Goal: Task Accomplishment & Management: Manage account settings

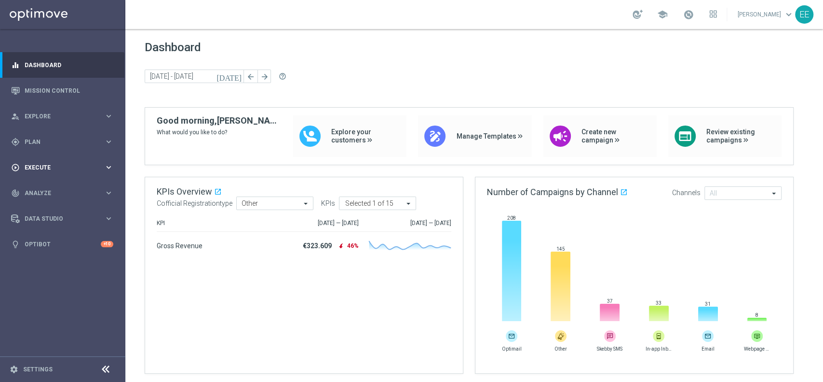
click at [46, 159] on div "play_circle_outline Execute keyboard_arrow_right" at bounding box center [62, 167] width 124 height 26
click at [27, 163] on div "play_circle_outline Execute" at bounding box center [57, 167] width 93 height 9
click at [35, 190] on span "Analyze" at bounding box center [65, 193] width 80 height 6
click at [35, 159] on div "play_circle_outline Execute keyboard_arrow_right" at bounding box center [62, 167] width 124 height 26
click at [45, 150] on div "gps_fixed Plan keyboard_arrow_right" at bounding box center [62, 142] width 124 height 26
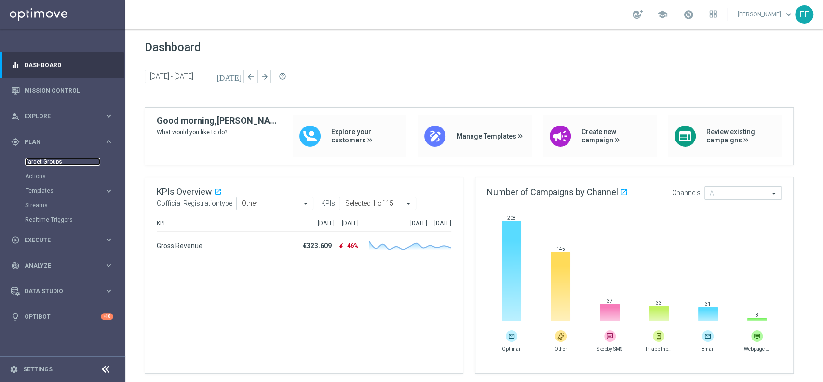
click at [48, 158] on link "Target Groups" at bounding box center [62, 162] width 75 height 8
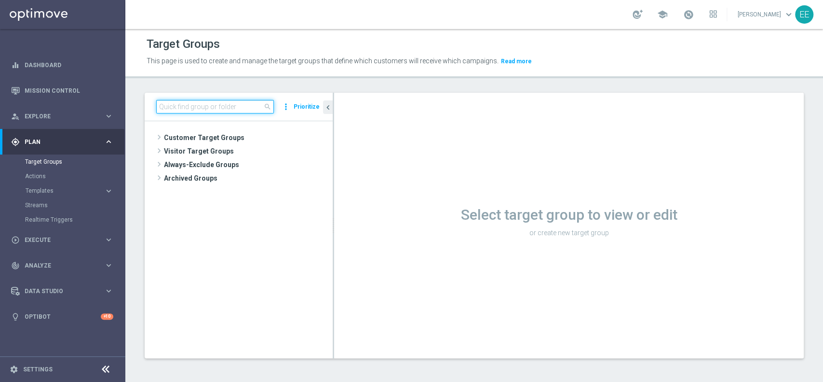
click at [197, 107] on input at bounding box center [215, 107] width 118 height 14
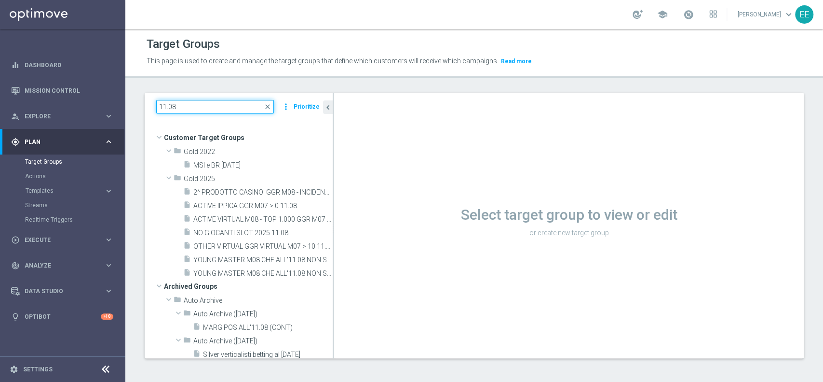
click at [167, 104] on input "11.08" at bounding box center [215, 107] width 118 height 14
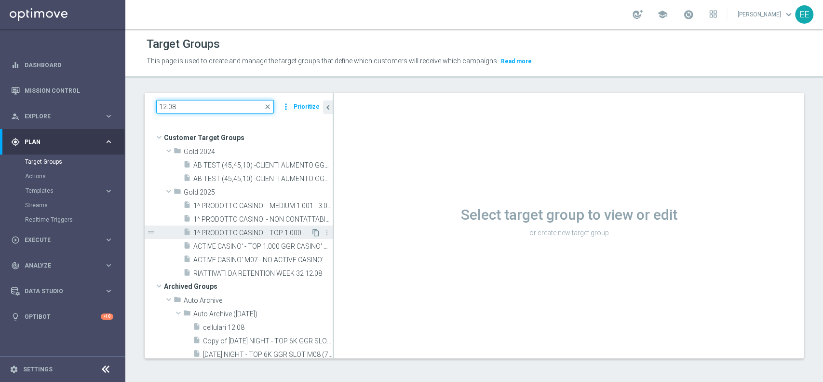
type input "12.08"
click at [312, 231] on icon "content_copy" at bounding box center [316, 233] width 8 height 8
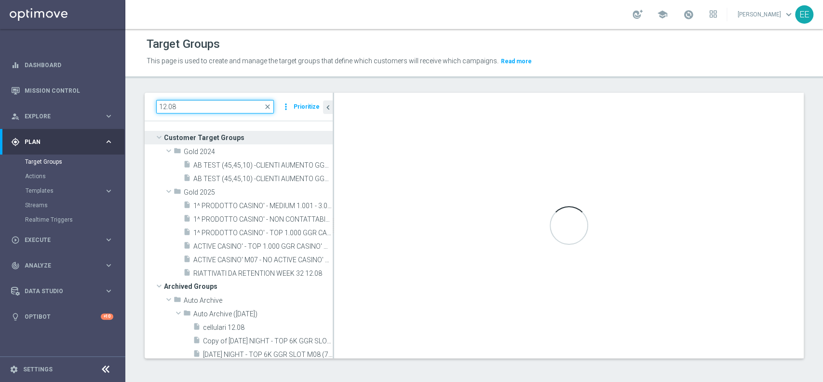
click at [209, 102] on input "12.08" at bounding box center [215, 107] width 118 height 14
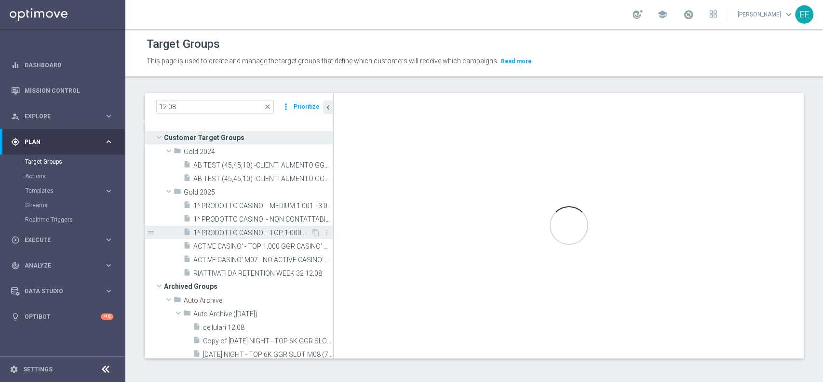
click at [265, 230] on span "1^ PRODOTTO CASINO' - TOP 1.000 GGR CASINO' M08 12.08" at bounding box center [252, 233] width 118 height 8
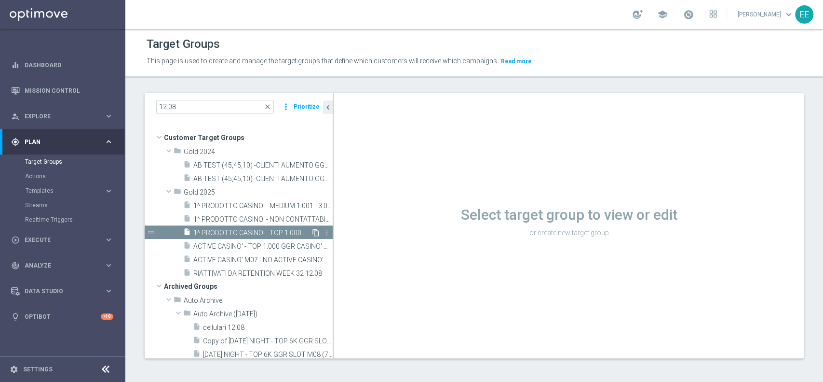
click at [312, 232] on icon "content_copy" at bounding box center [316, 233] width 8 height 8
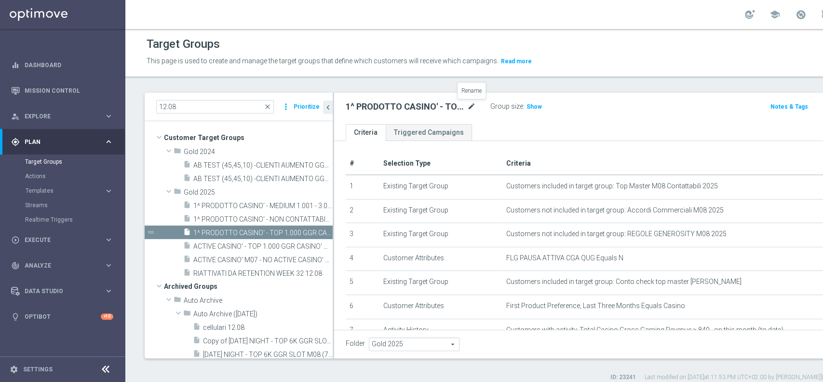
click at [472, 107] on icon "mode_edit" at bounding box center [471, 107] width 9 height 12
click at [256, 249] on span "ACTIVE CASINO' - TOP 1.000 GGR CASINO' M08 (NO 1^ PRODOTTO CASINO' PER GGR M08)…" at bounding box center [252, 246] width 118 height 8
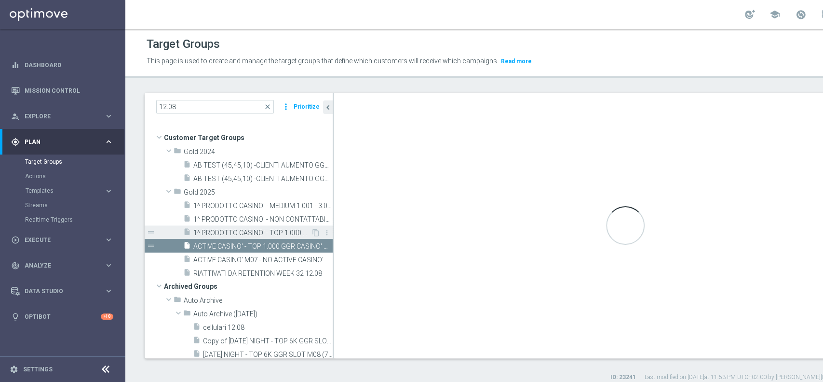
click at [257, 234] on span "1^ PRODOTTO CASINO' - TOP 1.000 GGR CASINO' M08 12.08" at bounding box center [252, 233] width 118 height 8
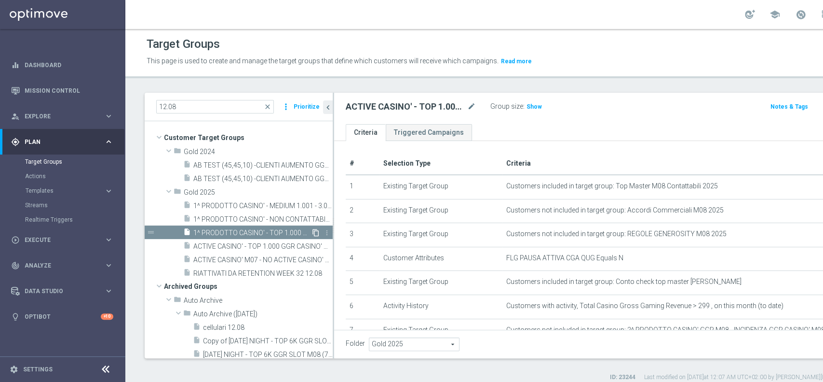
click at [312, 234] on icon "content_copy" at bounding box center [316, 233] width 8 height 8
type textarea "(1 AND 2 AND 3 AND 4 and 6 and 7) OR 5"
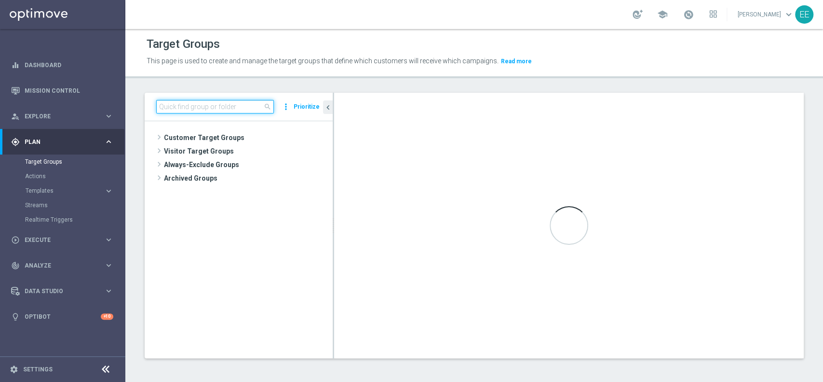
click at [219, 104] on input at bounding box center [215, 107] width 118 height 14
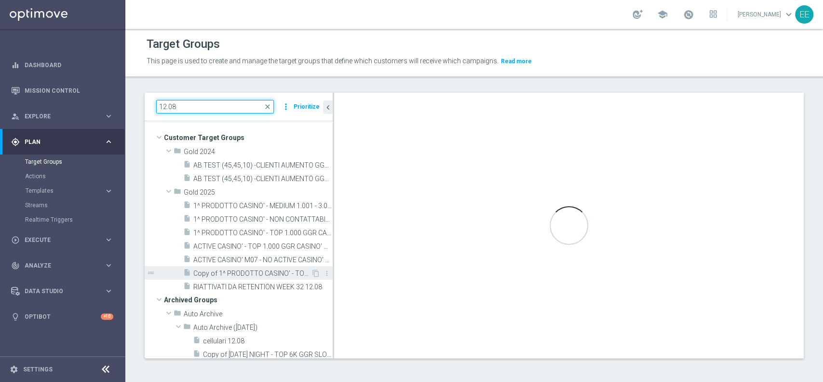
type input "12.08"
click at [272, 272] on span "Copy of 1^ PRODOTTO CASINO' - TOP 1.000 GGR CASINO' M08 12.08" at bounding box center [252, 273] width 118 height 8
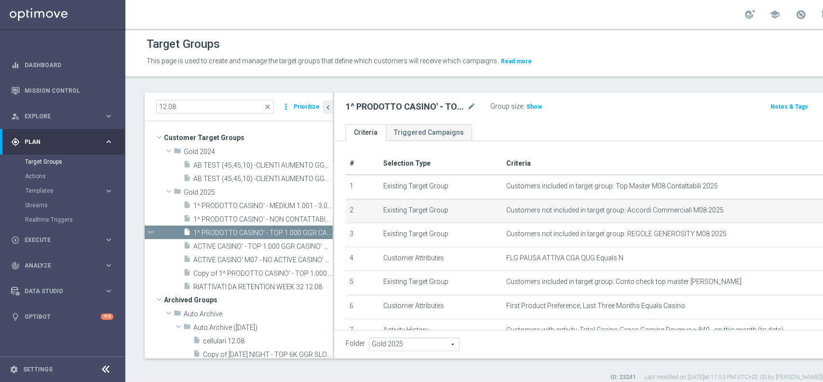
scroll to position [22, 0]
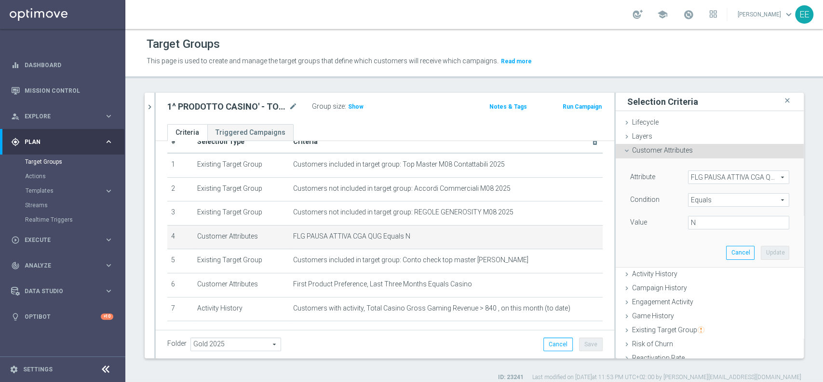
click at [708, 174] on span "FLG PAUSA ATTIVA CGA QUG" at bounding box center [739, 177] width 100 height 13
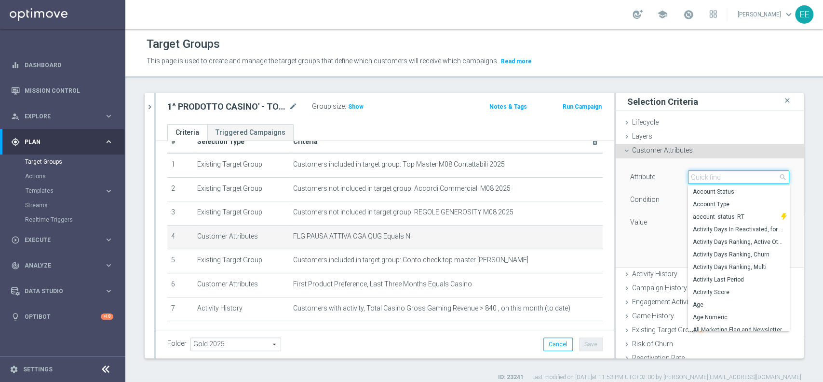
click at [708, 174] on input "search" at bounding box center [738, 177] width 101 height 14
type input "B"
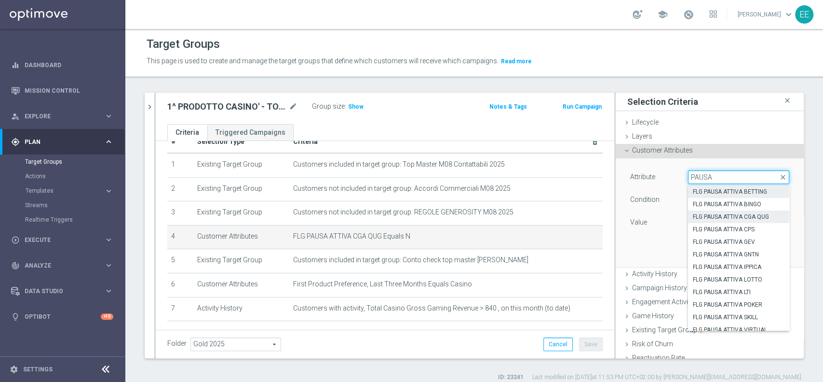
type input "PAUSA"
click at [729, 189] on span "FLG PAUSA ATTIVA BETTING" at bounding box center [739, 192] width 92 height 8
type input "FLG PAUSA ATTIVA BETTING"
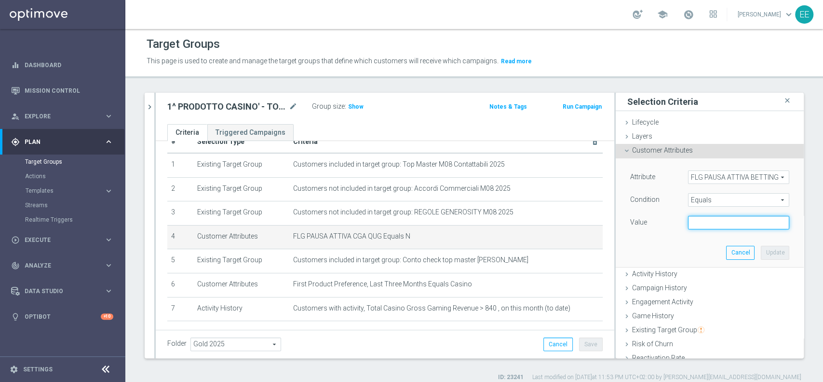
click at [706, 225] on input "text" at bounding box center [738, 223] width 101 height 14
type input "N"
click at [763, 246] on button "Update" at bounding box center [775, 253] width 28 height 14
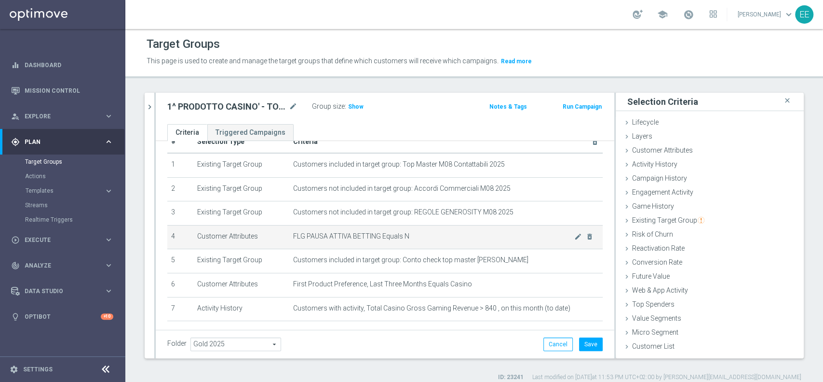
click at [464, 240] on span "FLG PAUSA ATTIVA BETTING Equals N" at bounding box center [433, 236] width 281 height 8
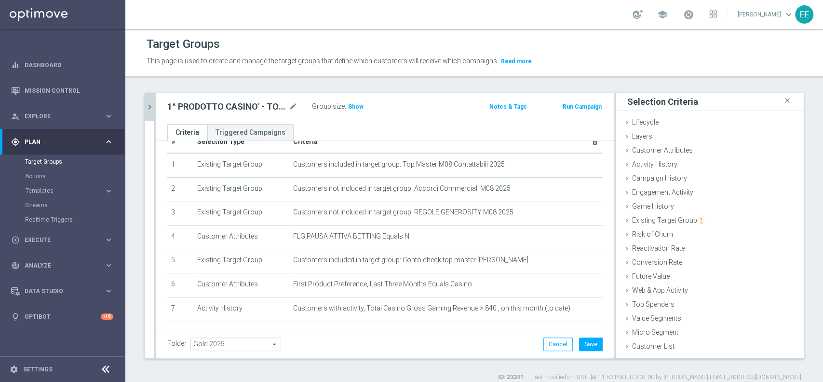
click at [151, 105] on icon "chevron_right" at bounding box center [149, 106] width 9 height 9
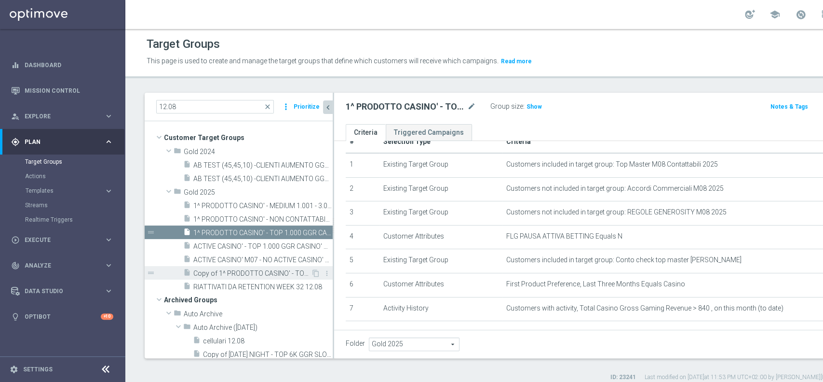
click at [261, 271] on span "Copy of 1^ PRODOTTO CASINO' - TOP 1.000 GGR CASINO' M08 12.08" at bounding box center [252, 273] width 118 height 8
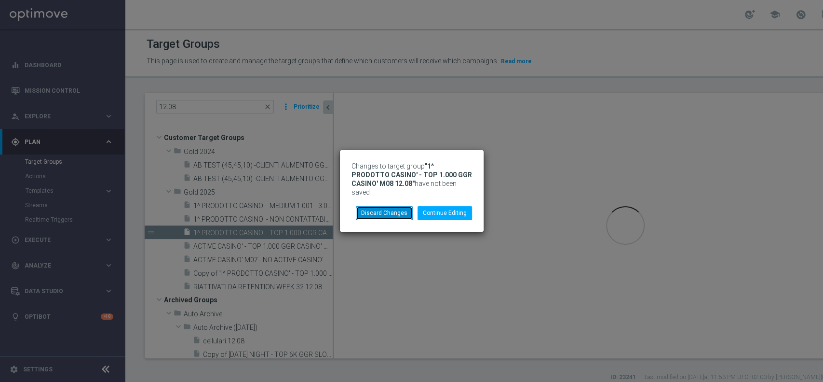
click at [388, 208] on button "Discard Changes" at bounding box center [384, 213] width 57 height 14
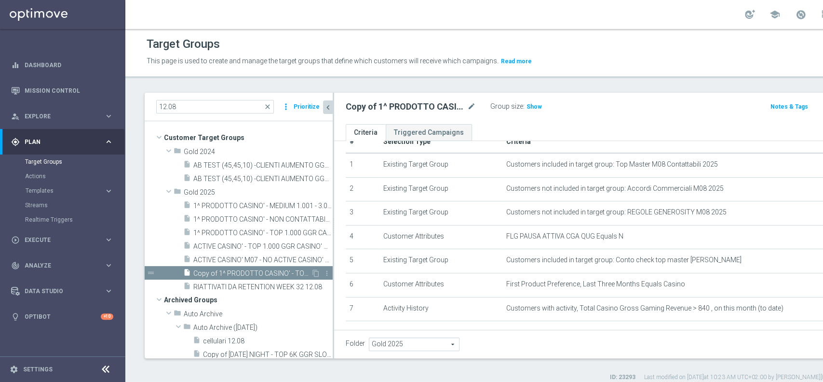
click at [271, 269] on span "Copy of 1^ PRODOTTO CASINO' - TOP 1.000 GGR CASINO' M08 12.08" at bounding box center [252, 273] width 118 height 8
click at [473, 105] on icon "mode_edit" at bounding box center [471, 107] width 9 height 12
drag, startPoint x: 424, startPoint y: 108, endPoint x: 320, endPoint y: 101, distance: 104.4
click at [320, 101] on as-split "12.08 close more_vert Prioritize Customer Target Groups library_add create_new_…" at bounding box center [531, 225] width 772 height 265
type input "1^ PRODOTTO SPORT - TOP 1000 GGR SPORT M08 15.08"
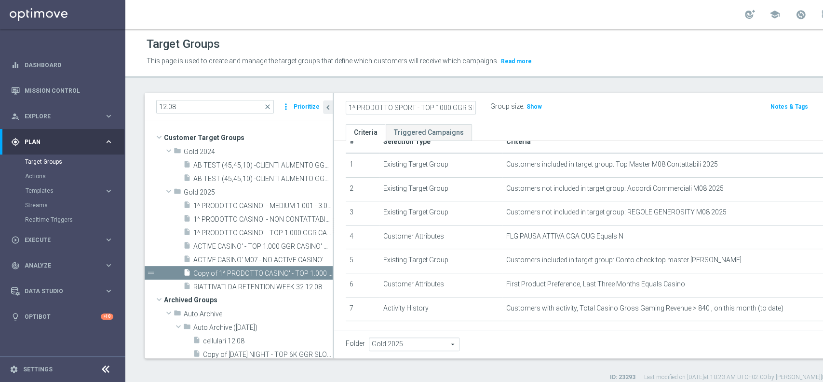
click at [567, 108] on div "Group size : Show" at bounding box center [539, 106] width 96 height 12
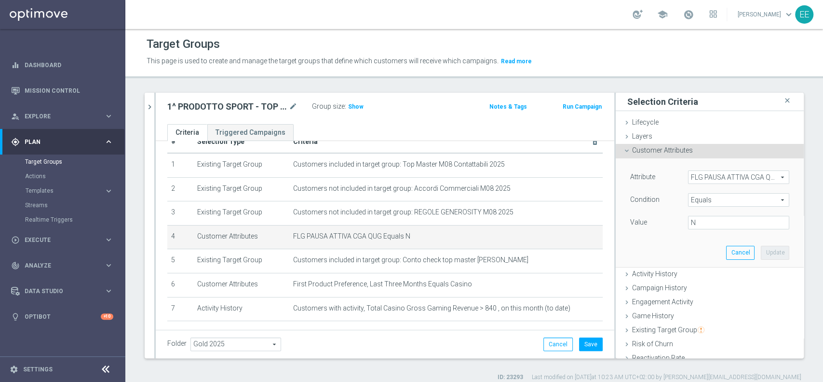
click at [716, 178] on span "FLG PAUSA ATTIVA CGA QUG" at bounding box center [739, 177] width 100 height 13
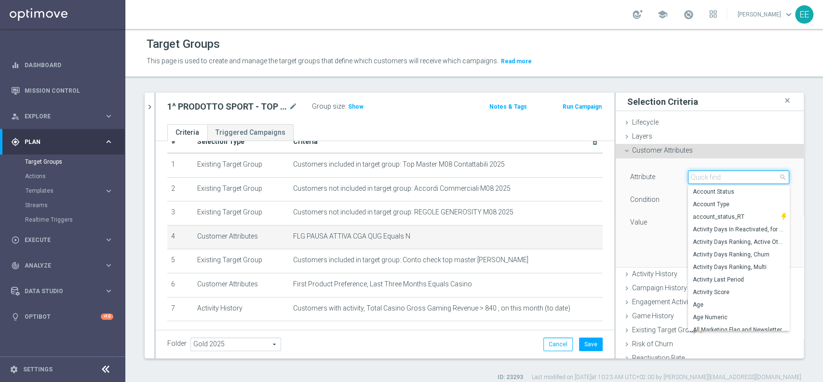
click at [716, 178] on input "search" at bounding box center [738, 177] width 101 height 14
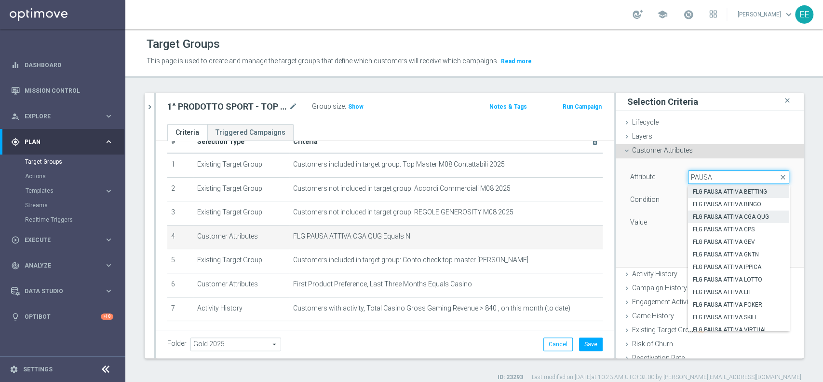
type input "PAUSA"
click at [733, 193] on span "FLG PAUSA ATTIVA BETTING" at bounding box center [739, 192] width 92 height 8
type input "FLG PAUSA ATTIVA BETTING"
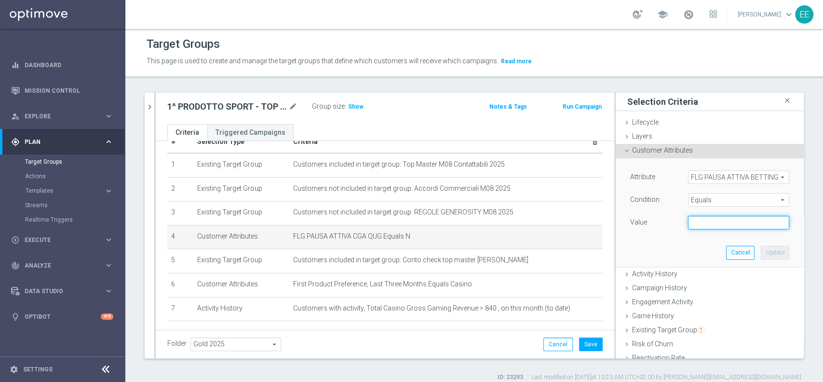
click at [708, 221] on input "text" at bounding box center [738, 223] width 101 height 14
type input "N"
click at [761, 248] on button "Update" at bounding box center [775, 253] width 28 height 14
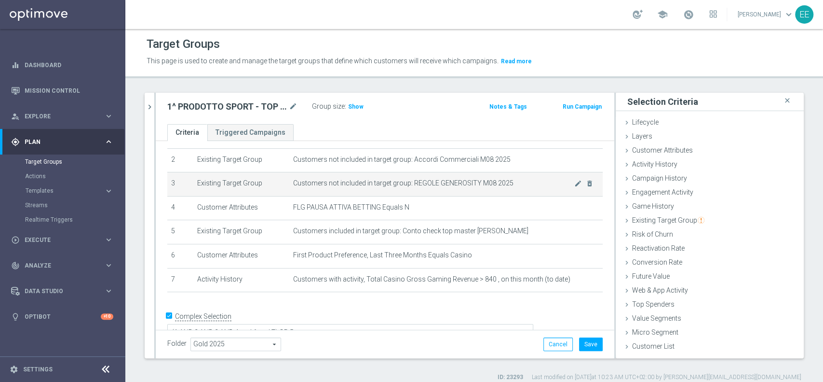
scroll to position [56, 0]
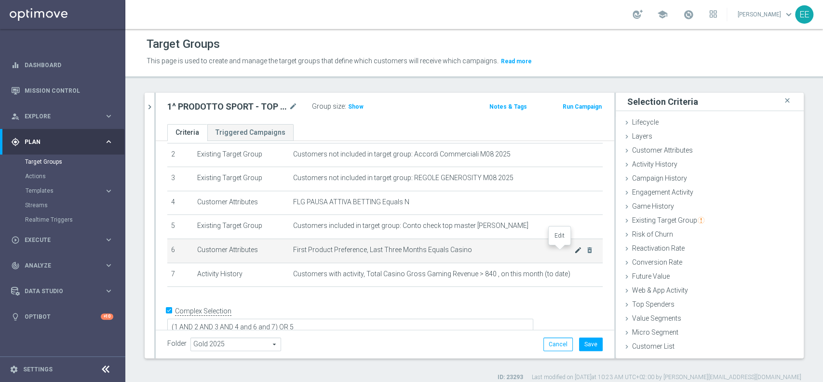
click at [574, 248] on icon "mode_edit" at bounding box center [578, 250] width 8 height 8
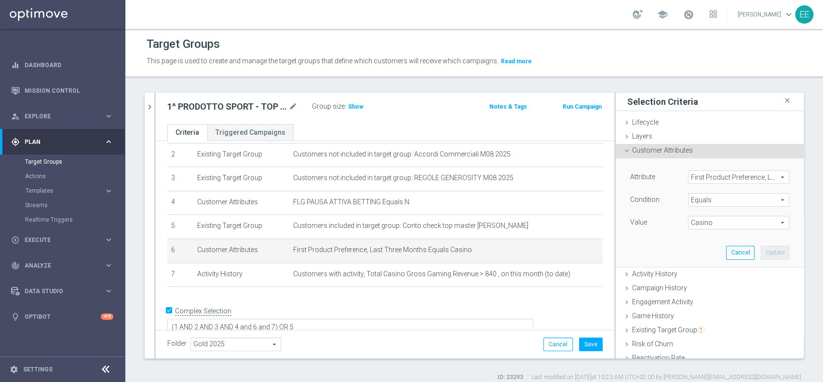
click at [710, 179] on span "First Product Preference, Last Three Months" at bounding box center [739, 177] width 100 height 13
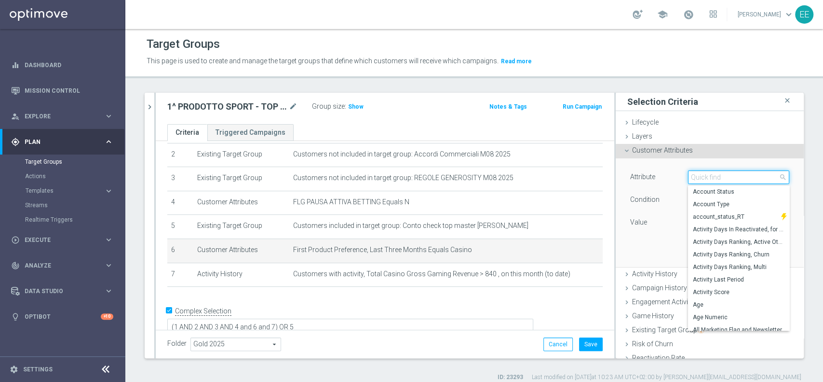
click at [710, 179] on input "search" at bounding box center [738, 177] width 101 height 14
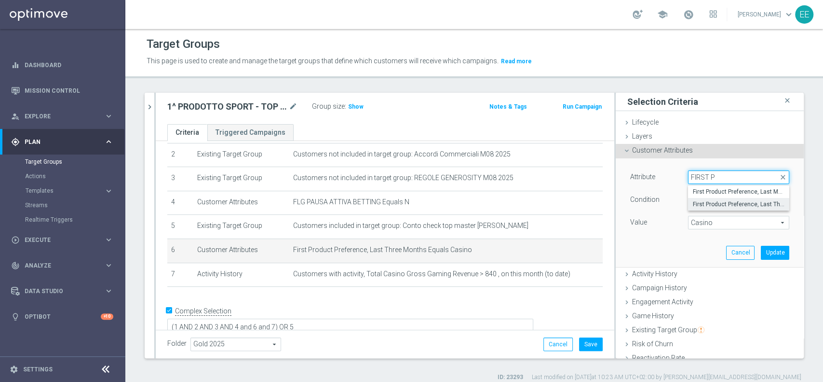
type input "FIRST P"
click at [721, 203] on span "First Product Preference, Last Three Months" at bounding box center [739, 204] width 92 height 8
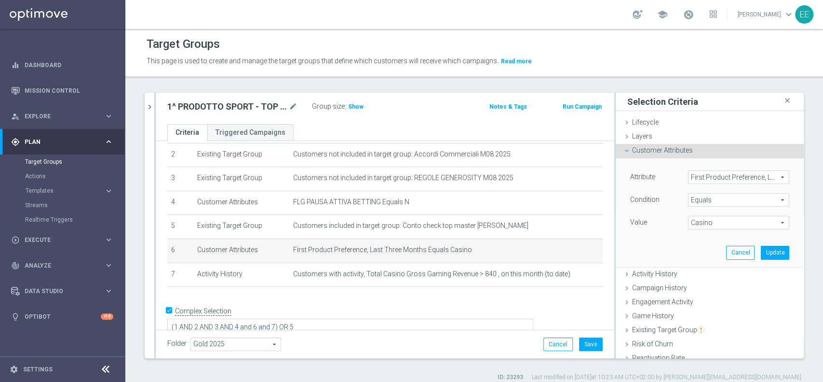
click at [703, 225] on span "Casino" at bounding box center [739, 222] width 100 height 13
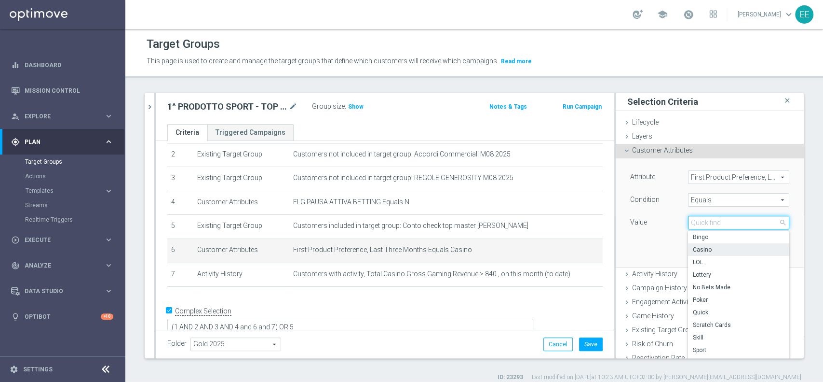
click at [703, 225] on input "search" at bounding box center [738, 223] width 101 height 14
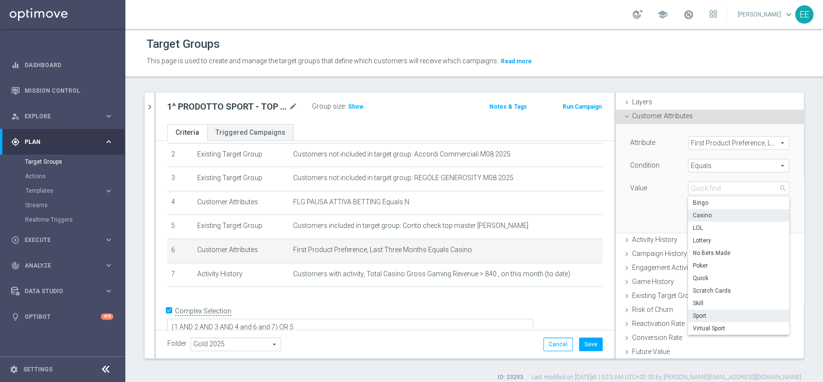
click at [705, 311] on label "Sport" at bounding box center [738, 315] width 101 height 13
type input "Sport"
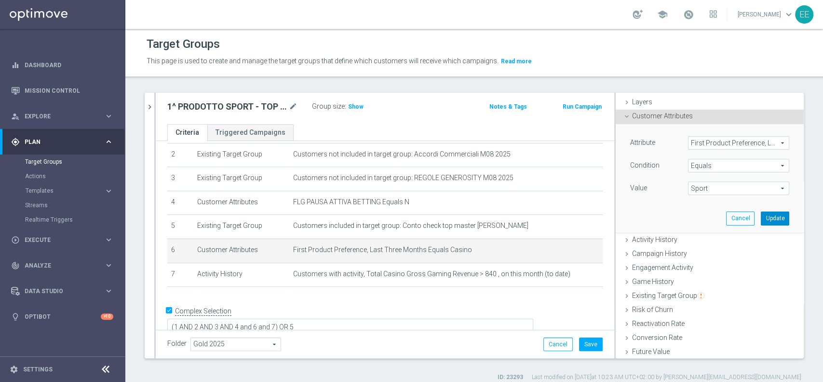
click at [761, 213] on button "Update" at bounding box center [775, 218] width 28 height 14
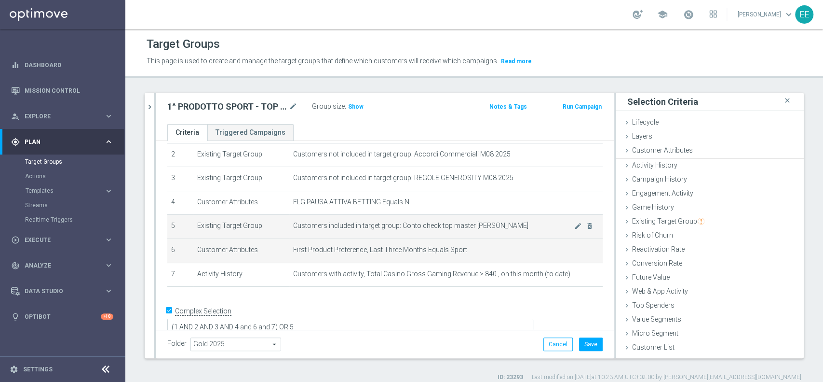
scroll to position [0, 0]
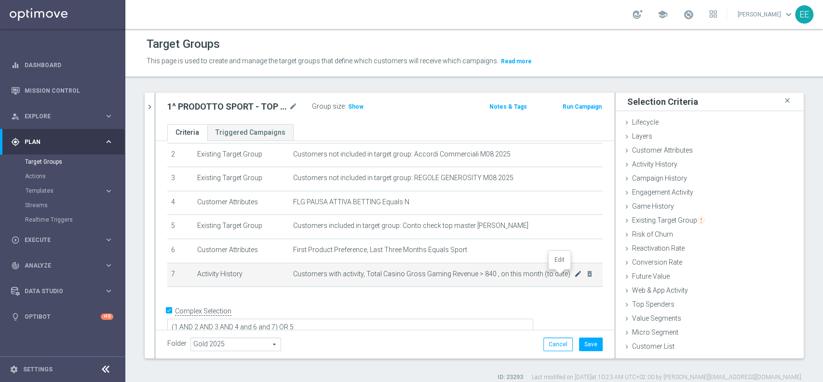
click at [574, 274] on icon "mode_edit" at bounding box center [578, 274] width 8 height 8
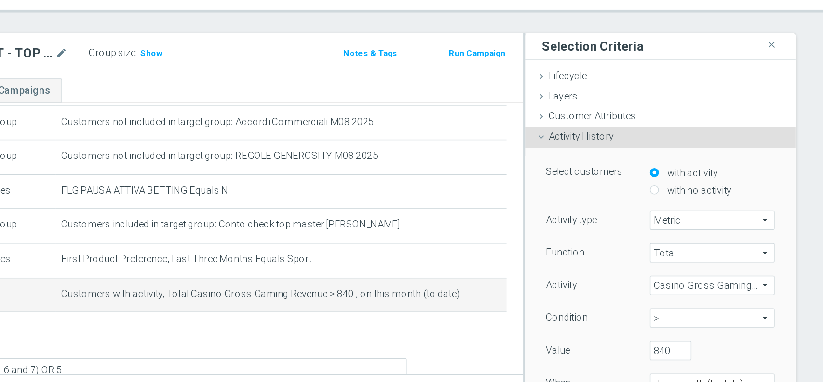
scroll to position [59, 0]
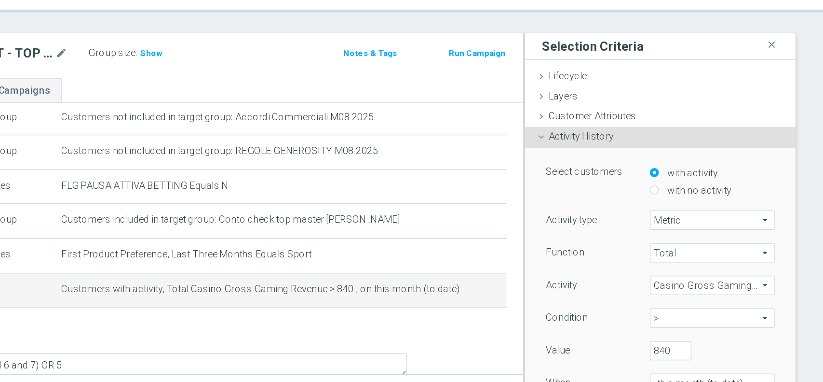
click at [720, 263] on span "Casino Gross Gaming Revenue" at bounding box center [746, 267] width 86 height 13
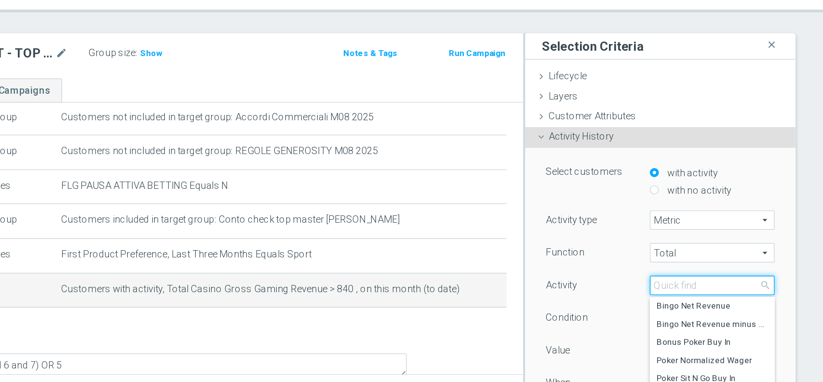
click at [720, 263] on input "search" at bounding box center [746, 268] width 87 height 14
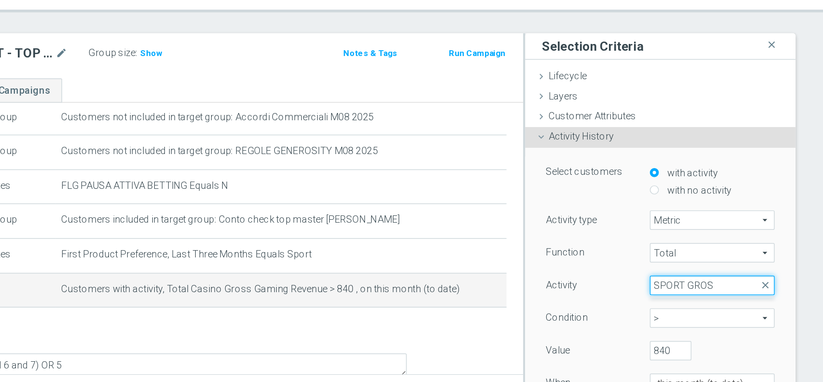
type input "SPORT GROSS"
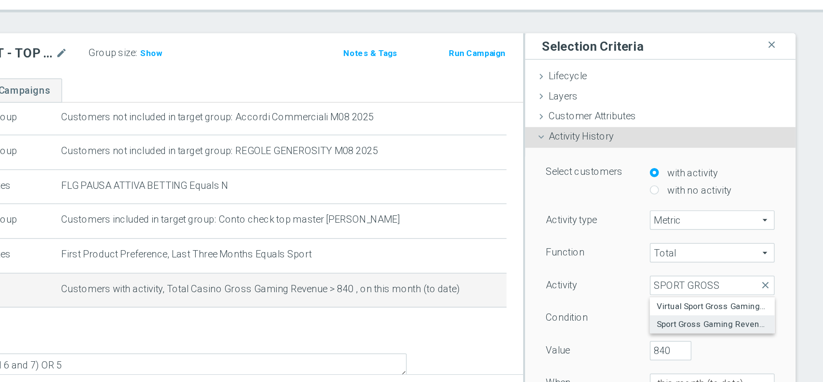
click at [727, 297] on span "Sport Gross Gaming Revenue" at bounding box center [746, 295] width 77 height 8
type input "Sport Gross Gaming Revenue"
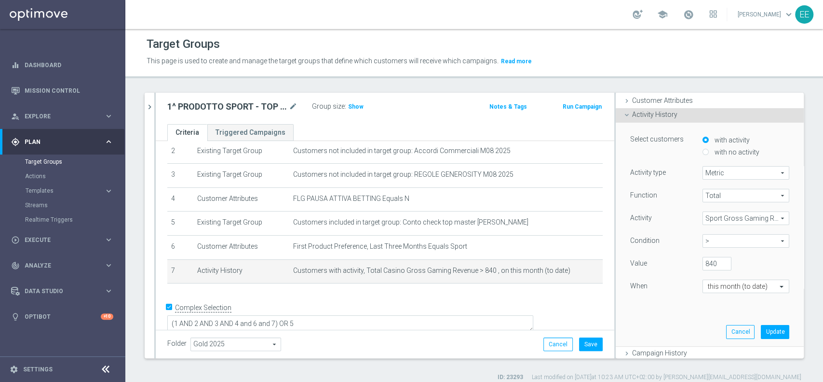
scroll to position [56, 0]
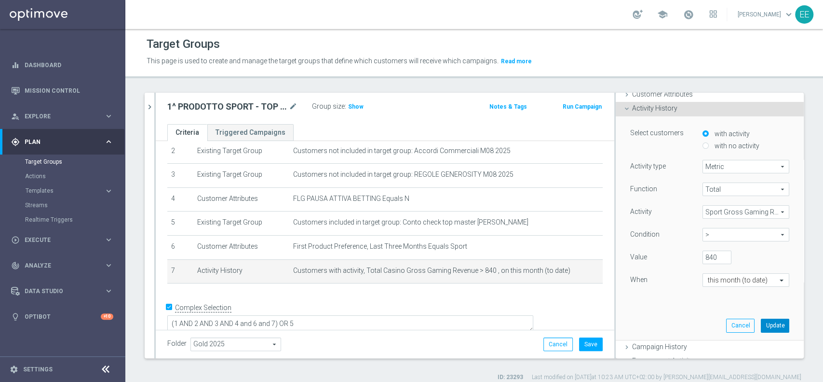
click at [761, 327] on button "Update" at bounding box center [775, 325] width 28 height 14
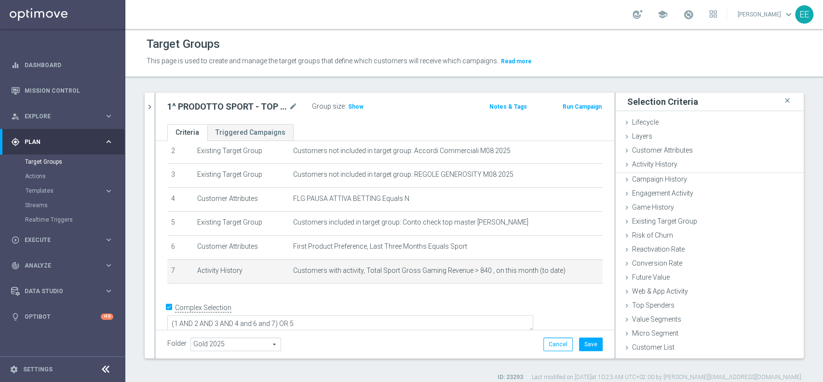
scroll to position [0, 0]
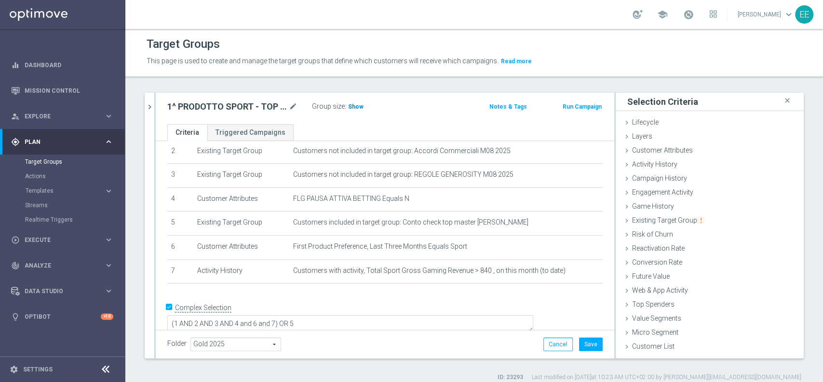
click at [357, 106] on span "Show" at bounding box center [355, 106] width 15 height 7
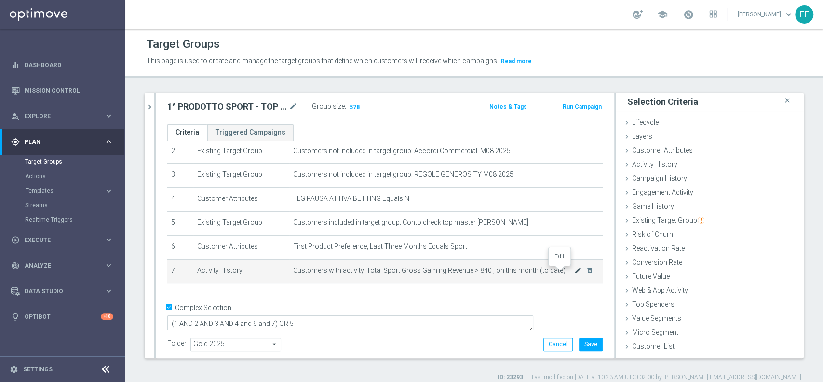
click at [574, 271] on icon "mode_edit" at bounding box center [578, 270] width 8 height 8
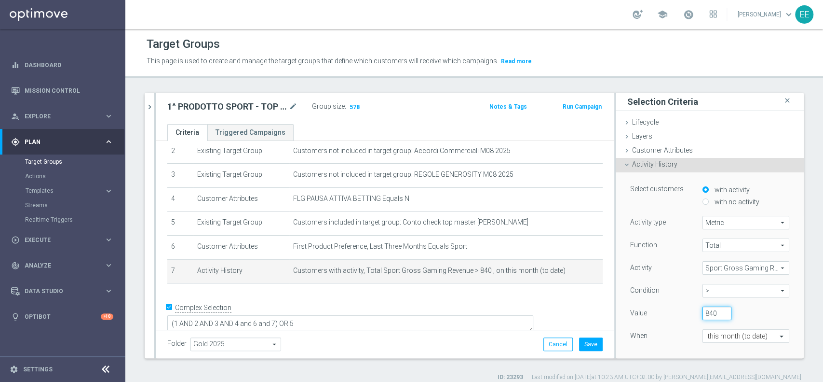
click at [703, 311] on input "840" at bounding box center [717, 313] width 29 height 14
type input "550"
click at [639, 338] on div "When" at bounding box center [659, 336] width 72 height 15
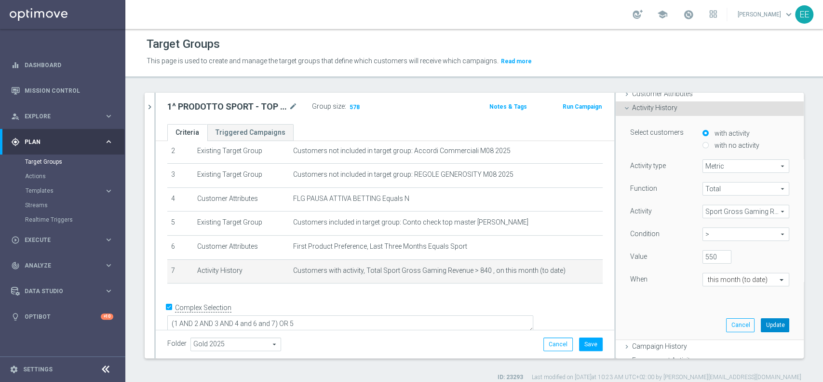
click at [764, 330] on button "Update" at bounding box center [775, 325] width 28 height 14
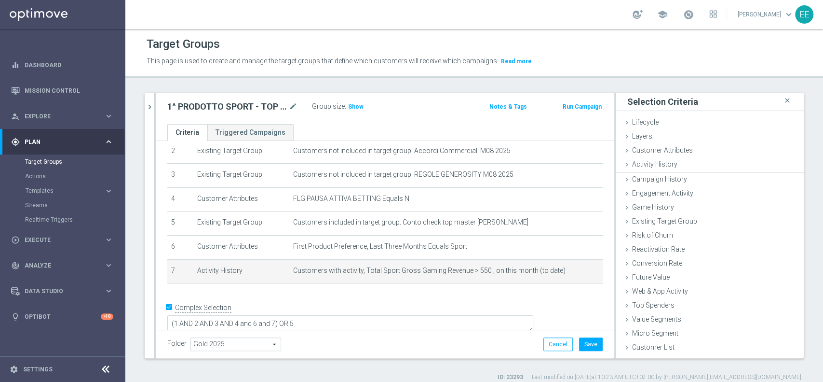
scroll to position [0, 0]
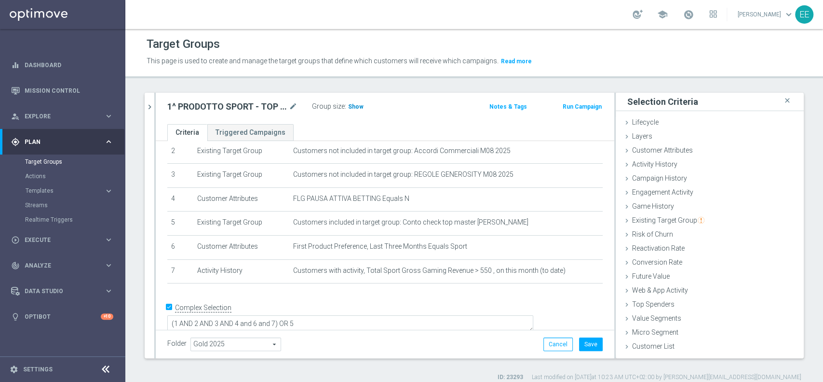
click at [352, 110] on h3 "Show" at bounding box center [355, 106] width 17 height 11
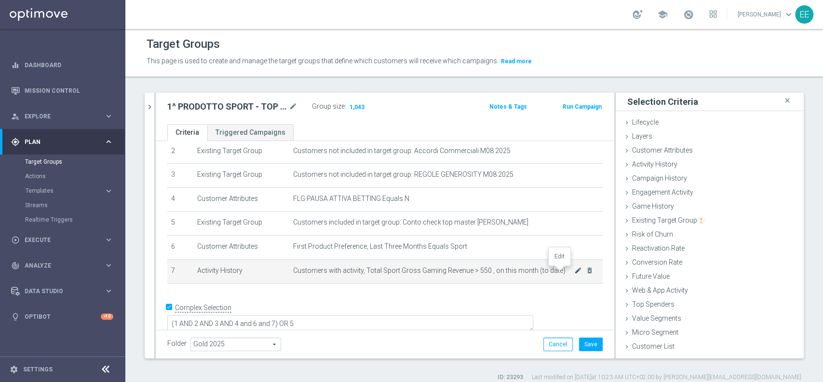
click at [574, 271] on icon "mode_edit" at bounding box center [578, 270] width 8 height 8
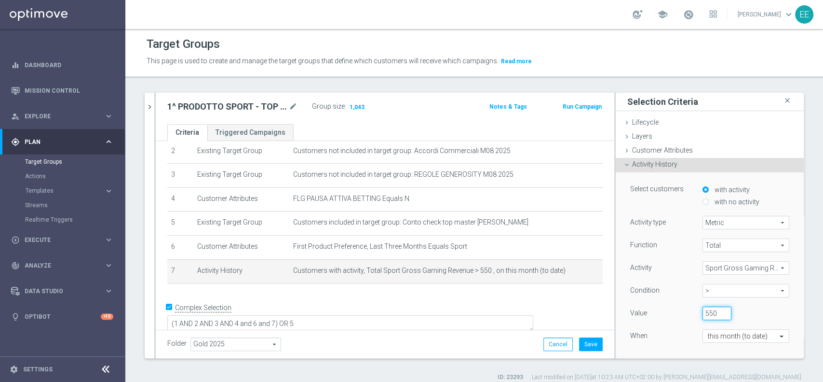
click at [703, 315] on input "550" at bounding box center [717, 313] width 29 height 14
type input "560"
click at [663, 339] on div "When" at bounding box center [659, 336] width 72 height 15
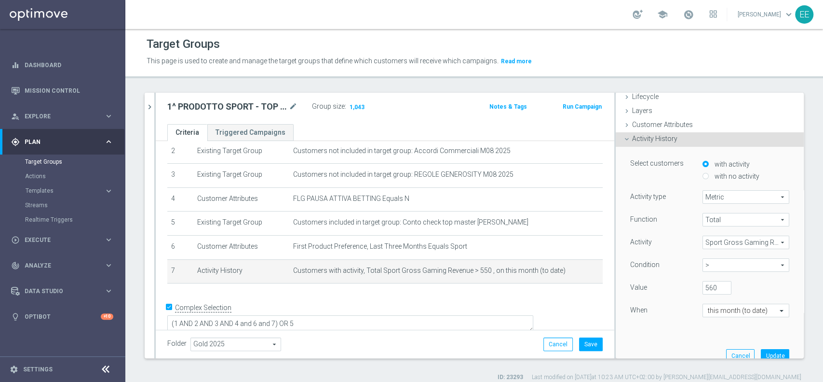
scroll to position [27, 0]
click at [761, 348] on button "Update" at bounding box center [775, 354] width 28 height 14
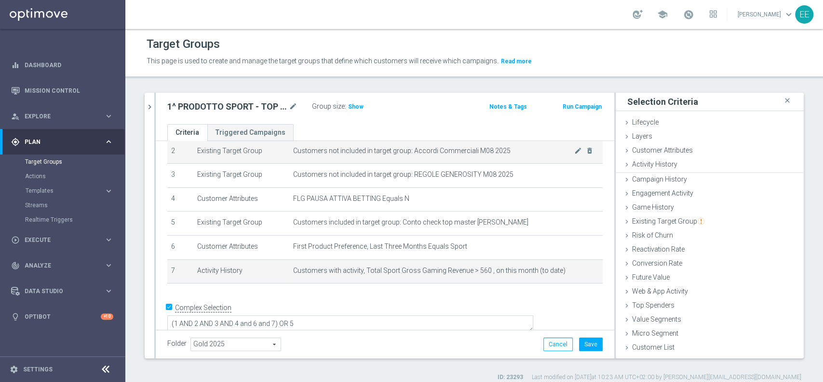
scroll to position [0, 0]
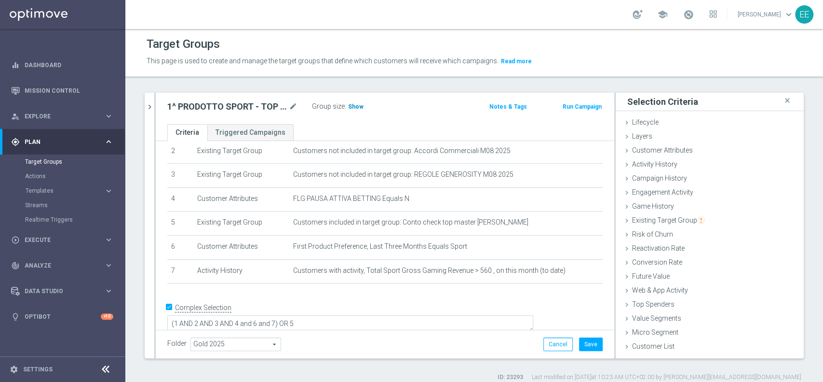
click at [359, 110] on h3 "Show" at bounding box center [355, 106] width 17 height 11
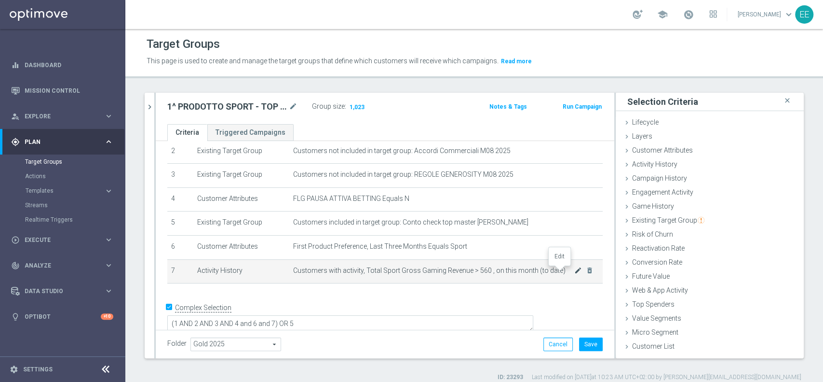
click at [574, 274] on icon "mode_edit" at bounding box center [578, 270] width 8 height 8
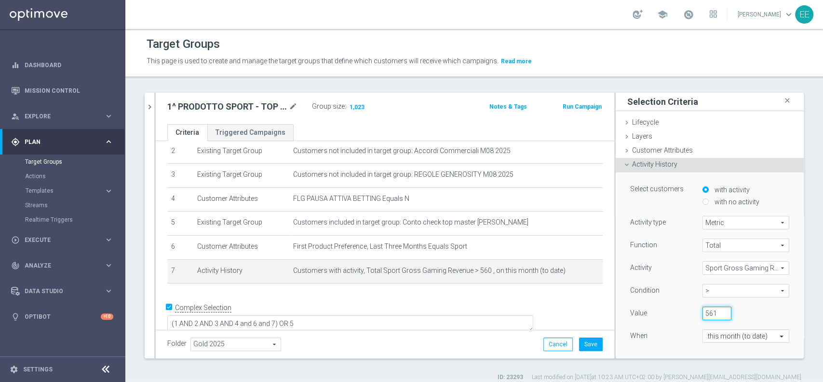
click at [708, 309] on input "561" at bounding box center [717, 313] width 29 height 14
click at [708, 309] on input "562" at bounding box center [717, 313] width 29 height 14
click at [708, 309] on input "563" at bounding box center [717, 313] width 29 height 14
click at [708, 309] on input "564" at bounding box center [717, 313] width 29 height 14
click at [708, 309] on input "565" at bounding box center [717, 313] width 29 height 14
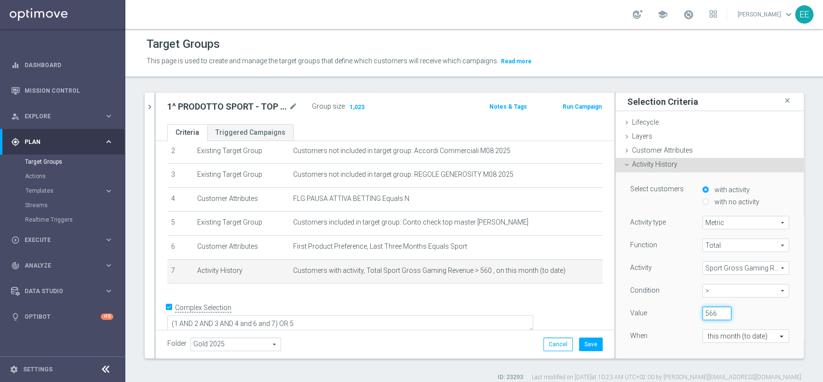
click at [708, 309] on input "566" at bounding box center [717, 313] width 29 height 14
click at [708, 309] on input "567" at bounding box center [717, 313] width 29 height 14
click at [708, 309] on input "568" at bounding box center [717, 313] width 29 height 14
click at [708, 309] on input "569" at bounding box center [717, 313] width 29 height 14
type input "570"
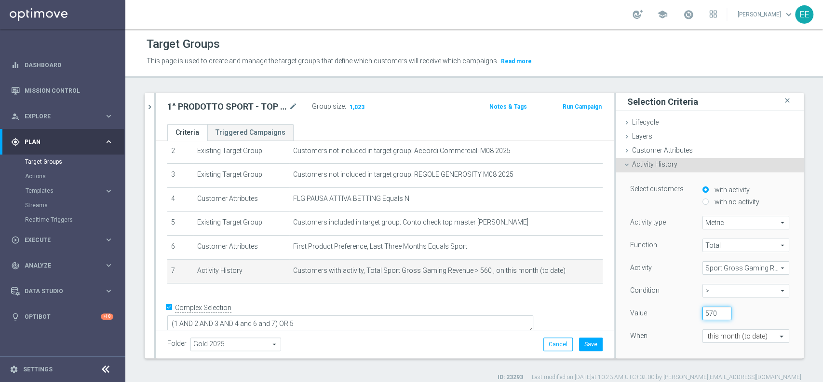
click at [708, 309] on input "570" at bounding box center [717, 313] width 29 height 14
click at [759, 306] on div "570" at bounding box center [739, 313] width 87 height 14
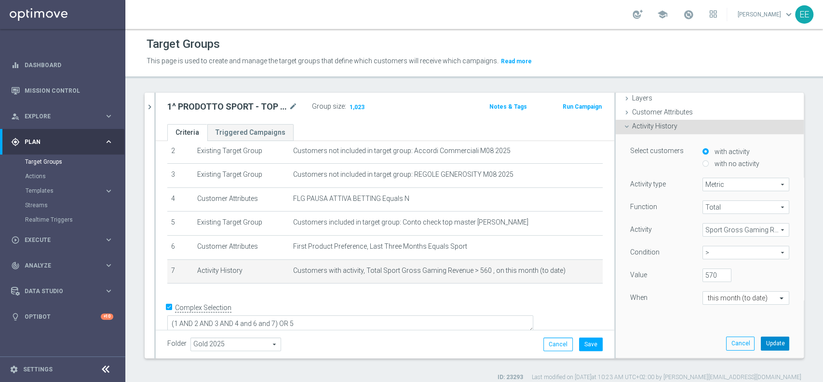
click at [764, 344] on button "Update" at bounding box center [775, 343] width 28 height 14
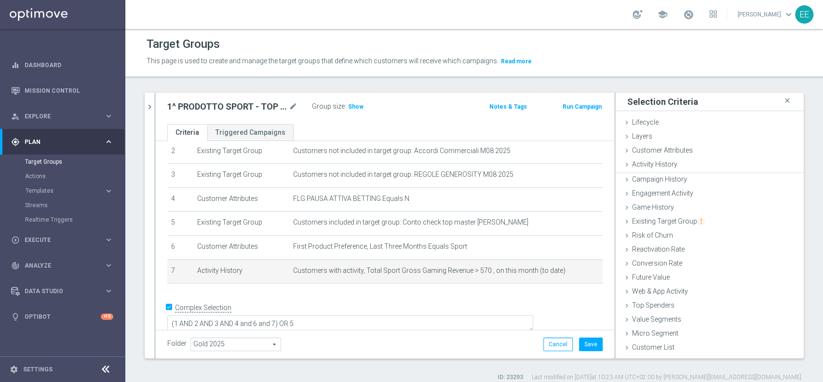
scroll to position [0, 0]
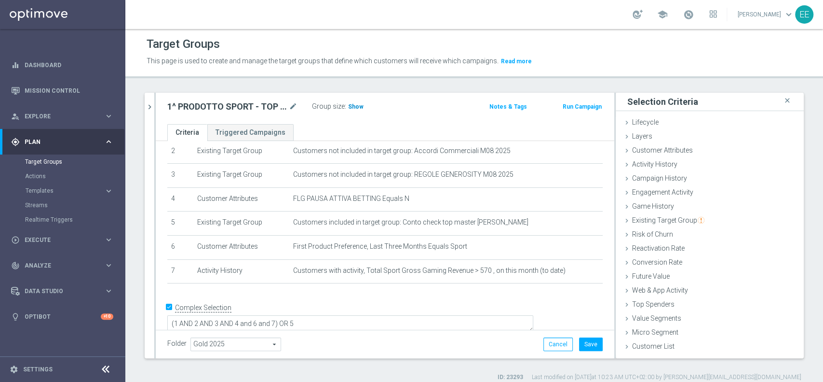
click at [357, 109] on span "Show" at bounding box center [355, 106] width 15 height 7
click at [584, 342] on button "Save" at bounding box center [591, 344] width 24 height 14
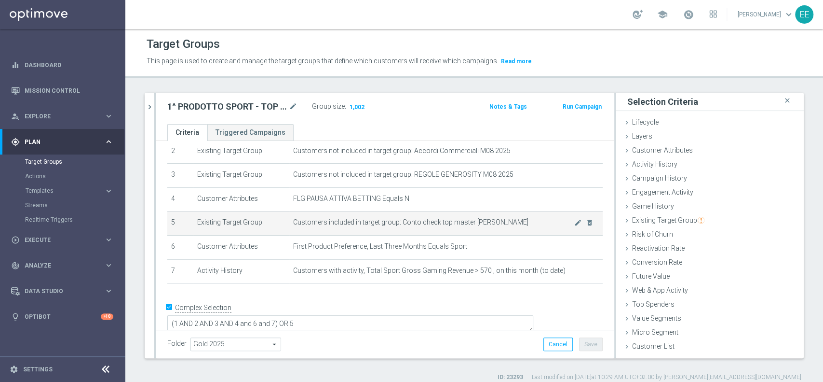
scroll to position [59, 0]
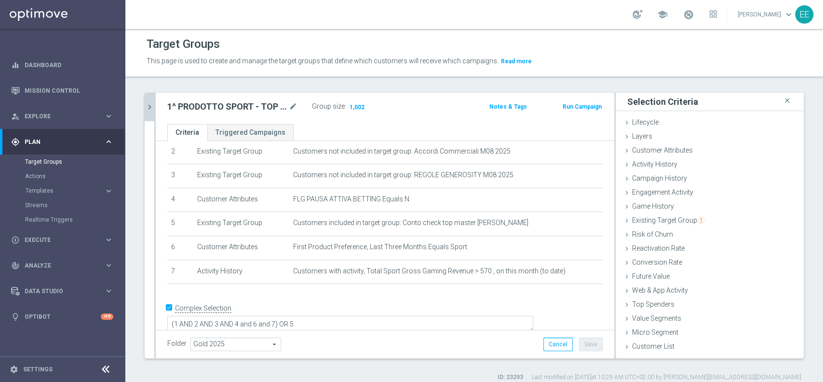
click at [154, 108] on icon "chevron_right" at bounding box center [149, 106] width 9 height 9
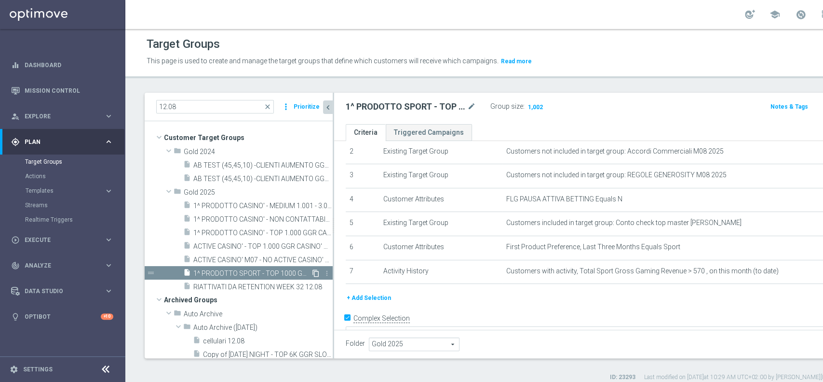
click at [312, 272] on icon "content_copy" at bounding box center [316, 273] width 8 height 8
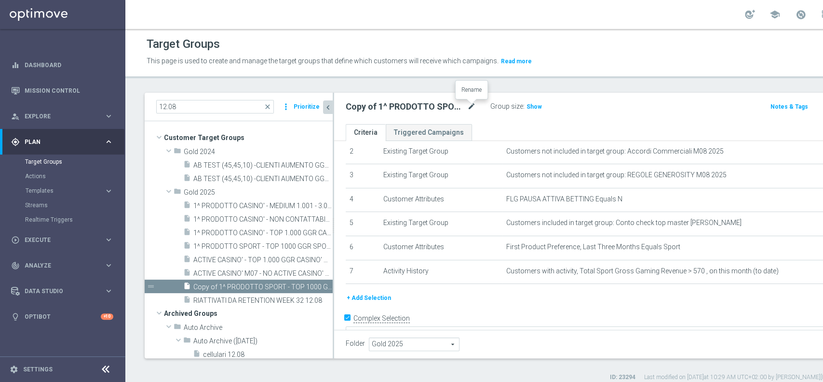
click at [471, 109] on icon "mode_edit" at bounding box center [471, 107] width 9 height 12
type input "1^ PRODOTTO SPORT - 1001 - 3000 GGR SPORT M08"
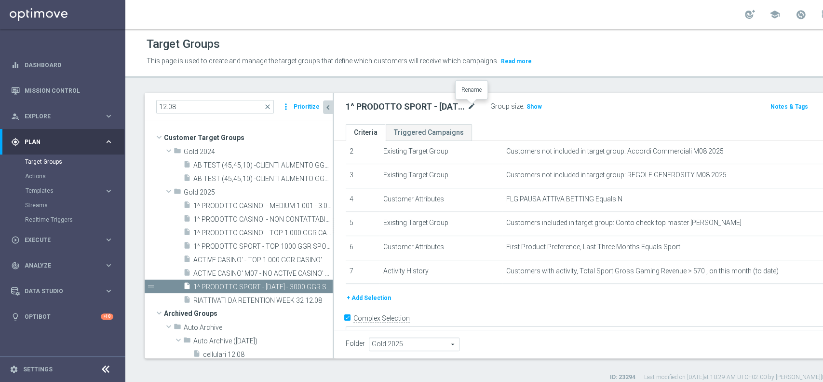
click at [472, 105] on icon "mode_edit" at bounding box center [471, 107] width 9 height 12
type input "1^ PRODOTTO SPORT - 1001 - 3000 GGR SPORT M08 15.08"
click at [614, 337] on div "Folder Gold 2025 Gold 2025 arrow_drop_down search Cancel Save Saving..." at bounding box center [625, 344] width 559 height 14
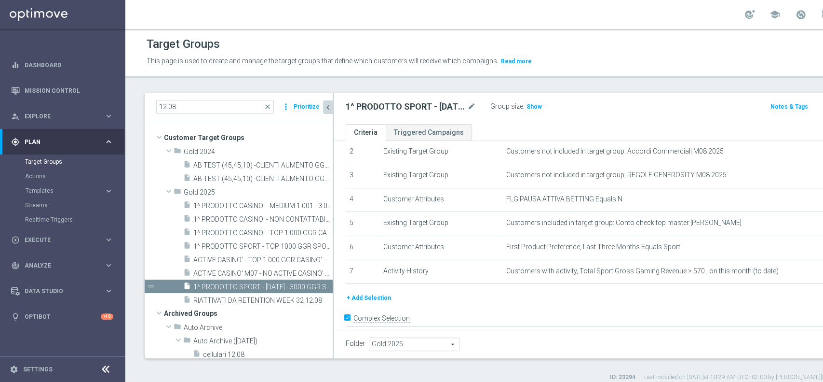
click at [784, 336] on div "Folder Gold 2025 Gold 2025 arrow_drop_down search Cancel Save Saving..." at bounding box center [625, 343] width 582 height 28
click at [219, 104] on input "12.08" at bounding box center [215, 107] width 118 height 14
click at [162, 102] on input "12.08" at bounding box center [215, 107] width 118 height 14
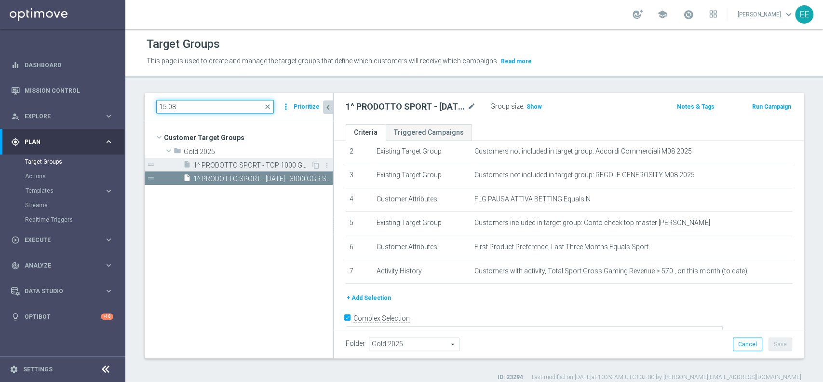
type input "15.08"
click at [250, 164] on span "1^ PRODOTTO SPORT - TOP 1000 GGR SPORT M08 15.08" at bounding box center [252, 165] width 118 height 8
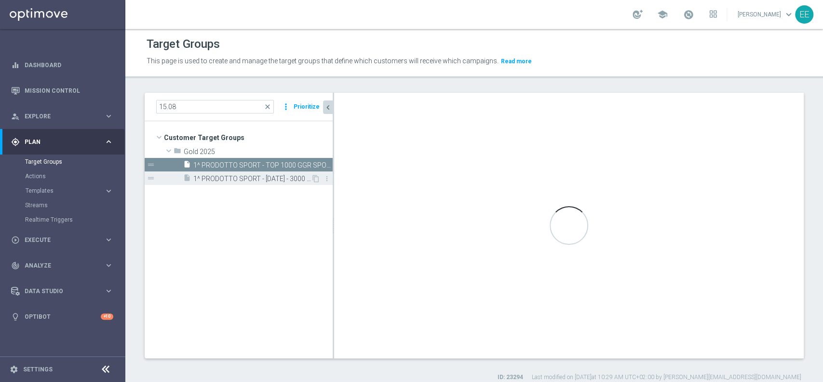
click at [245, 177] on span "1^ PRODOTTO SPORT - 1001 - 3000 GGR SPORT M08 15.08" at bounding box center [252, 179] width 118 height 8
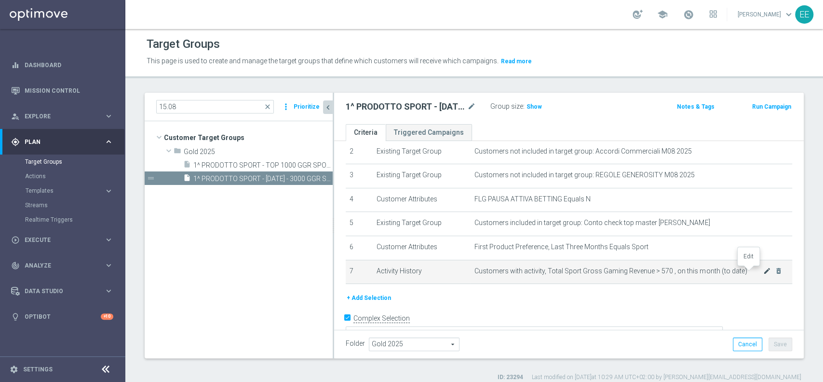
click at [764, 271] on icon "mode_edit" at bounding box center [768, 271] width 8 height 8
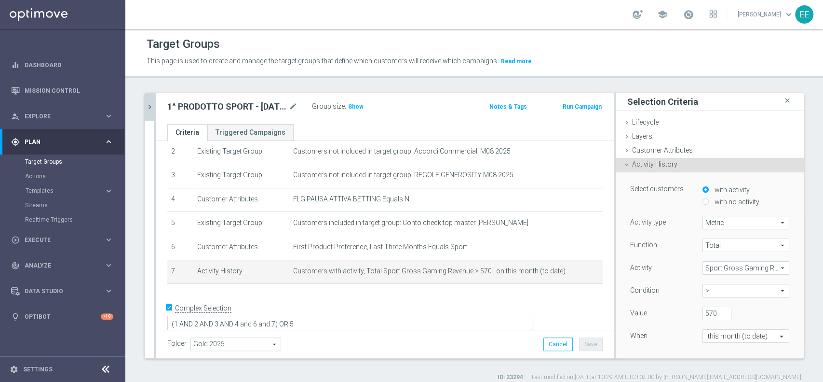
click at [722, 296] on span ">" at bounding box center [746, 290] width 86 height 13
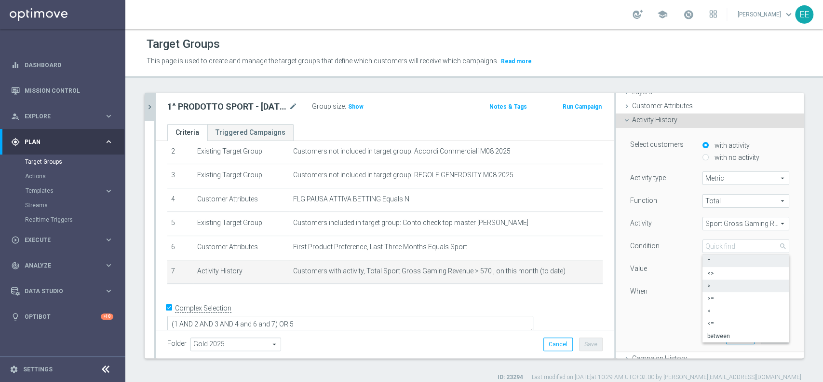
scroll to position [45, 0]
click at [708, 335] on span "between" at bounding box center [746, 335] width 77 height 8
type input "between"
click at [746, 267] on input "number" at bounding box center [760, 268] width 29 height 14
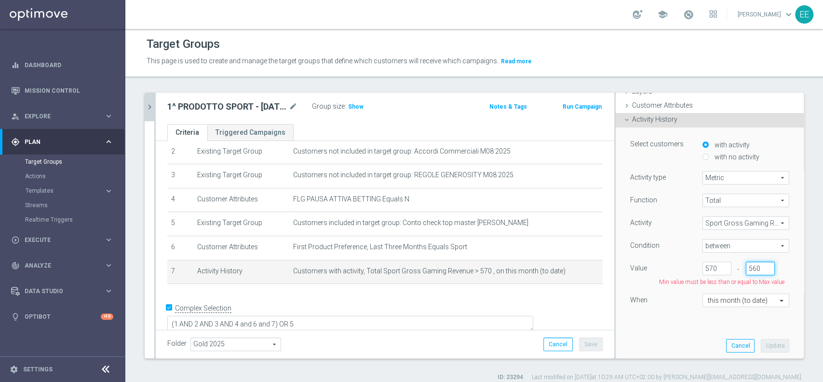
scroll to position [0, 0]
type input "569"
click at [703, 267] on input "570" at bounding box center [717, 268] width 29 height 14
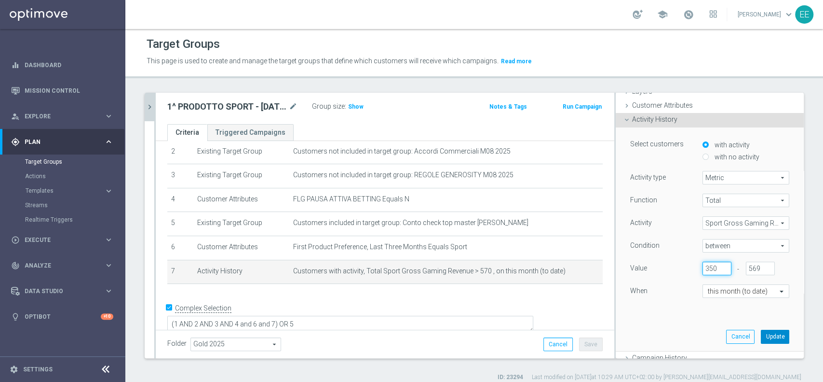
type input "350"
click at [761, 334] on button "Update" at bounding box center [775, 336] width 28 height 14
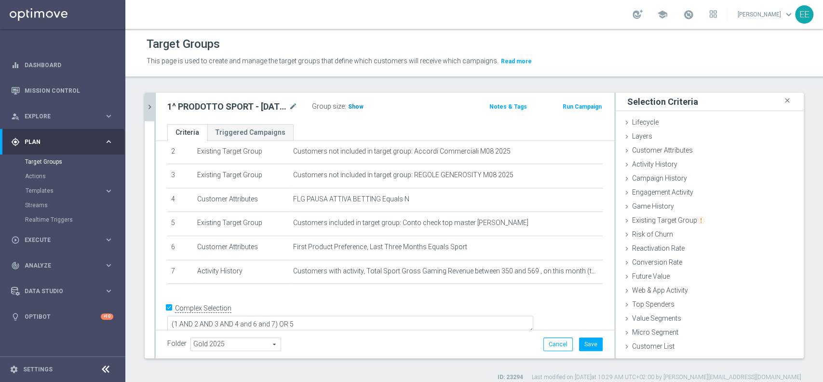
click at [356, 108] on span "Show" at bounding box center [355, 106] width 15 height 7
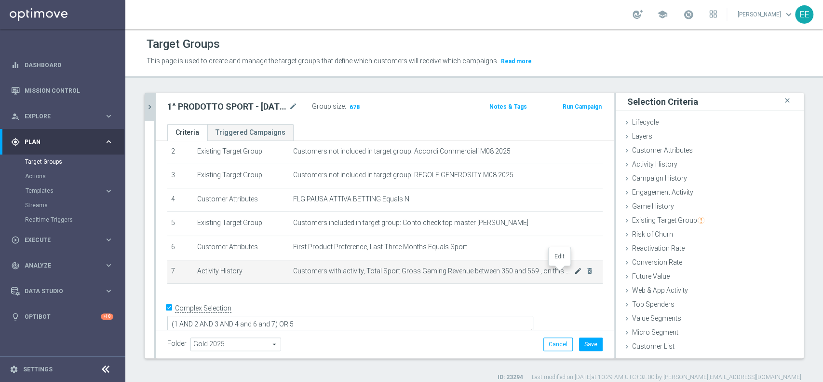
click at [574, 273] on icon "mode_edit" at bounding box center [578, 271] width 8 height 8
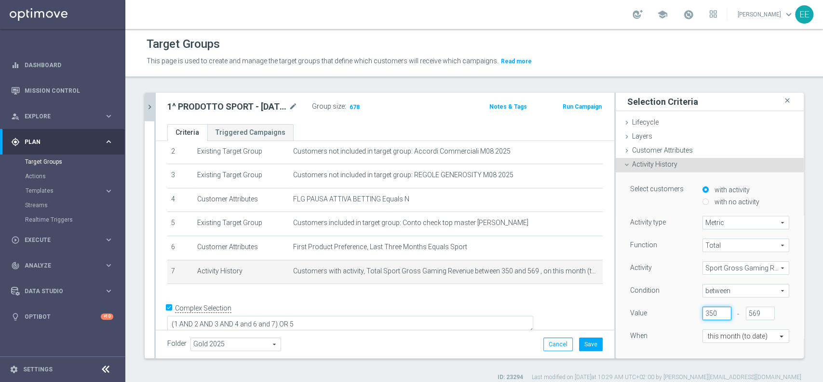
click at [703, 311] on input "350" at bounding box center [717, 313] width 29 height 14
type input "200"
click at [668, 326] on div "Function Total Total arrow_drop_down search Activity Sport Gross Gaming Revenue…" at bounding box center [709, 299] width 159 height 122
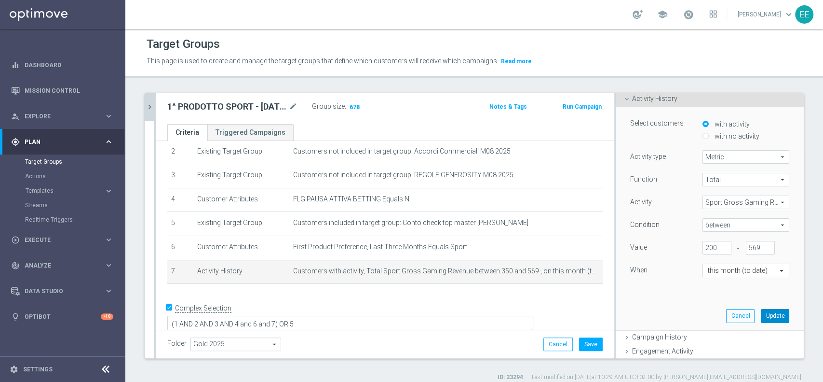
click at [761, 315] on button "Update" at bounding box center [775, 316] width 28 height 14
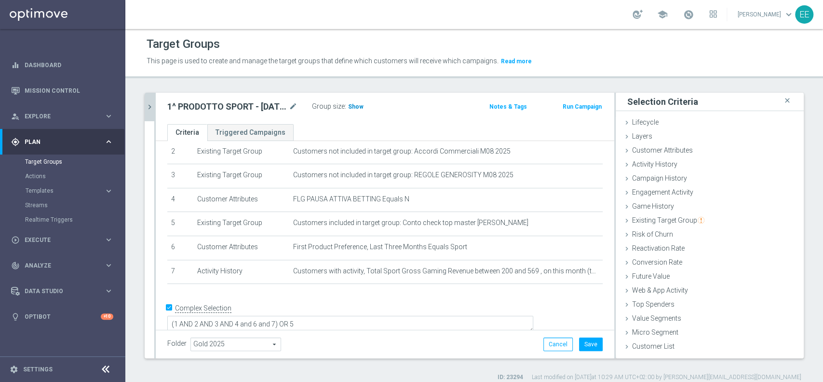
click at [358, 109] on span "Show" at bounding box center [355, 106] width 15 height 7
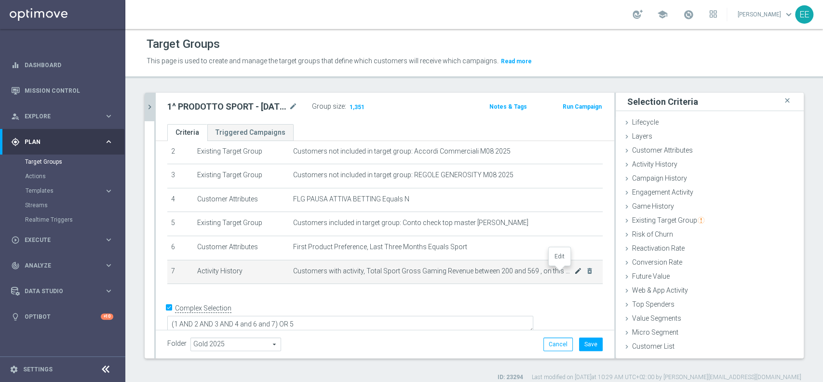
click at [574, 269] on icon "mode_edit" at bounding box center [578, 271] width 8 height 8
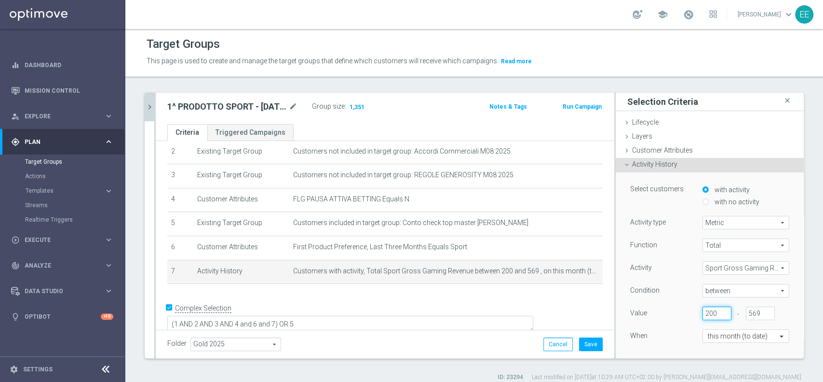
click at [703, 313] on input "200" at bounding box center [717, 313] width 29 height 14
type input "250"
click at [645, 352] on div at bounding box center [659, 352] width 72 height 0
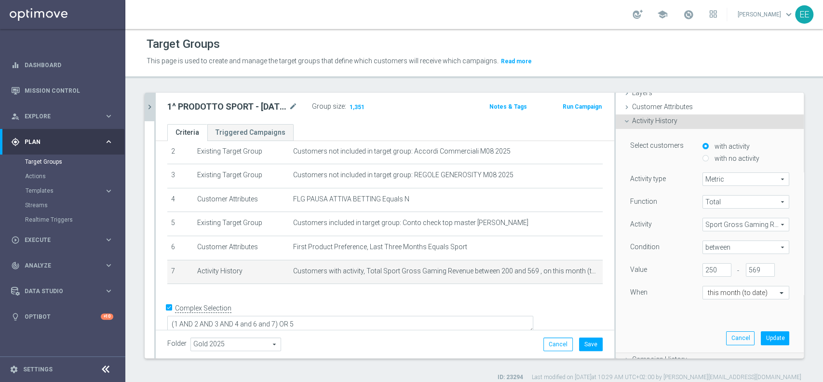
scroll to position [44, 0]
click at [761, 334] on button "Update" at bounding box center [775, 337] width 28 height 14
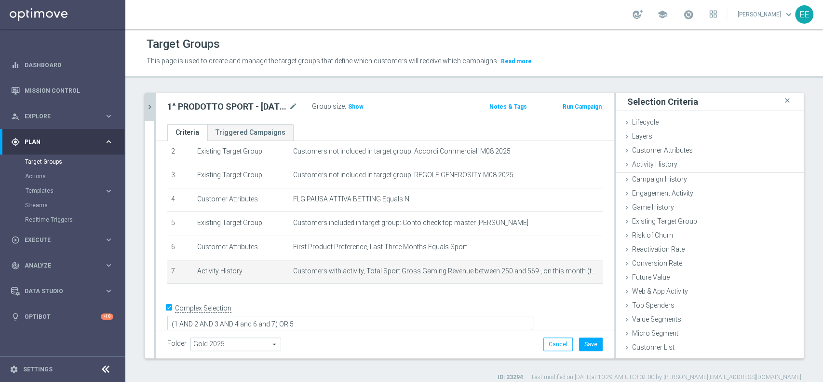
scroll to position [0, 0]
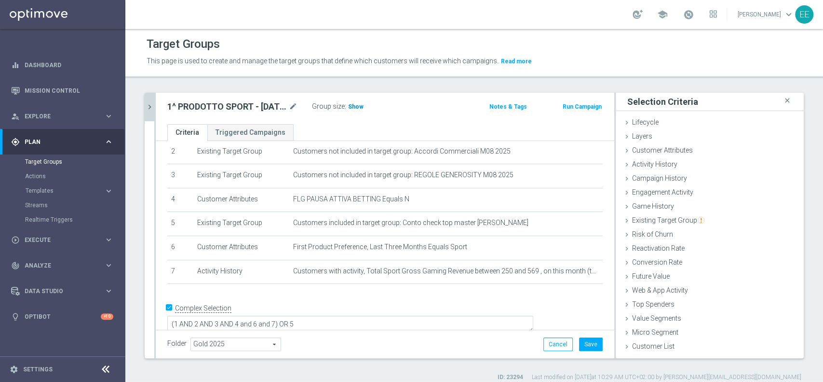
click at [351, 106] on span "Show" at bounding box center [355, 106] width 15 height 7
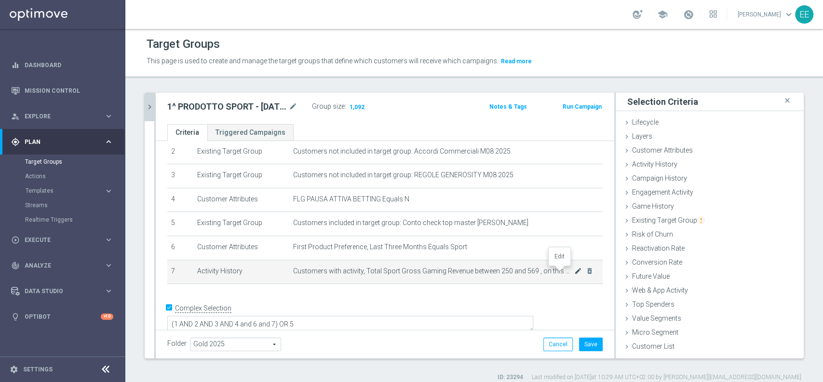
click at [574, 270] on icon "mode_edit" at bounding box center [578, 271] width 8 height 8
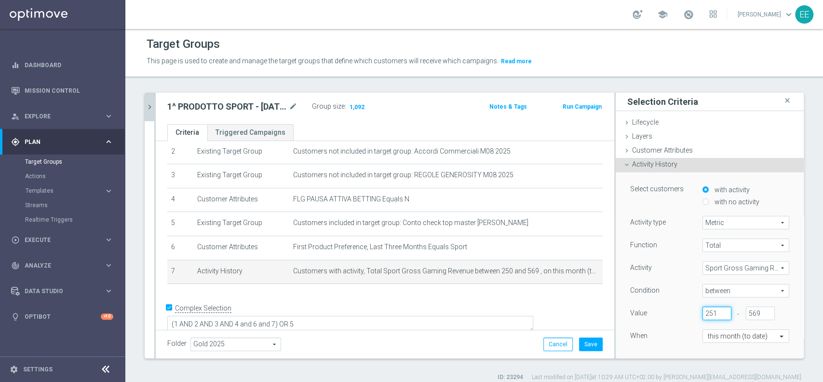
click at [708, 311] on input "251" at bounding box center [717, 313] width 29 height 14
click at [708, 311] on input "252" at bounding box center [717, 313] width 29 height 14
click at [708, 311] on input "253" at bounding box center [717, 313] width 29 height 14
click at [708, 311] on input "254" at bounding box center [717, 313] width 29 height 14
click at [708, 311] on input "255" at bounding box center [717, 313] width 29 height 14
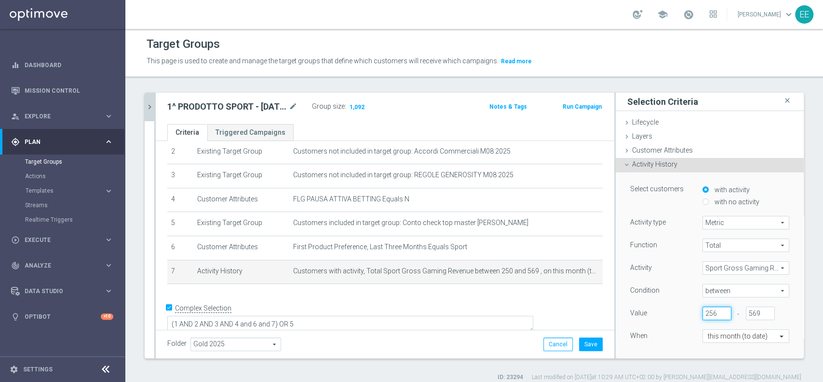
click at [708, 311] on input "256" at bounding box center [717, 313] width 29 height 14
click at [708, 311] on input "257" at bounding box center [717, 313] width 29 height 14
click at [708, 311] on input "258" at bounding box center [717, 313] width 29 height 14
click at [708, 311] on input "259" at bounding box center [717, 313] width 29 height 14
click at [708, 311] on input "260" at bounding box center [717, 313] width 29 height 14
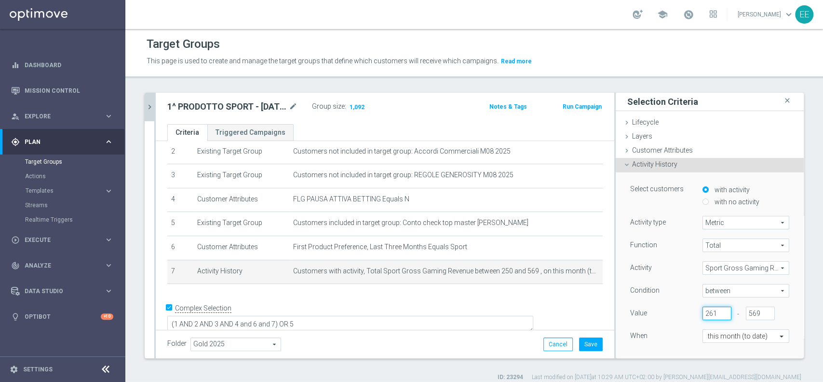
click at [708, 311] on input "261" at bounding box center [717, 313] width 29 height 14
click at [708, 311] on input "262" at bounding box center [717, 313] width 29 height 14
click at [708, 311] on input "263" at bounding box center [717, 313] width 29 height 14
click at [708, 311] on input "264" at bounding box center [717, 313] width 29 height 14
type input "265"
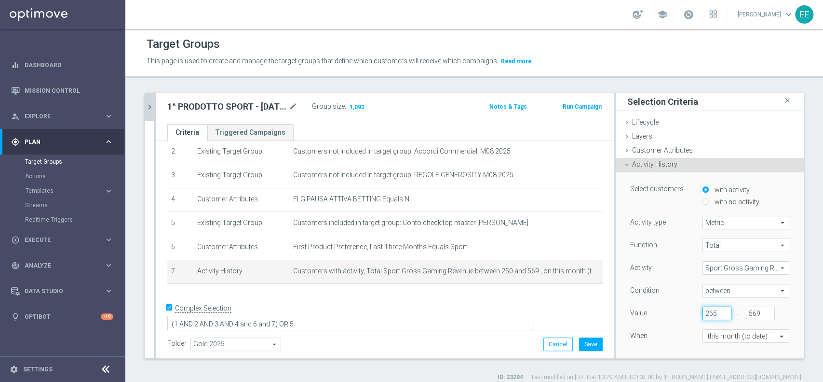
click at [708, 311] on input "265" at bounding box center [717, 313] width 29 height 14
click at [661, 322] on div "Function Total Total arrow_drop_down search Activity Sport Gross Gaming Revenue…" at bounding box center [709, 299] width 159 height 122
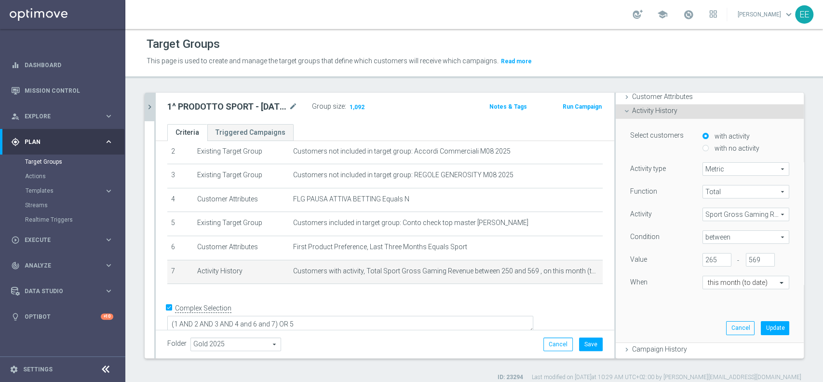
scroll to position [56, 0]
click at [761, 319] on button "Update" at bounding box center [775, 325] width 28 height 14
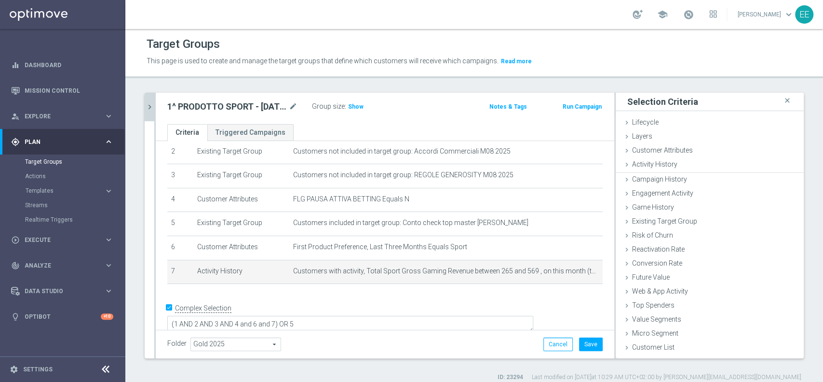
scroll to position [0, 0]
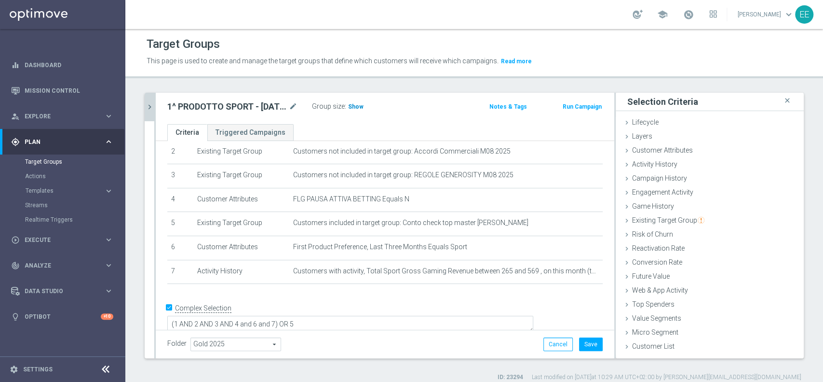
click at [350, 106] on span "Show" at bounding box center [355, 106] width 15 height 7
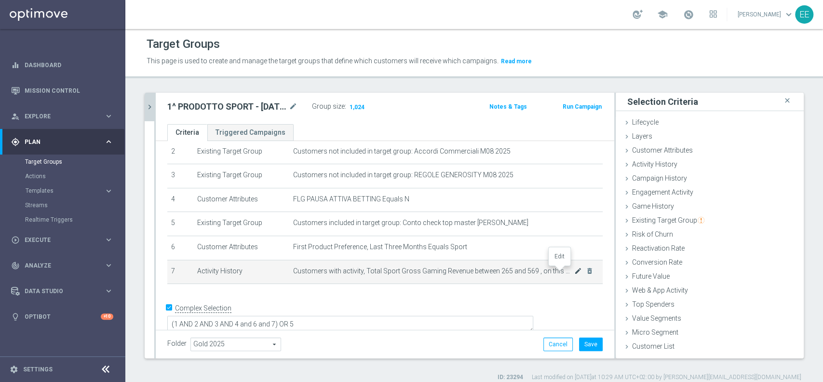
click at [574, 273] on icon "mode_edit" at bounding box center [578, 271] width 8 height 8
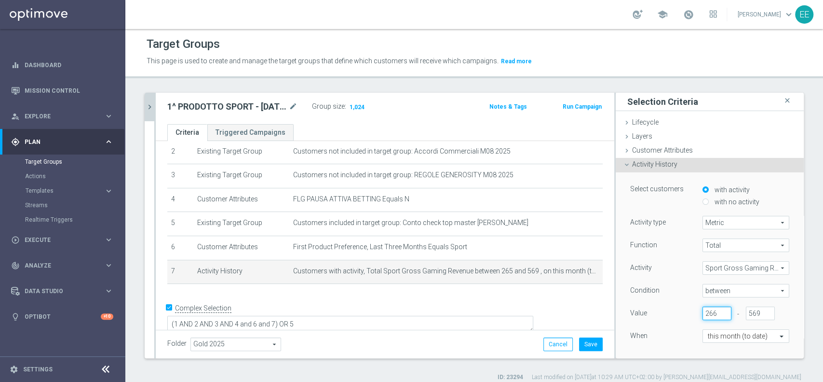
click at [709, 311] on input "266" at bounding box center [717, 313] width 29 height 14
click at [709, 311] on input "267" at bounding box center [717, 313] width 29 height 14
click at [709, 311] on input "268" at bounding box center [717, 313] width 29 height 14
click at [709, 311] on input "269" at bounding box center [717, 313] width 29 height 14
click at [709, 311] on input "270" at bounding box center [717, 313] width 29 height 14
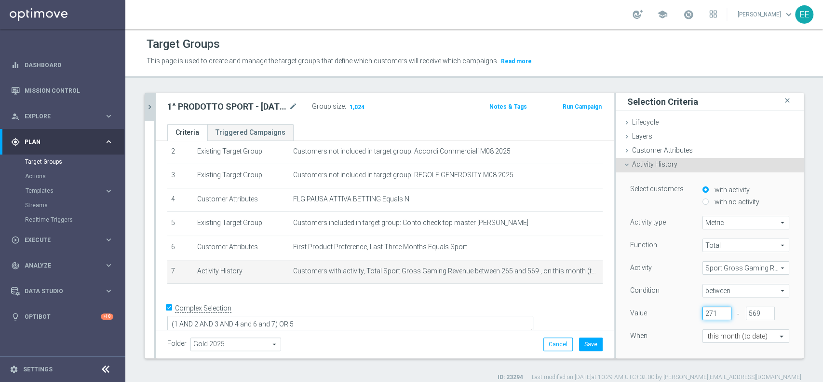
click at [709, 311] on input "271" at bounding box center [717, 313] width 29 height 14
click at [709, 311] on input "272" at bounding box center [717, 313] width 29 height 14
click at [709, 311] on input "273" at bounding box center [717, 313] width 29 height 14
click at [709, 311] on input "274" at bounding box center [717, 313] width 29 height 14
click at [709, 311] on input "275" at bounding box center [717, 313] width 29 height 14
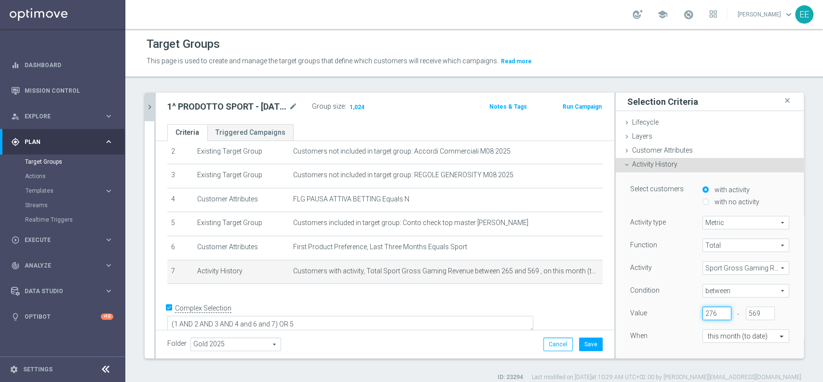
click at [709, 311] on input "276" at bounding box center [717, 313] width 29 height 14
click at [709, 311] on input "279" at bounding box center [717, 313] width 29 height 14
click at [709, 311] on input "280" at bounding box center [717, 313] width 29 height 14
click at [709, 311] on input "281" at bounding box center [717, 313] width 29 height 14
type input "280"
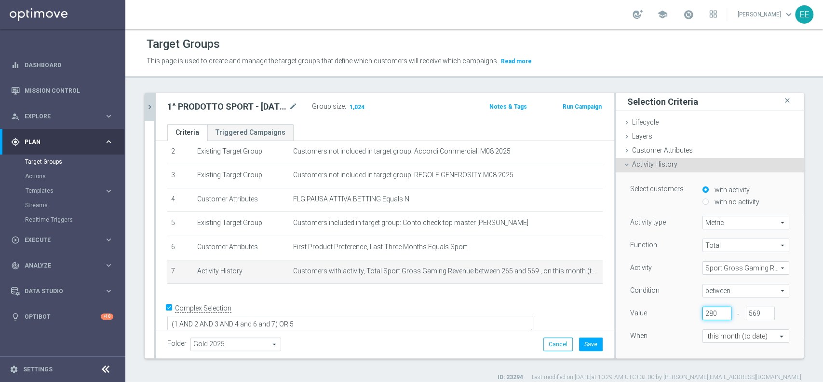
click at [708, 315] on input "280" at bounding box center [717, 313] width 29 height 14
click at [678, 325] on div "Function Total Total arrow_drop_down search Activity Sport Gross Gaming Revenue…" at bounding box center [709, 299] width 159 height 122
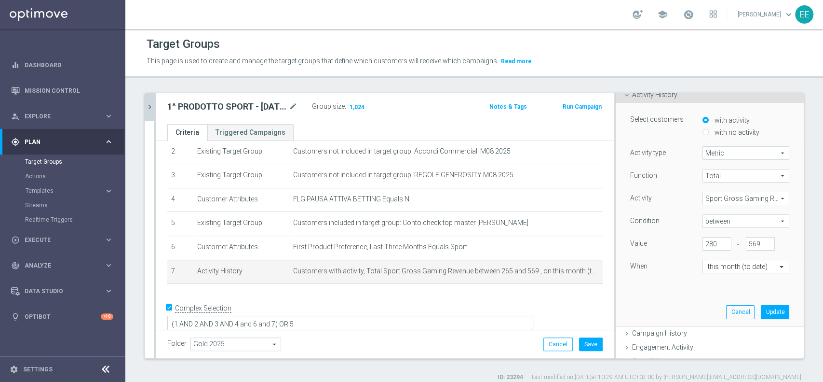
scroll to position [71, 0]
click at [761, 314] on button "Update" at bounding box center [775, 310] width 28 height 14
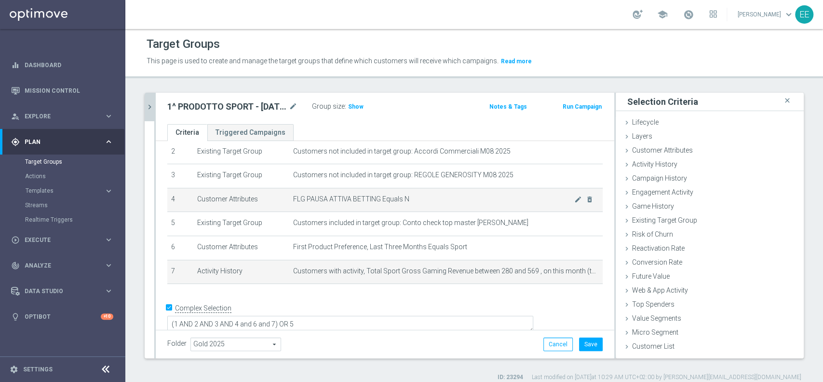
scroll to position [0, 0]
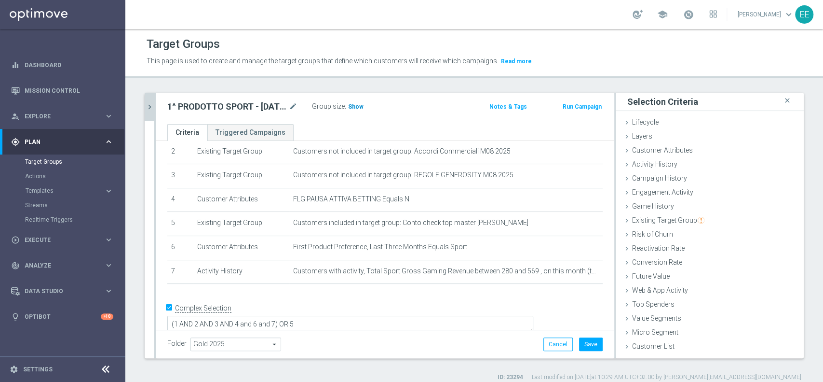
click at [362, 110] on h3 "Show" at bounding box center [355, 106] width 17 height 11
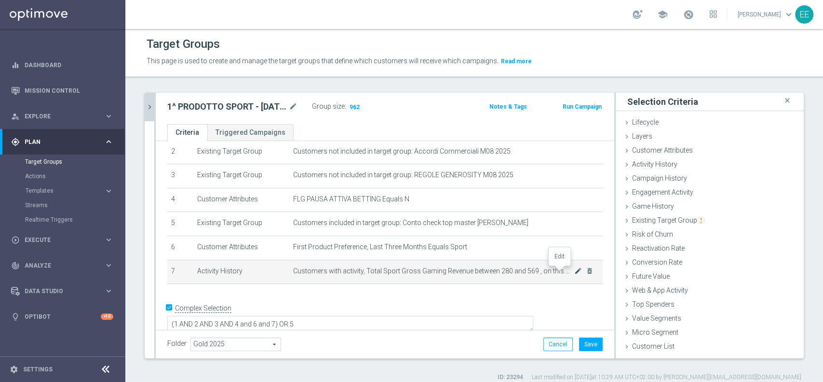
click at [574, 273] on icon "mode_edit" at bounding box center [578, 271] width 8 height 8
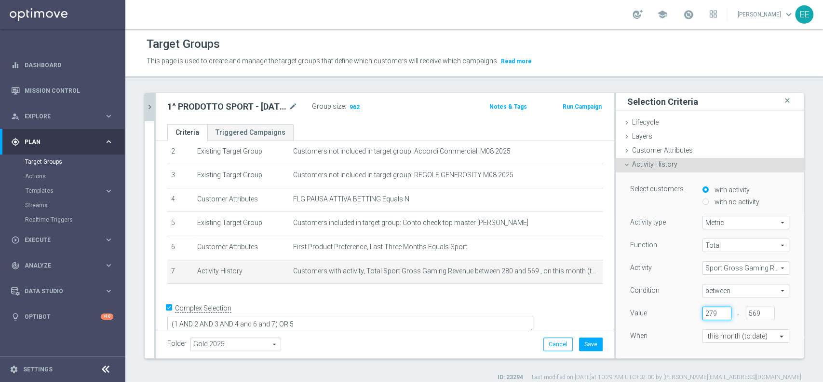
click at [710, 316] on input "279" at bounding box center [717, 313] width 29 height 14
click at [710, 316] on input "278" at bounding box center [717, 313] width 29 height 14
click at [710, 316] on input "277" at bounding box center [717, 313] width 29 height 14
click at [710, 316] on input "276" at bounding box center [717, 313] width 29 height 14
click at [710, 316] on input "275" at bounding box center [717, 313] width 29 height 14
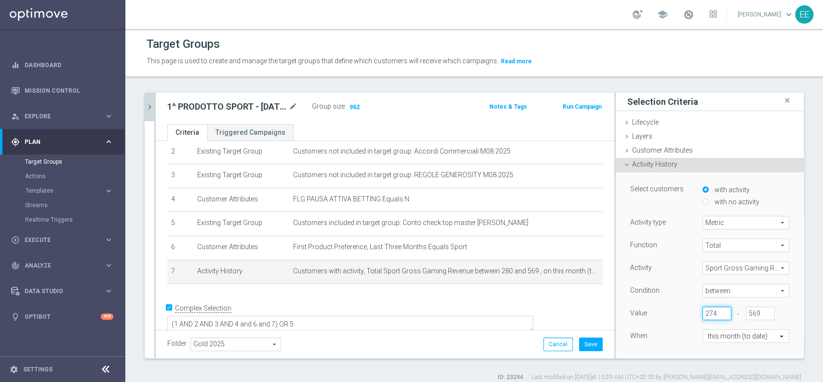
click at [710, 316] on input "274" at bounding box center [717, 313] width 29 height 14
type input "275"
click at [710, 309] on input "275" at bounding box center [717, 313] width 29 height 14
click at [648, 330] on div "When" at bounding box center [659, 336] width 72 height 15
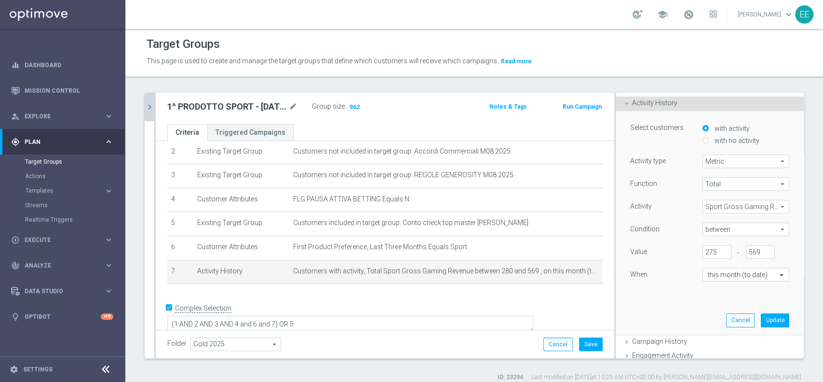
scroll to position [77, 0]
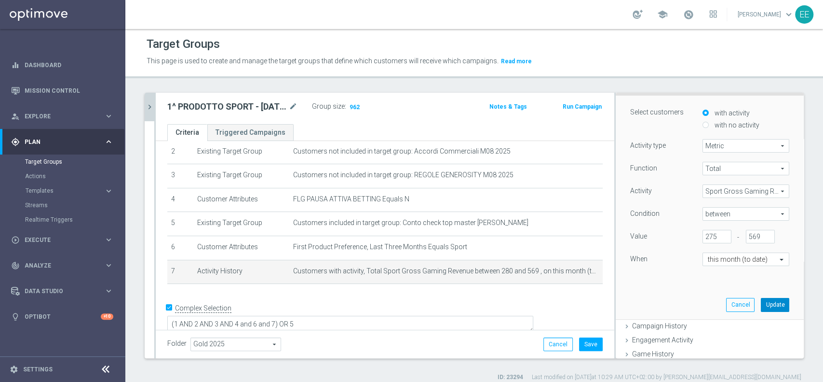
click at [761, 305] on button "Update" at bounding box center [775, 305] width 28 height 14
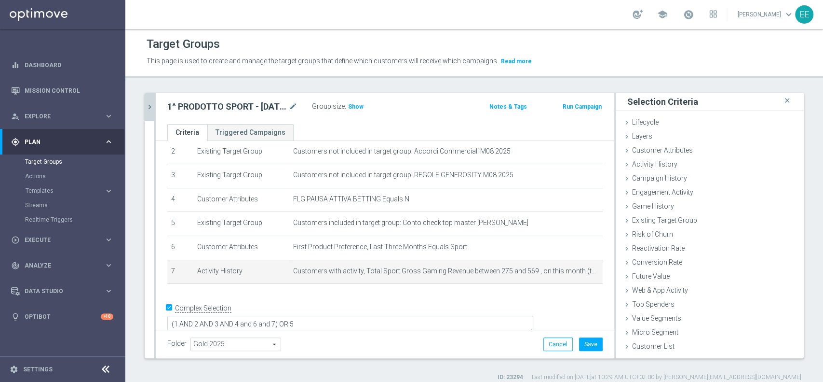
scroll to position [0, 0]
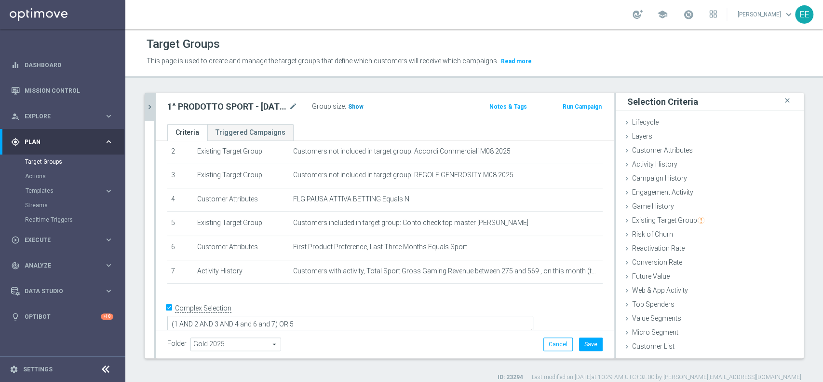
click at [348, 108] on span "Show" at bounding box center [355, 106] width 15 height 7
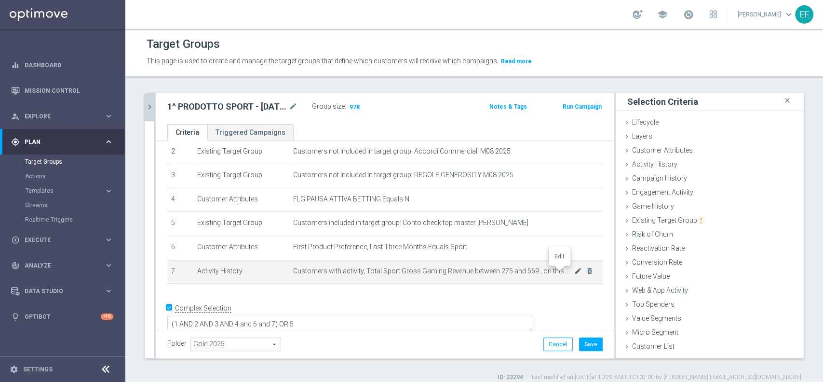
click at [574, 273] on icon "mode_edit" at bounding box center [578, 271] width 8 height 8
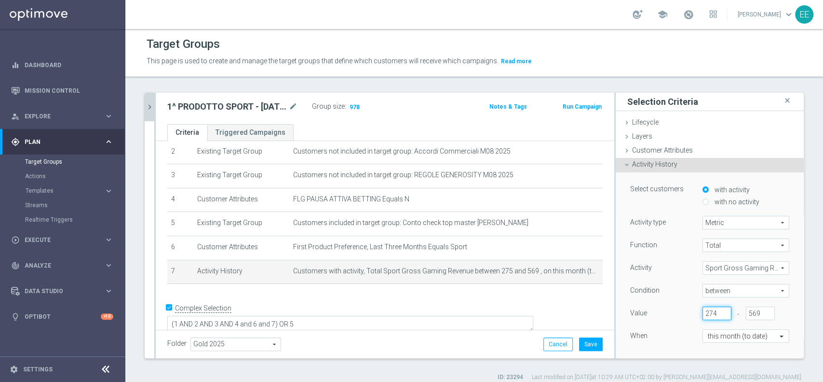
click at [707, 316] on input "274" at bounding box center [717, 313] width 29 height 14
click at [707, 316] on input "273" at bounding box center [717, 313] width 29 height 14
click at [707, 316] on input "272" at bounding box center [717, 313] width 29 height 14
click at [707, 316] on input "271" at bounding box center [717, 313] width 29 height 14
click at [707, 316] on input "270" at bounding box center [717, 313] width 29 height 14
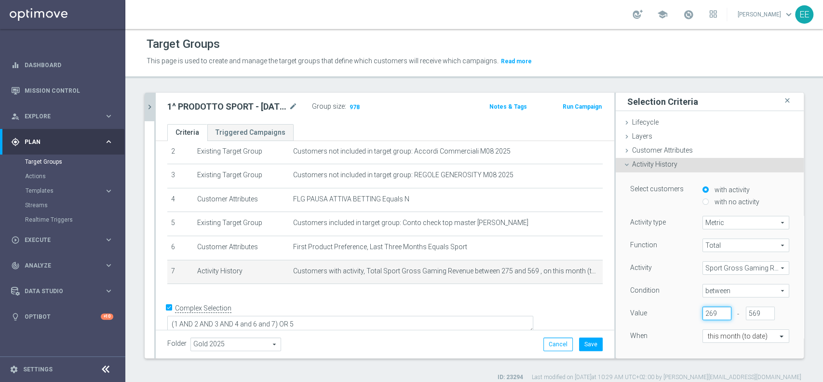
click at [707, 316] on input "269" at bounding box center [717, 313] width 29 height 14
click at [707, 316] on input "268" at bounding box center [717, 313] width 29 height 14
type input "267"
click at [707, 316] on input "267" at bounding box center [717, 313] width 29 height 14
click at [679, 333] on div "When" at bounding box center [659, 336] width 72 height 15
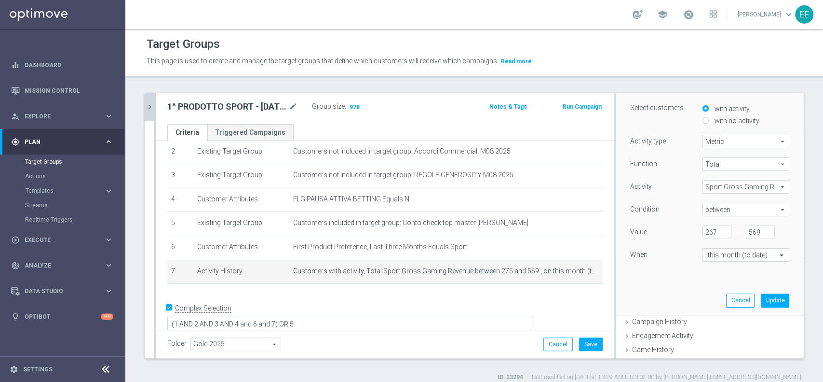
scroll to position [85, 0]
click at [761, 294] on button "Update" at bounding box center [775, 296] width 28 height 14
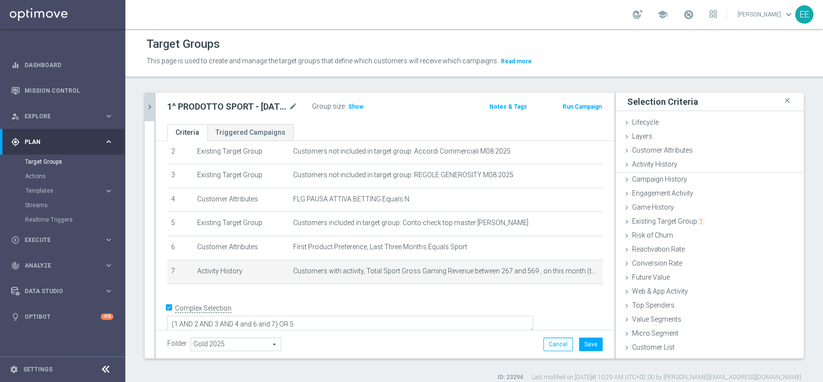
scroll to position [0, 0]
click at [359, 109] on span "Show" at bounding box center [355, 106] width 15 height 7
click at [574, 270] on div "mode_edit delete_forever" at bounding box center [583, 271] width 19 height 8
click at [574, 272] on icon "mode_edit" at bounding box center [578, 271] width 8 height 8
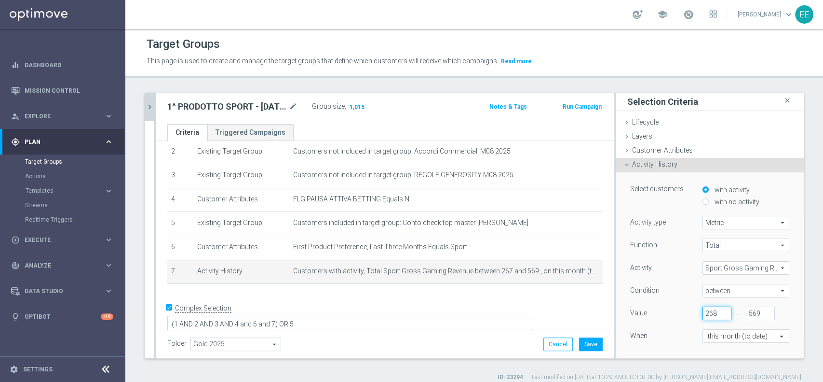
click at [710, 311] on input "268" at bounding box center [717, 313] width 29 height 14
click at [710, 311] on input "269" at bounding box center [717, 313] width 29 height 14
click at [675, 327] on div "Function Total Total arrow_drop_down search Activity Sport Gross Gaming Revenue…" at bounding box center [709, 299] width 159 height 122
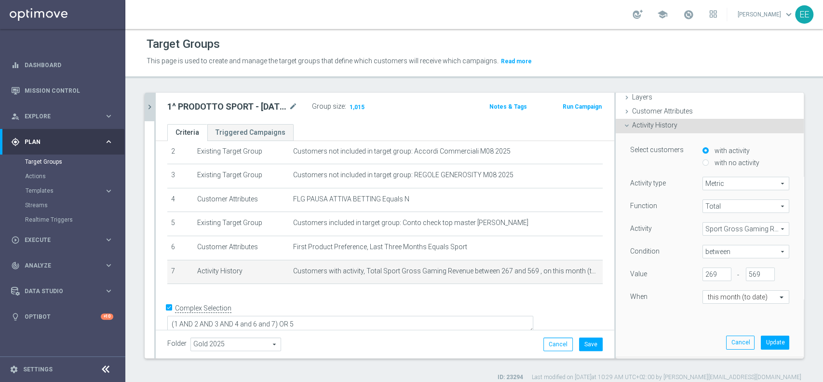
scroll to position [41, 0]
type input "270"
click at [710, 268] on input "270" at bounding box center [717, 272] width 29 height 14
click at [762, 332] on div "Select customers with activity with no activity Activity type Metric Metric arr…" at bounding box center [710, 242] width 174 height 223
click at [761, 336] on button "Update" at bounding box center [775, 340] width 28 height 14
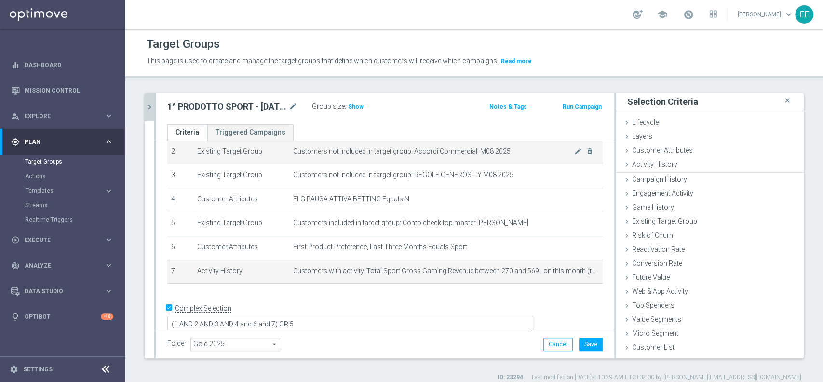
scroll to position [0, 0]
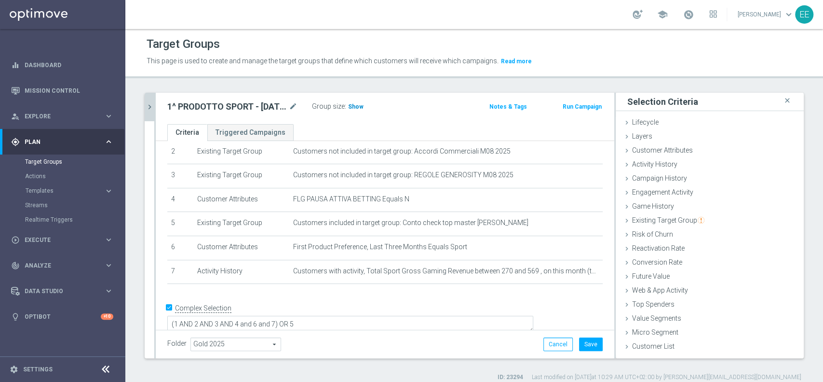
click at [359, 103] on span "Show" at bounding box center [355, 106] width 15 height 7
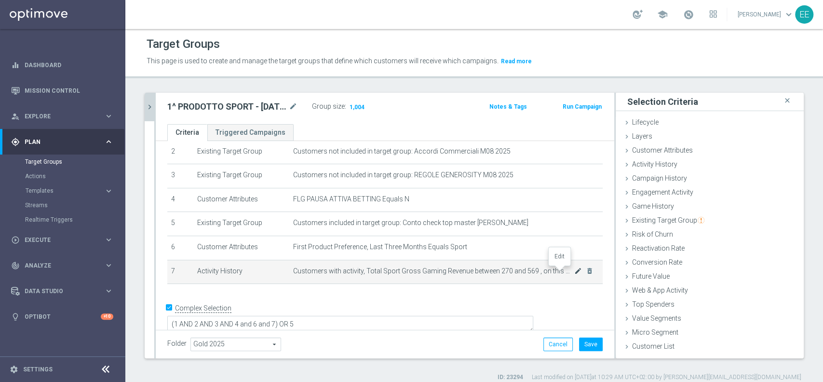
click at [574, 273] on icon "mode_edit" at bounding box center [578, 271] width 8 height 8
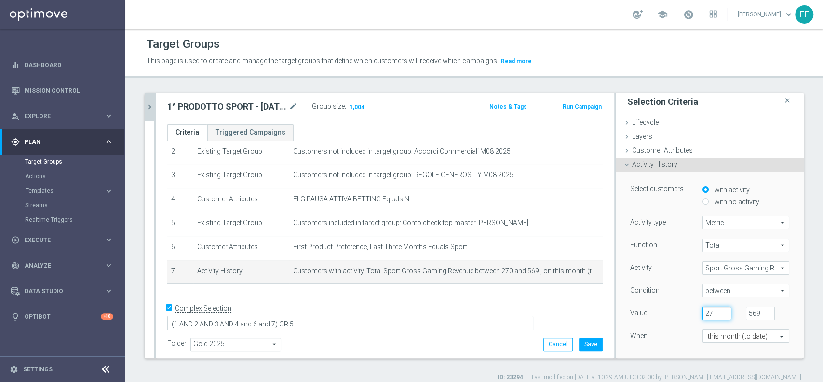
type input "271"
click at [709, 309] on input "271" at bounding box center [717, 313] width 29 height 14
click at [664, 326] on div "Function Total Total arrow_drop_down search Activity Sport Gross Gaming Revenue…" at bounding box center [709, 299] width 159 height 122
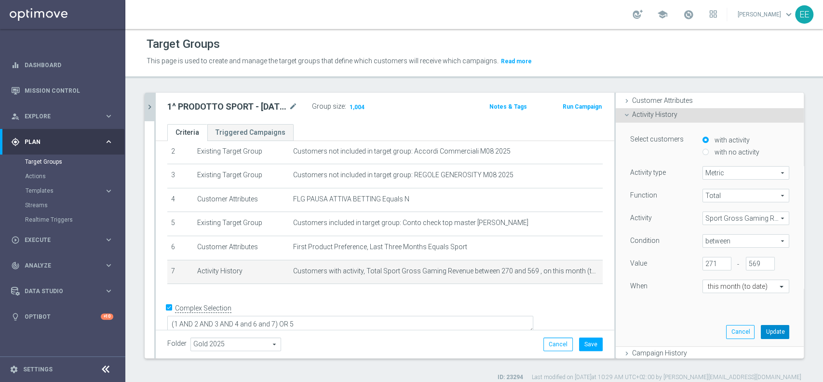
click at [761, 325] on button "Update" at bounding box center [775, 332] width 28 height 14
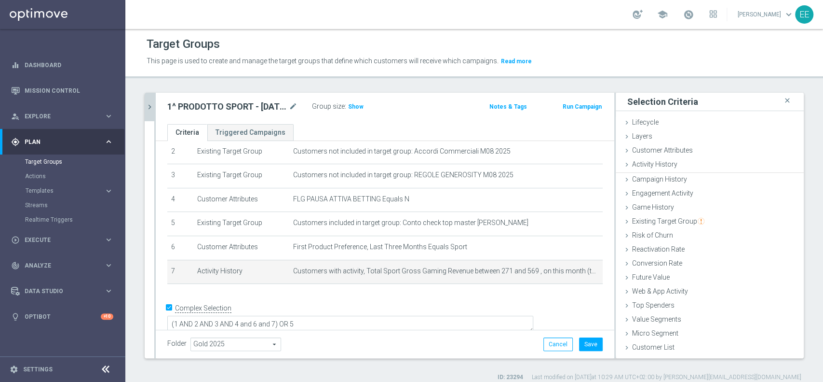
scroll to position [0, 0]
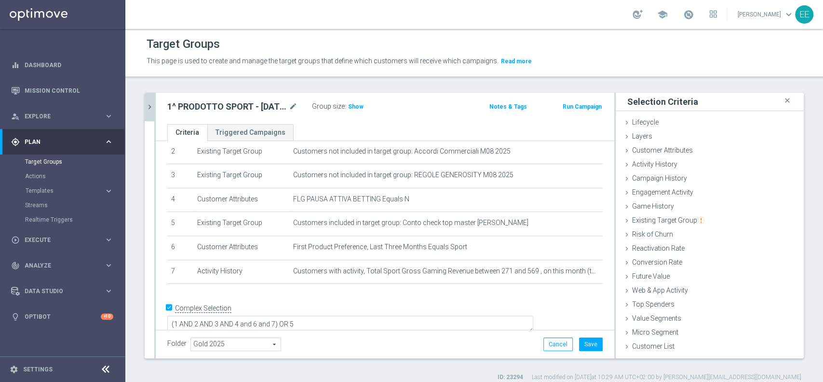
click at [363, 107] on div "Group size : Show" at bounding box center [360, 106] width 96 height 12
click at [355, 106] on span "Show" at bounding box center [355, 106] width 15 height 7
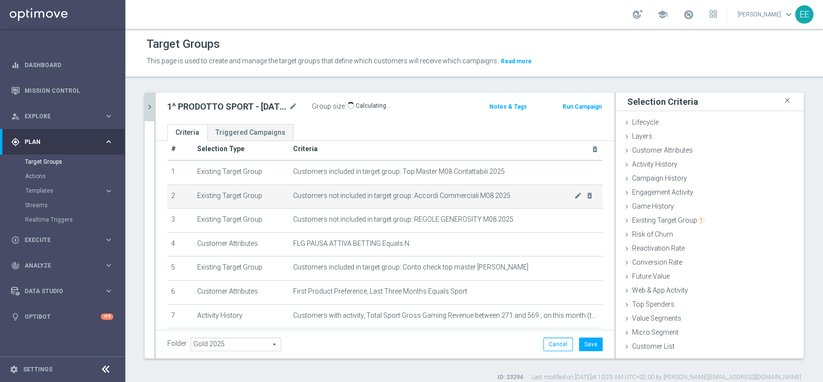
scroll to position [14, 0]
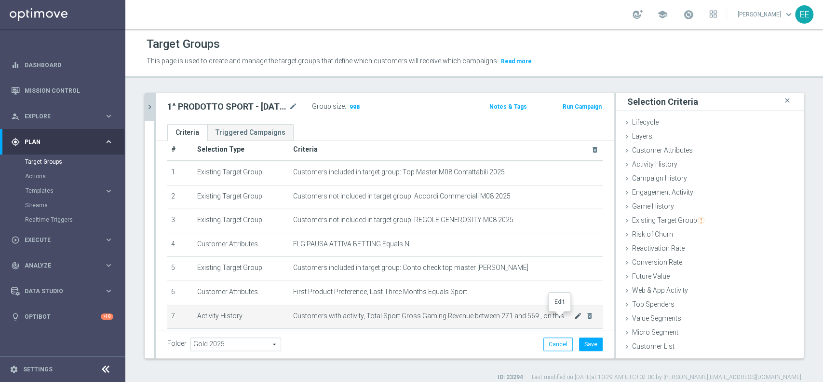
click at [574, 315] on icon "mode_edit" at bounding box center [578, 316] width 8 height 8
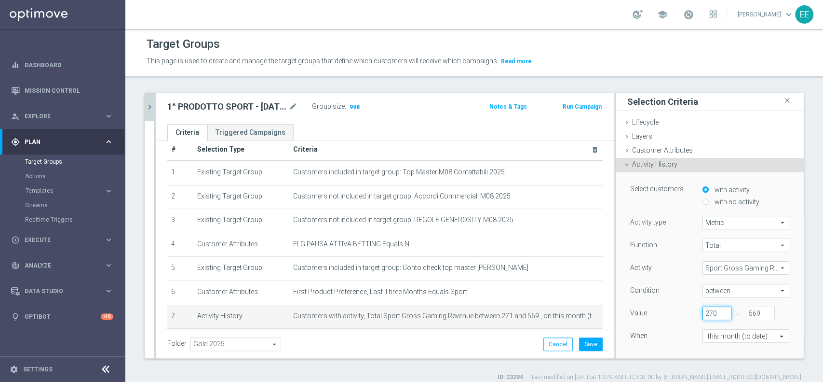
type input "270"
click at [706, 315] on input "270" at bounding box center [717, 313] width 29 height 14
click at [680, 325] on div "Function Total Total arrow_drop_down search Activity Sport Gross Gaming Revenue…" at bounding box center [709, 299] width 159 height 122
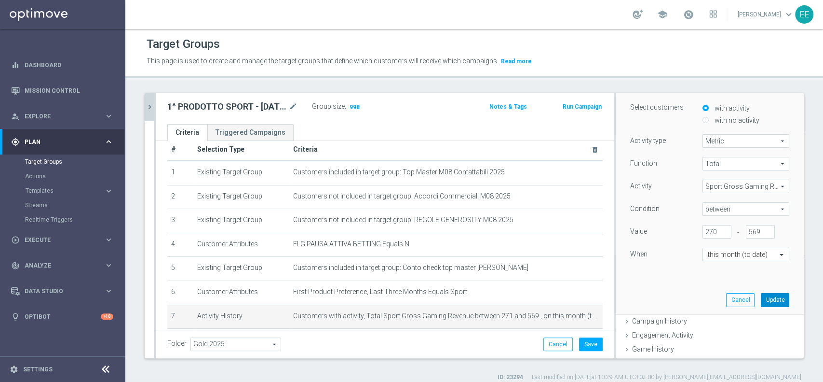
scroll to position [86, 0]
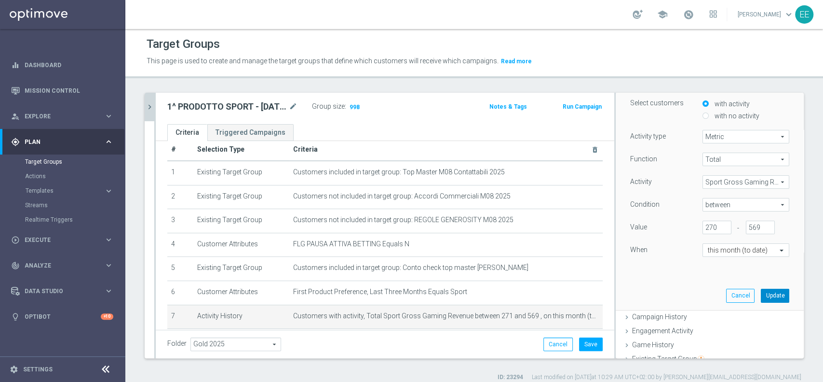
click at [761, 292] on button "Update" at bounding box center [775, 295] width 28 height 14
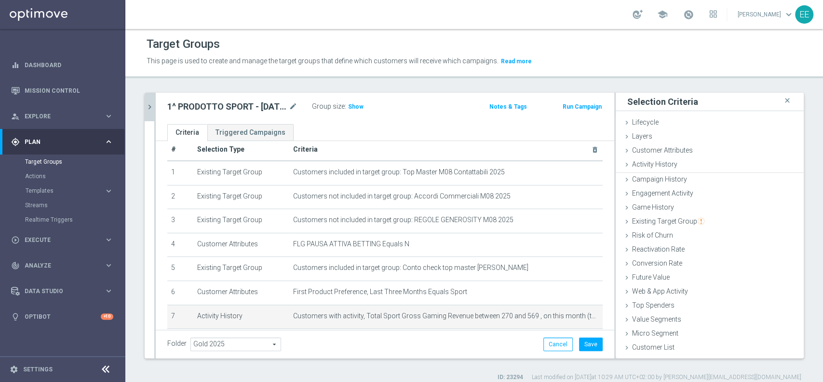
scroll to position [0, 0]
click at [355, 106] on span "Show" at bounding box center [355, 106] width 15 height 7
click at [585, 348] on button "Save" at bounding box center [591, 344] width 24 height 14
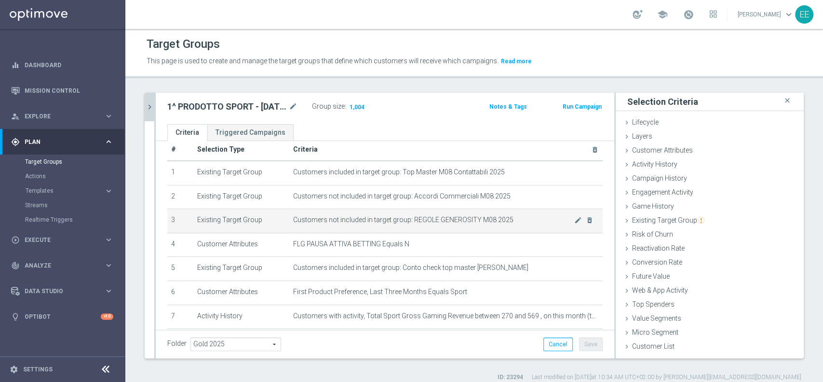
scroll to position [50, 0]
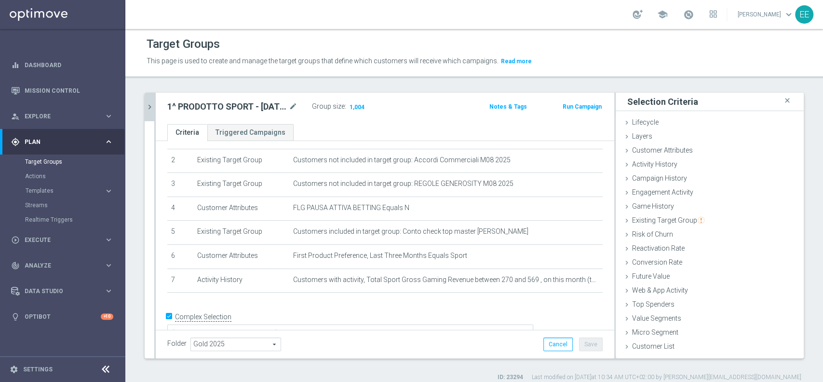
click at [150, 107] on icon "chevron_right" at bounding box center [149, 106] width 9 height 9
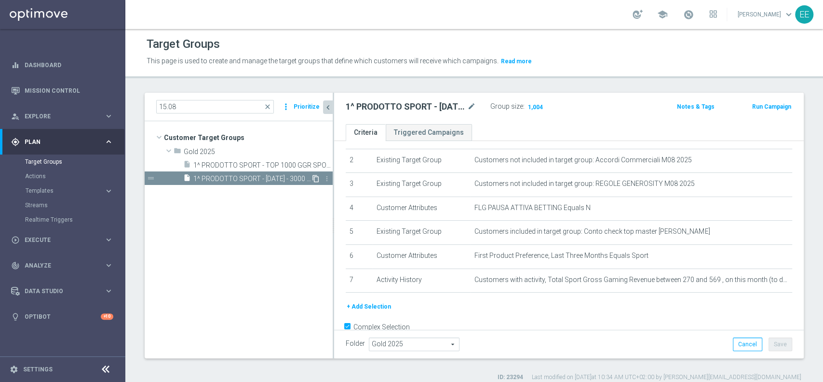
click at [315, 177] on icon "content_copy" at bounding box center [316, 179] width 8 height 8
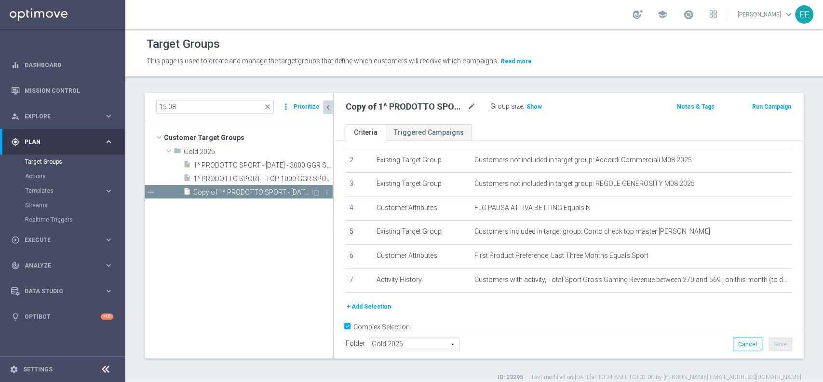
click at [251, 194] on span "Copy of 1^ PRODOTTO SPORT - 1001 - 3000 GGR SPORT M08 15.08" at bounding box center [252, 192] width 118 height 8
click at [472, 109] on icon "mode_edit" at bounding box center [471, 107] width 9 height 12
type input "1^ PRODOTTO SPORT - NON CONTATTABILI - GGR SPORT M08 > 150 15.08"
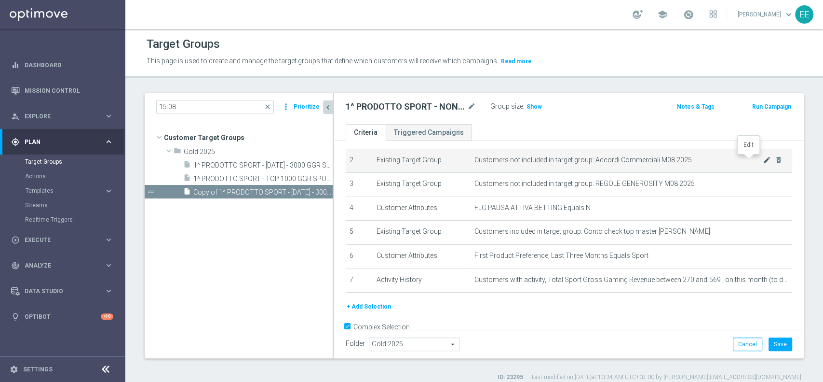
click at [764, 159] on icon "mode_edit" at bounding box center [768, 160] width 8 height 8
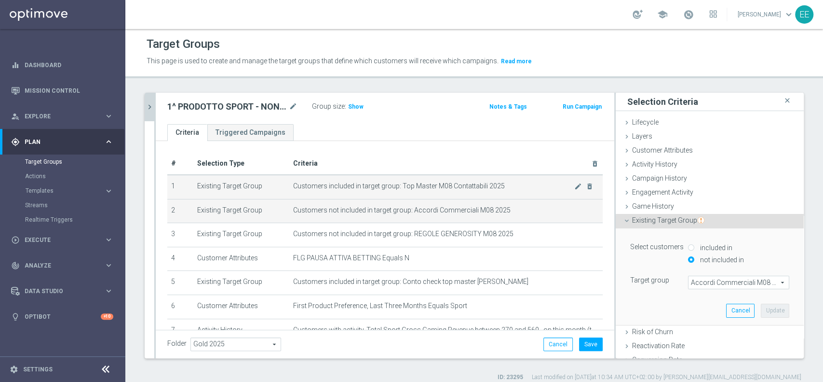
click at [483, 187] on span "Customers included in target group: Top Master M08 Contattabili 2025" at bounding box center [433, 186] width 281 height 8
click at [574, 183] on icon "mode_edit" at bounding box center [578, 186] width 8 height 8
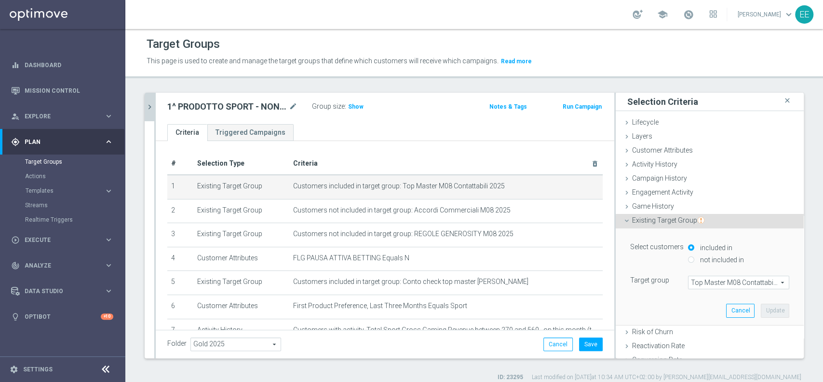
click at [719, 284] on span "Top Master M08 Contattabili 2025" at bounding box center [739, 282] width 100 height 13
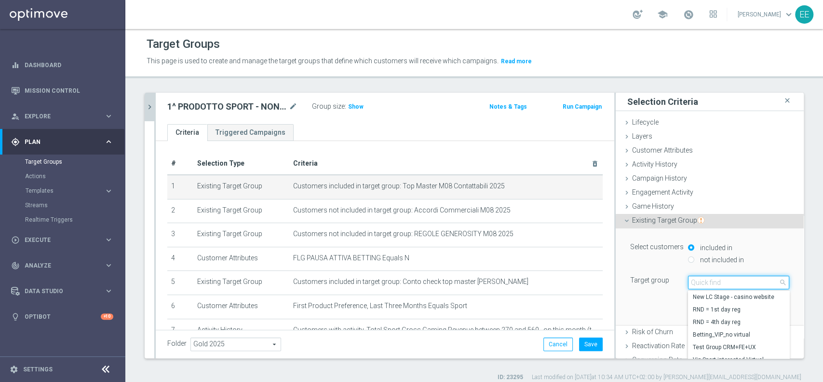
click at [719, 284] on input "search" at bounding box center [738, 282] width 101 height 14
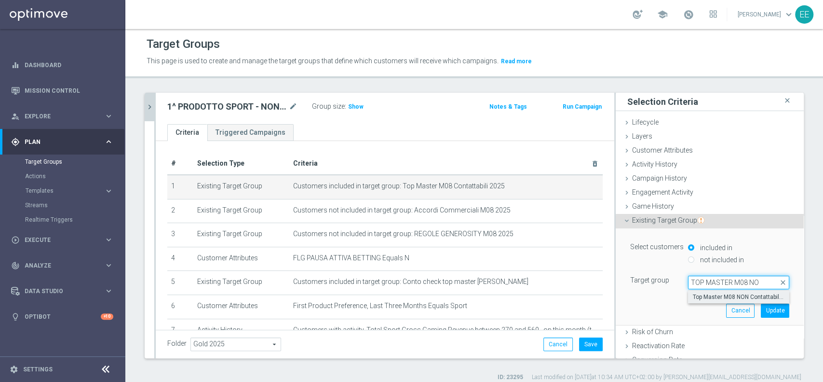
type input "TOP MASTER M08 NO"
click at [696, 295] on span "Top Master M08 NON Contattabili 2025" at bounding box center [739, 297] width 92 height 8
type input "Top Master M08 NON Contattabili 2025"
click at [761, 308] on button "Update" at bounding box center [775, 310] width 28 height 14
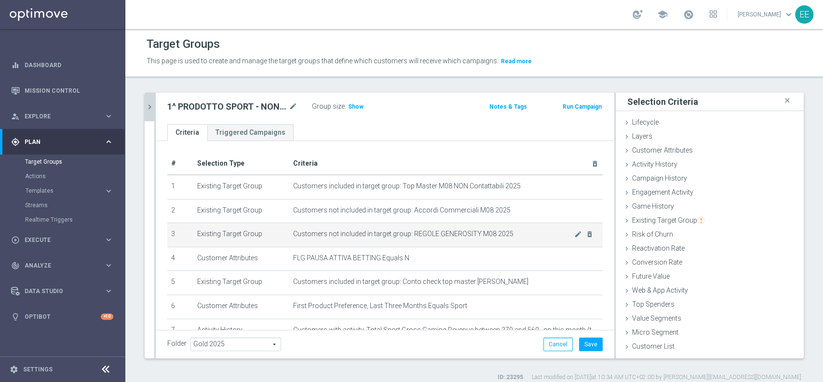
scroll to position [59, 0]
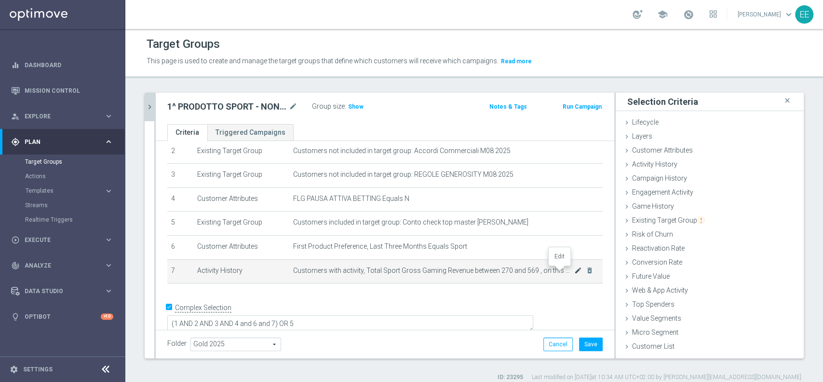
click at [574, 269] on icon "mode_edit" at bounding box center [578, 270] width 8 height 8
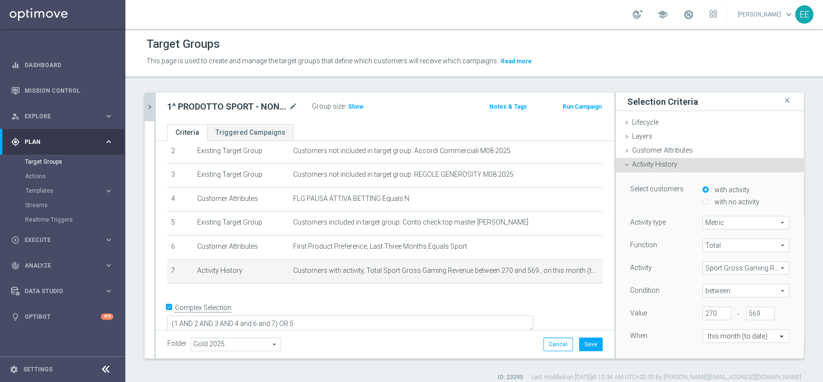
click at [707, 286] on span "between" at bounding box center [746, 290] width 86 height 13
click at [722, 330] on span ">" at bounding box center [746, 330] width 77 height 8
type input ">"
click at [703, 312] on input "270" at bounding box center [717, 313] width 29 height 14
click at [703, 311] on input "270" at bounding box center [717, 313] width 29 height 14
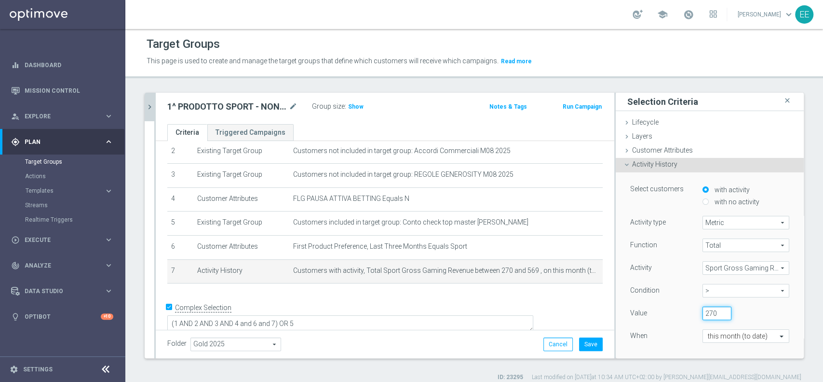
click at [703, 311] on input "270" at bounding box center [717, 313] width 29 height 14
type input "150"
click at [644, 352] on div "Function Total Total arrow_drop_down search Activity Sport Gross Gaming Revenue…" at bounding box center [709, 299] width 159 height 122
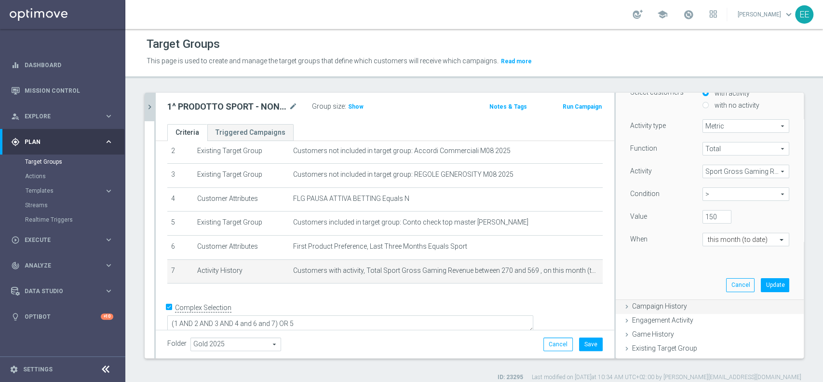
scroll to position [100, 0]
click at [765, 286] on button "Update" at bounding box center [775, 281] width 28 height 14
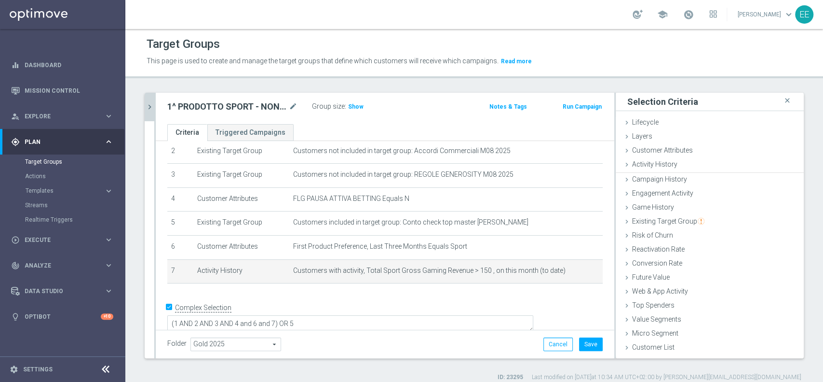
scroll to position [0, 0]
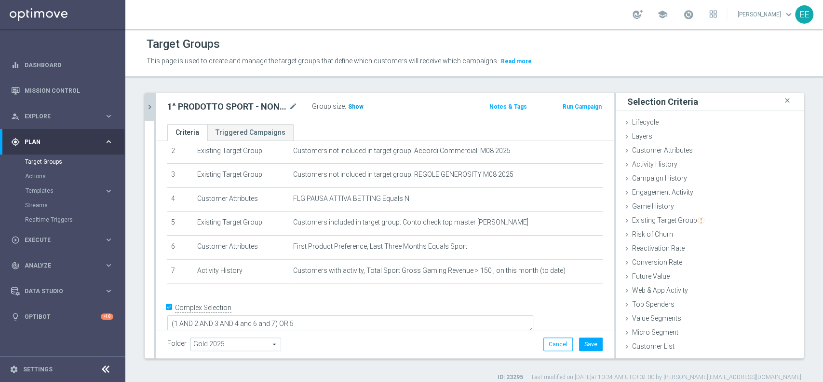
click at [357, 109] on span "Show" at bounding box center [355, 106] width 15 height 7
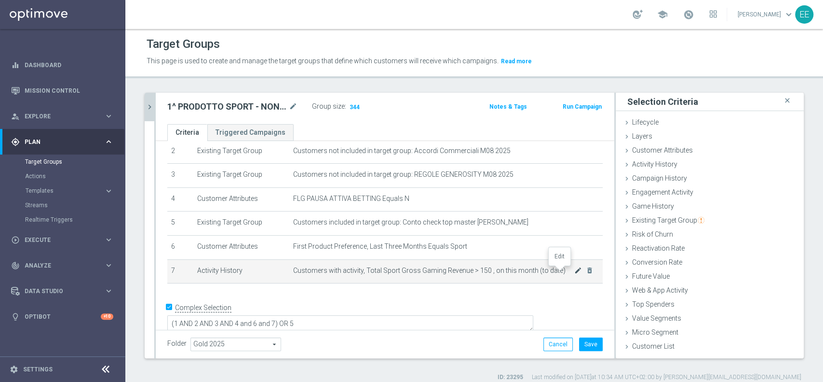
click at [574, 272] on icon "mode_edit" at bounding box center [578, 270] width 8 height 8
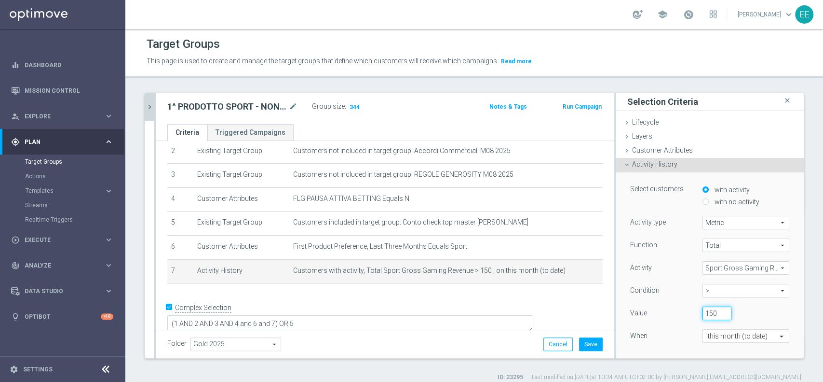
click at [703, 311] on input "150" at bounding box center [717, 313] width 29 height 14
click at [703, 310] on input "150" at bounding box center [717, 313] width 29 height 14
type input "50"
click at [733, 316] on div "50" at bounding box center [739, 313] width 87 height 14
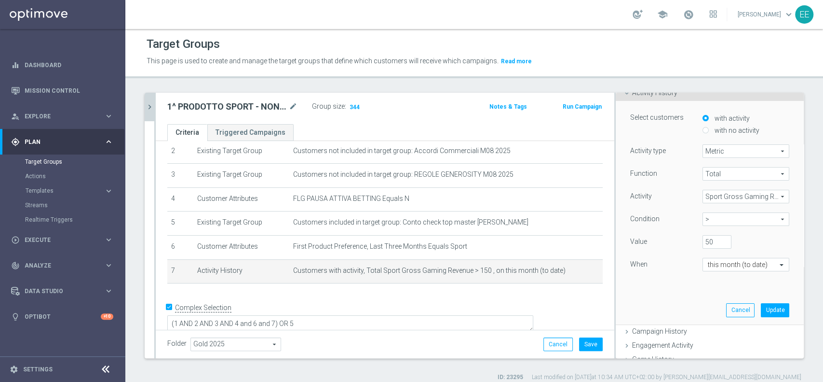
scroll to position [70, 0]
click at [763, 315] on button "Update" at bounding box center [775, 311] width 28 height 14
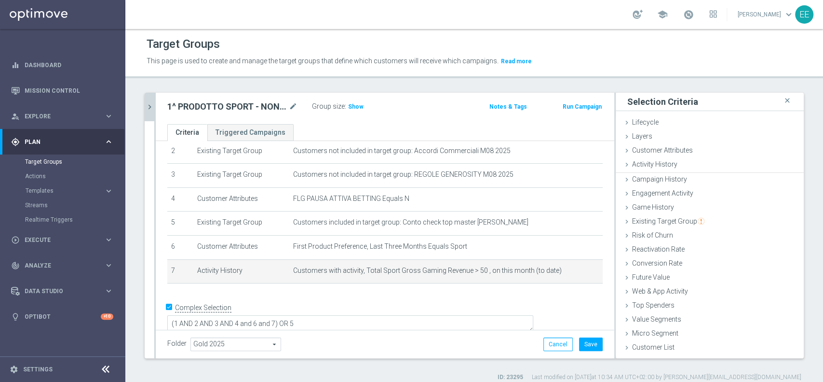
scroll to position [0, 0]
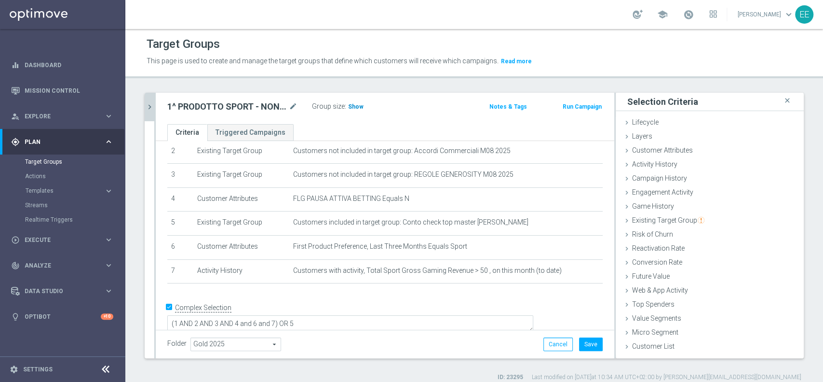
click at [352, 104] on span "Show" at bounding box center [355, 106] width 15 height 7
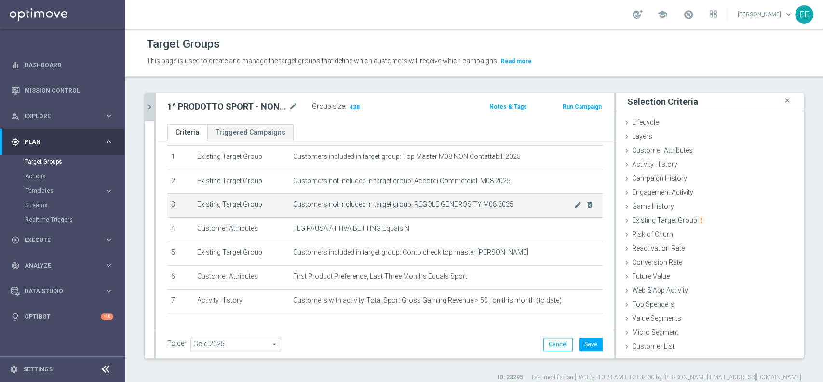
scroll to position [59, 0]
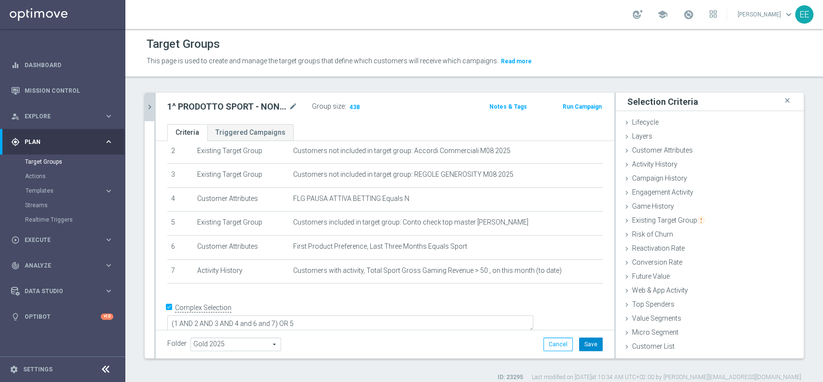
click at [588, 348] on button "Save" at bounding box center [591, 344] width 24 height 14
click at [155, 100] on div at bounding box center [154, 225] width 1 height 265
click at [148, 106] on icon "chevron_right" at bounding box center [149, 106] width 9 height 9
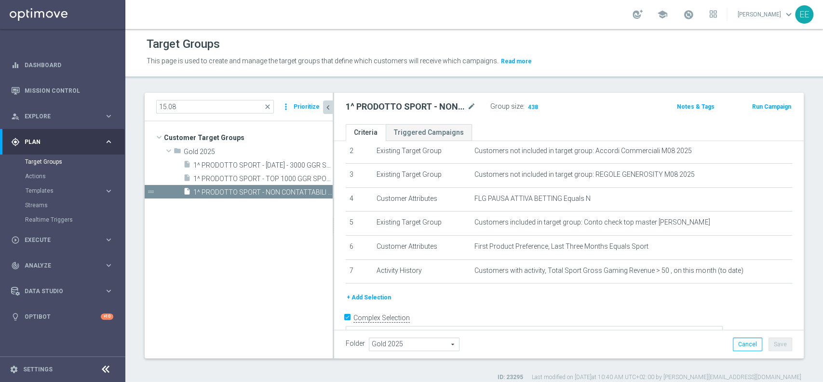
drag, startPoint x: 353, startPoint y: 227, endPoint x: 313, endPoint y: 213, distance: 42.7
click at [313, 213] on as-split "15.08 close more_vert Prioritize Customer Target Groups library_add create_new_…" at bounding box center [474, 225] width 659 height 265
click at [318, 190] on icon "content_copy" at bounding box center [316, 192] width 8 height 8
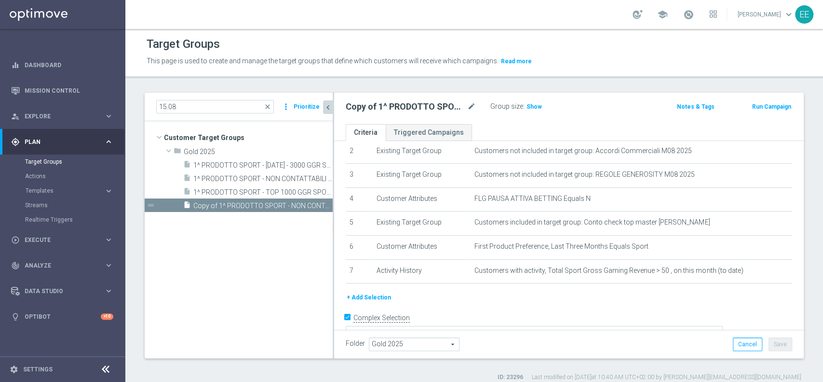
click at [256, 226] on tree-viewport "Customer Target Groups library_add create_new_folder folder" at bounding box center [239, 239] width 188 height 236
click at [472, 106] on icon "mode_edit" at bounding box center [471, 107] width 9 height 12
type input "ACTIVE SPORT M07 - NO ACTIVE SPORT M08 - GGR SPORT M07 > 100 EURO 15.08"
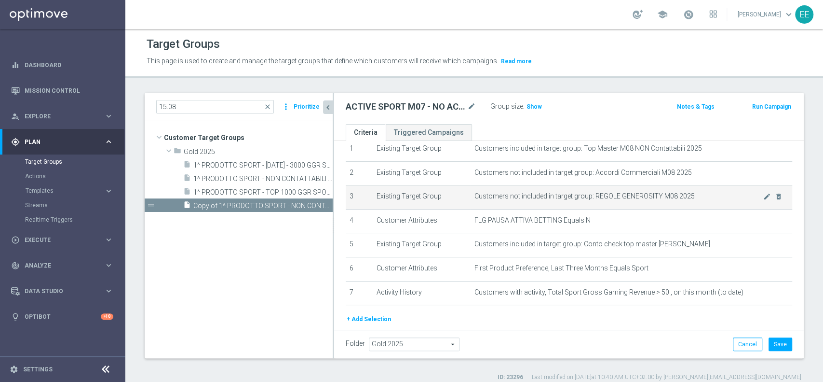
scroll to position [69, 0]
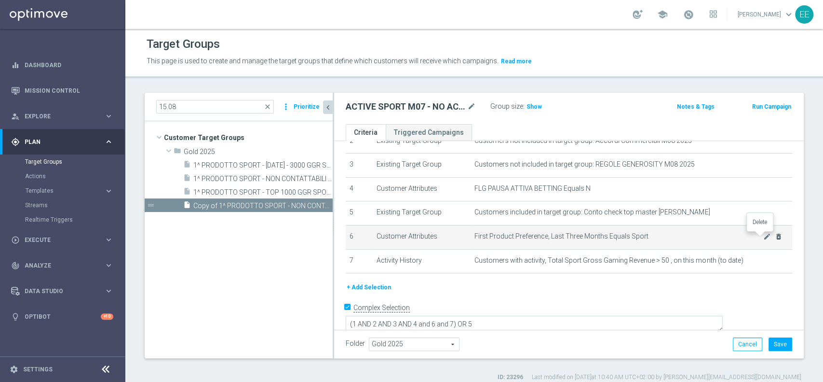
click at [775, 239] on icon "delete_forever" at bounding box center [779, 236] width 8 height 8
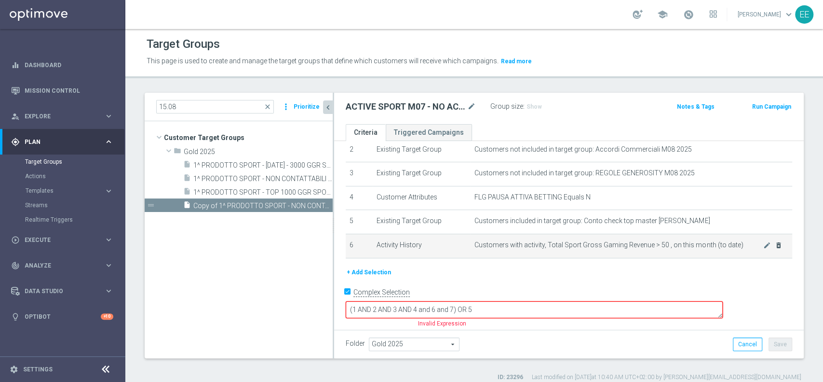
scroll to position [46, 0]
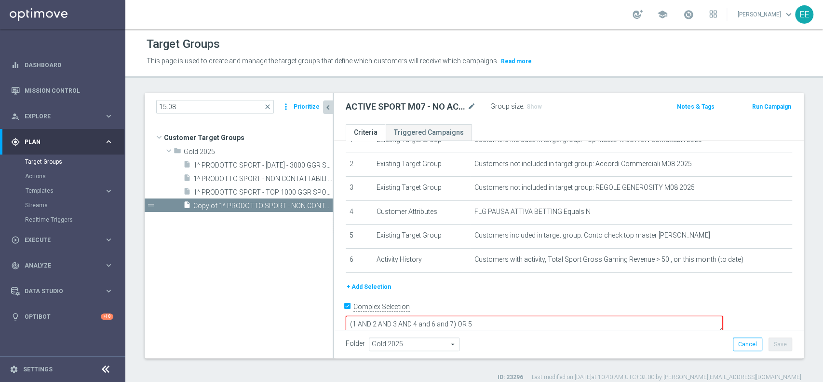
click at [369, 285] on button "+ Add Selection" at bounding box center [369, 286] width 46 height 11
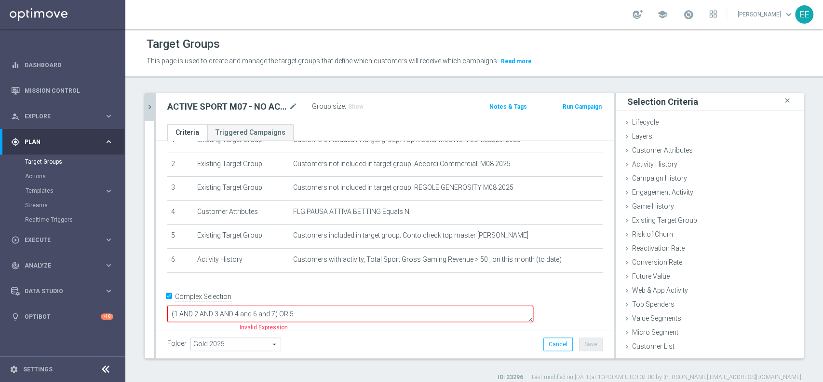
scroll to position [36, 0]
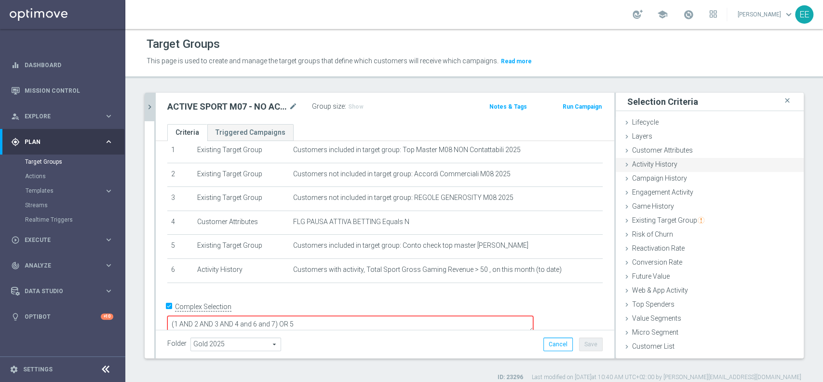
click at [648, 163] on span "Activity History" at bounding box center [654, 164] width 45 height 8
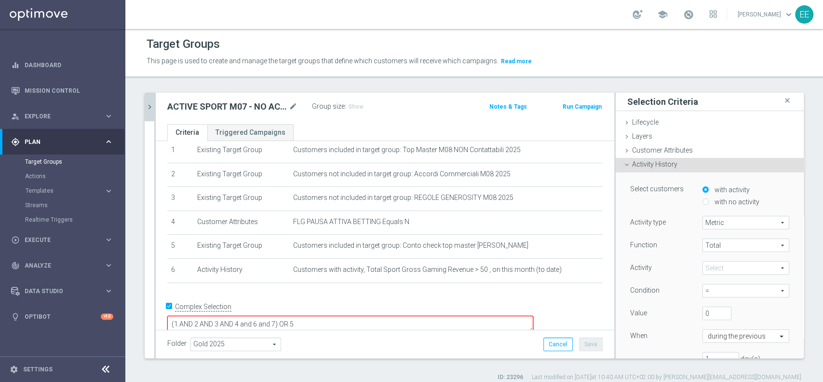
click at [712, 198] on label "with no activity" at bounding box center [735, 201] width 47 height 9
click at [703, 198] on input "with no activity" at bounding box center [706, 201] width 6 height 6
radio input "true"
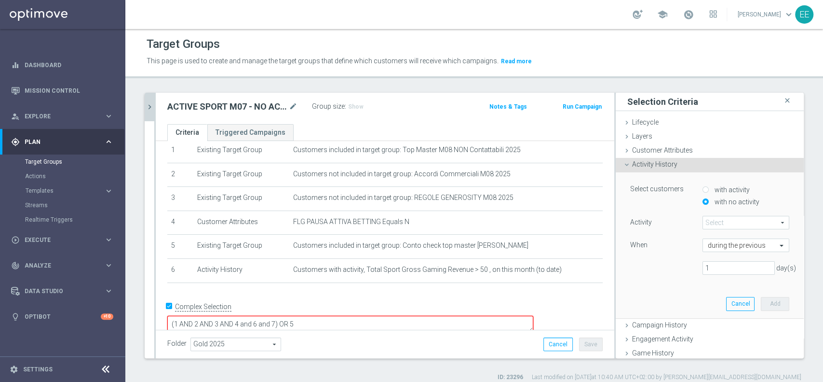
click at [711, 223] on span at bounding box center [746, 222] width 86 height 13
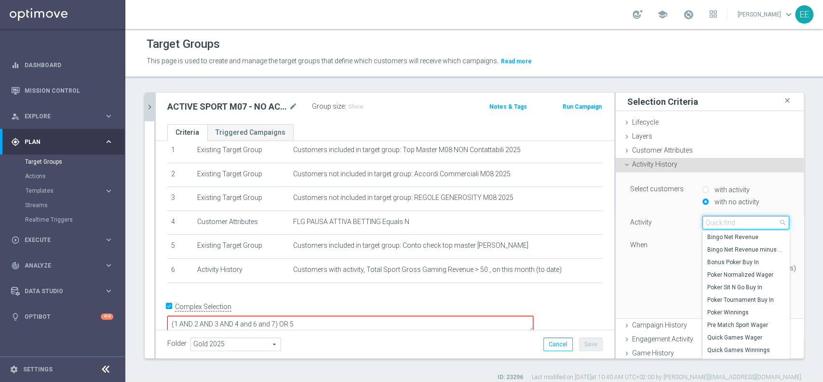
click at [711, 223] on input "search" at bounding box center [746, 223] width 87 height 14
drag, startPoint x: 711, startPoint y: 223, endPoint x: 708, endPoint y: 190, distance: 33.4
click at [708, 190] on div "Select customers with activity with no activity Activity Select arrow_drop_down…" at bounding box center [709, 233] width 159 height 98
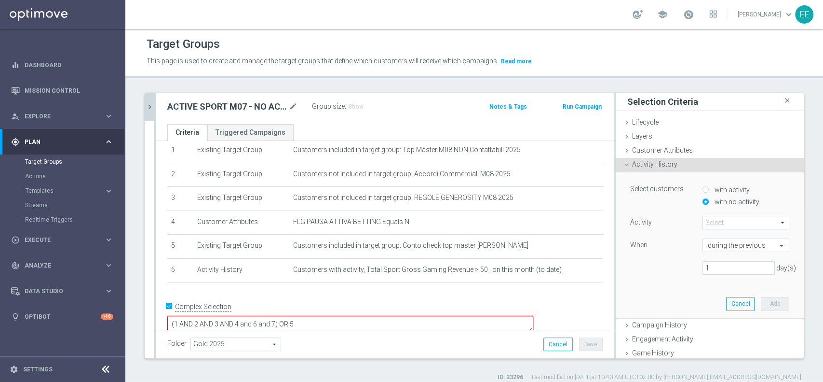
scroll to position [47, 0]
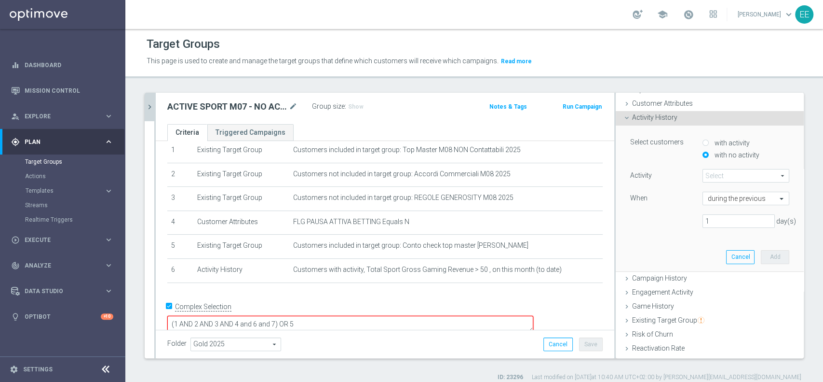
click at [711, 179] on span at bounding box center [746, 175] width 86 height 13
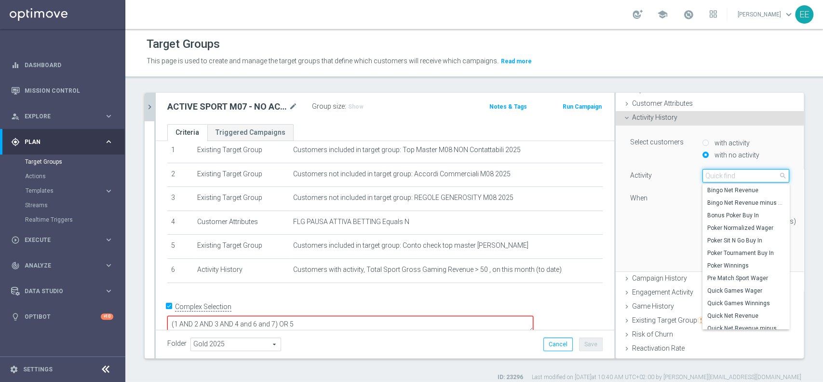
click at [711, 179] on input "search" at bounding box center [746, 176] width 87 height 14
type input "SPORT"
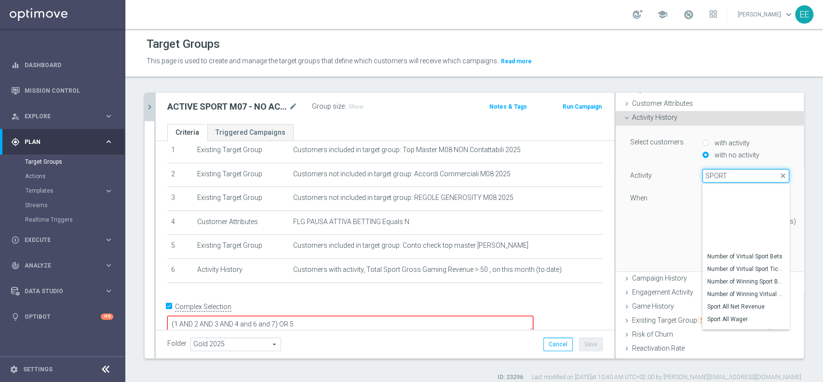
scroll to position [331, 0]
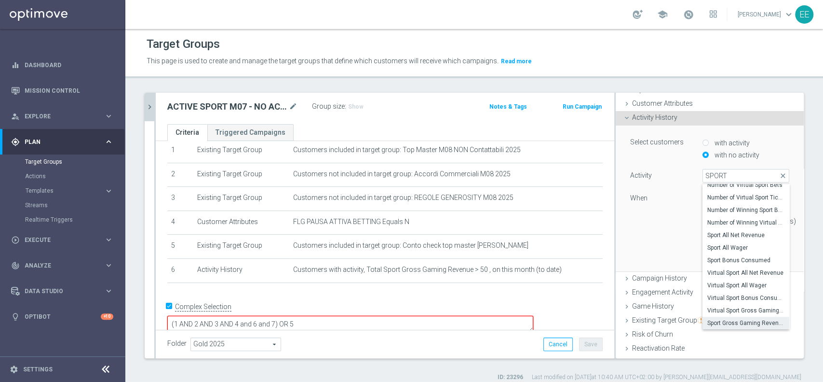
click at [732, 322] on span "Sport Gross Gaming Revenue" at bounding box center [746, 323] width 77 height 8
type input "Sport Gross Gaming Revenue"
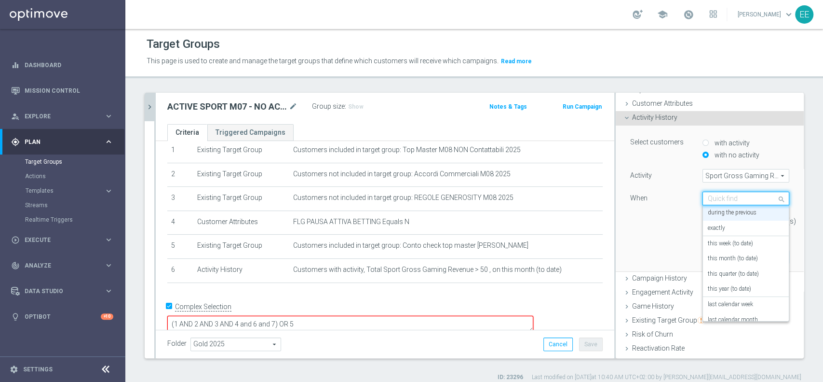
click at [708, 194] on input "text" at bounding box center [736, 198] width 57 height 9
click at [718, 249] on div "this month (to date)" at bounding box center [746, 254] width 76 height 15
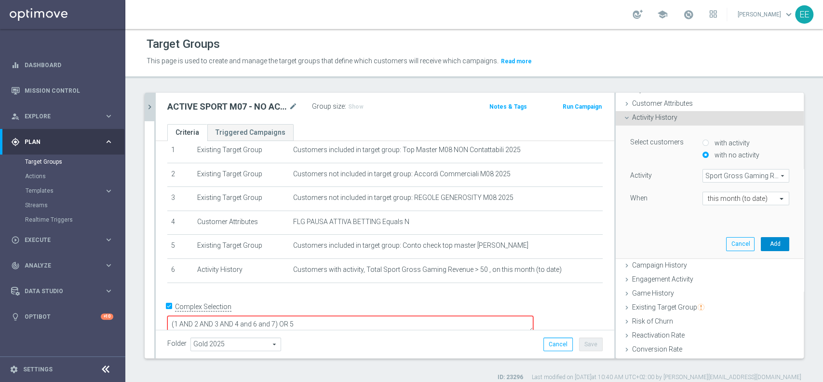
click at [763, 249] on button "Add" at bounding box center [775, 244] width 28 height 14
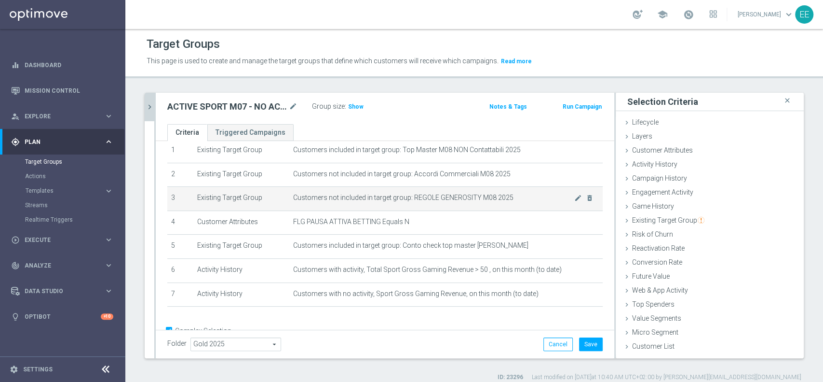
scroll to position [59, 0]
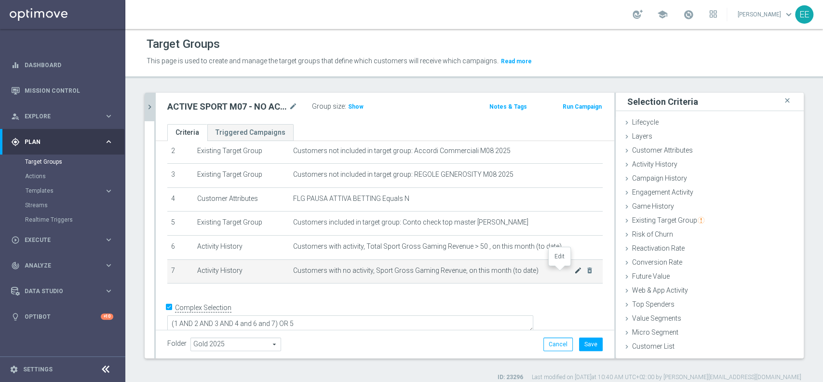
click at [574, 271] on icon "mode_edit" at bounding box center [578, 270] width 8 height 8
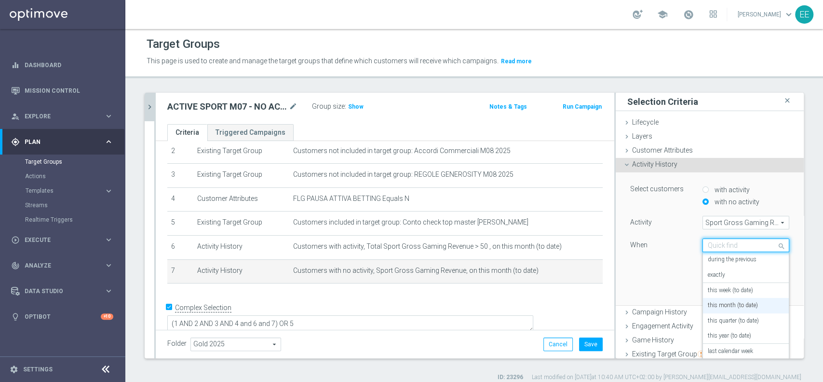
click at [712, 248] on input "text" at bounding box center [736, 245] width 57 height 9
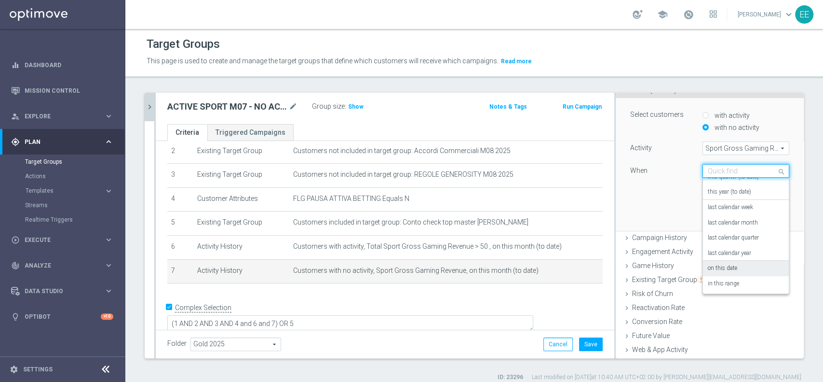
click at [708, 270] on label "on this date" at bounding box center [722, 268] width 29 height 8
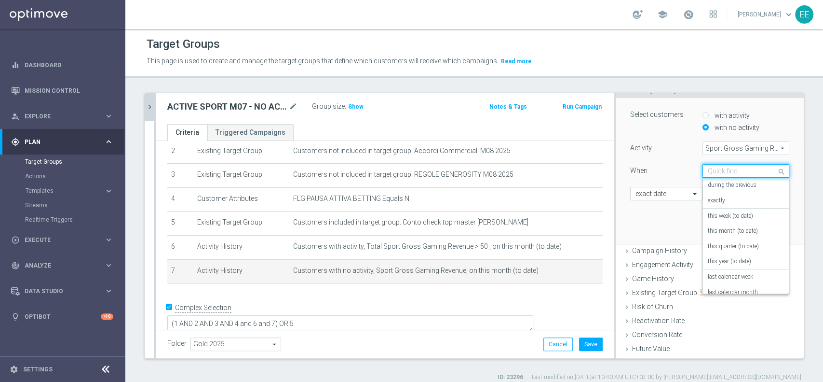
click at [732, 171] on input "text" at bounding box center [736, 171] width 57 height 9
click at [708, 282] on label "in this range" at bounding box center [723, 284] width 31 height 8
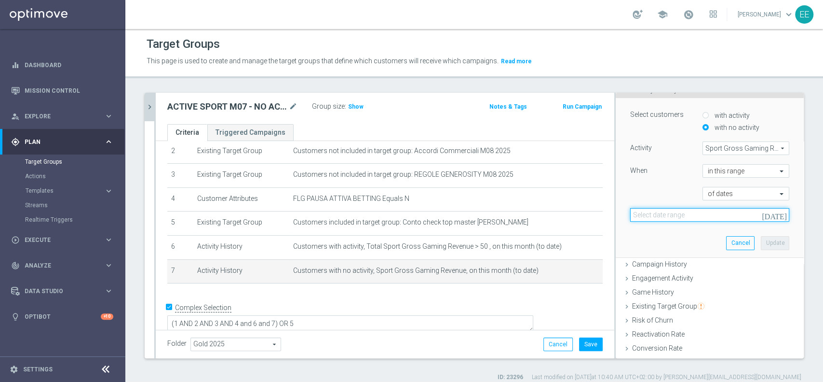
click at [661, 219] on input at bounding box center [709, 215] width 159 height 14
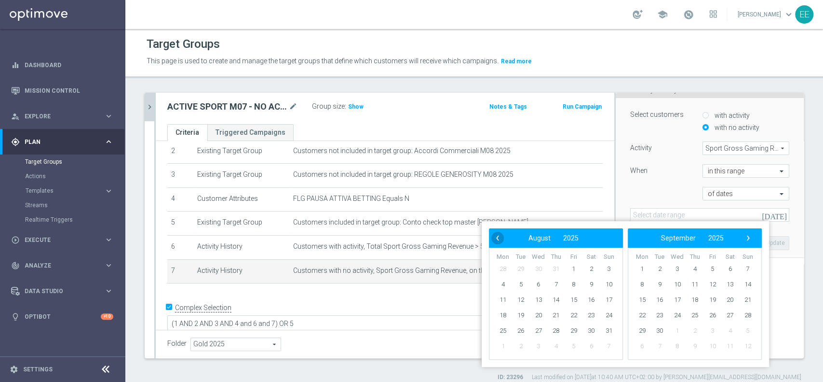
click at [500, 237] on span "‹" at bounding box center [498, 238] width 13 height 13
click at [523, 269] on span "1" at bounding box center [520, 268] width 15 height 15
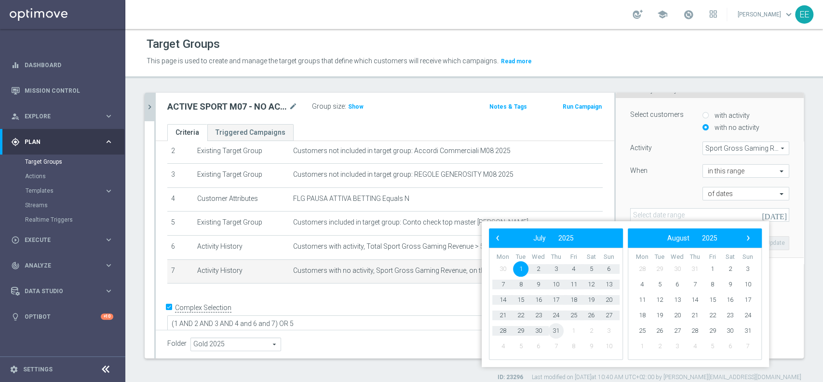
click at [558, 326] on span "31" at bounding box center [555, 330] width 15 height 15
type input "01 Jul 2025 - 31 Jul 2025"
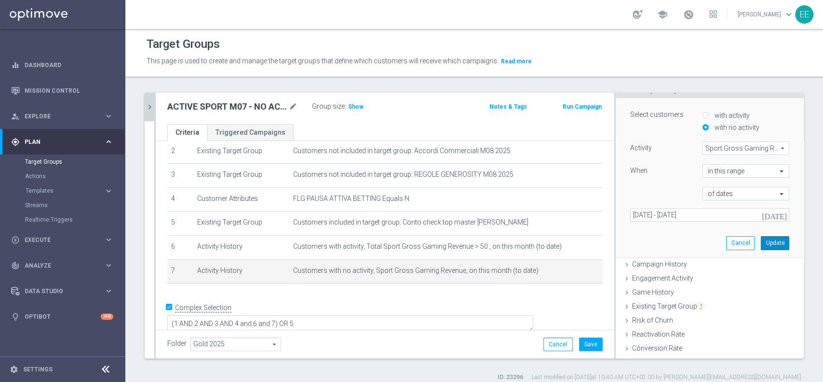
click at [761, 242] on button "Update" at bounding box center [775, 243] width 28 height 14
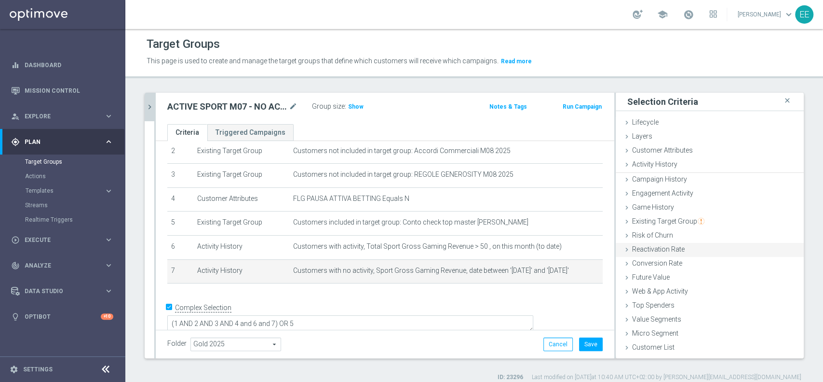
scroll to position [0, 0]
click at [574, 268] on icon "mode_edit" at bounding box center [578, 270] width 8 height 8
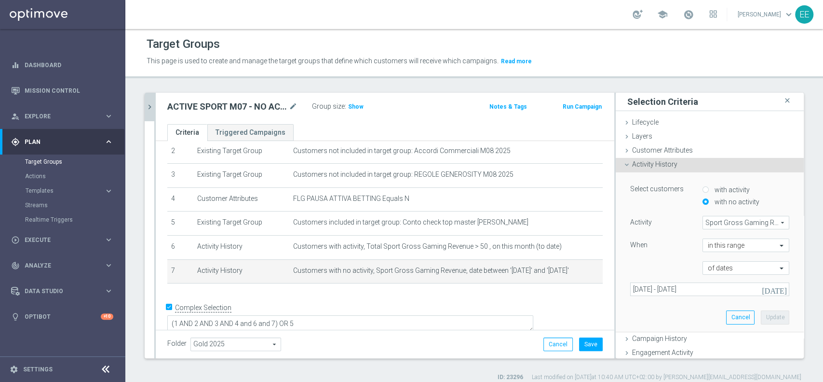
click at [703, 189] on div "with activity" at bounding box center [746, 190] width 87 height 12
click at [712, 185] on label "with activity" at bounding box center [731, 189] width 38 height 9
click at [703, 186] on input "with activity" at bounding box center [706, 189] width 6 height 6
radio input "true"
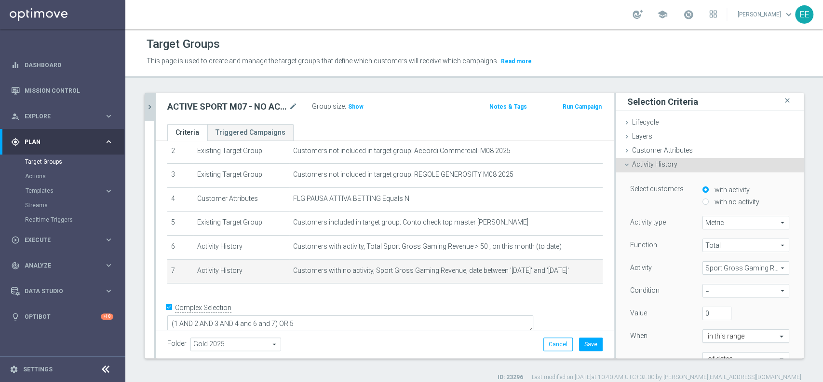
click at [711, 337] on input "text" at bounding box center [736, 336] width 57 height 9
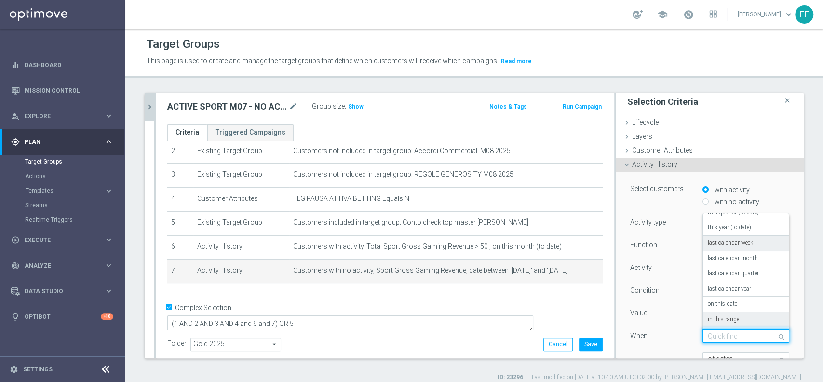
scroll to position [53, 0]
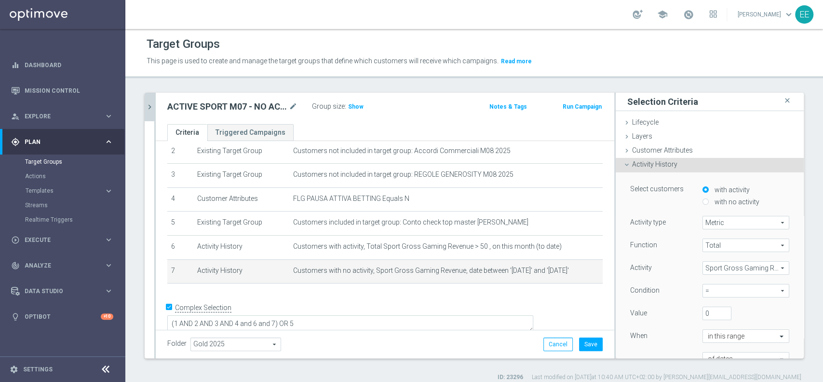
click at [668, 307] on div "Value" at bounding box center [659, 313] width 72 height 15
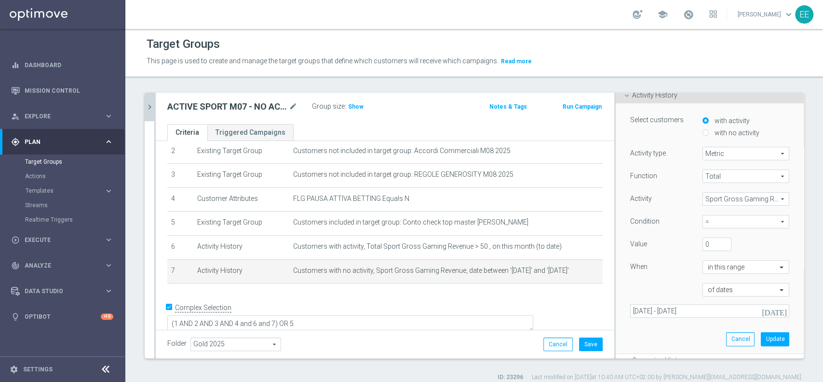
scroll to position [69, 0]
click at [703, 219] on span "=" at bounding box center [746, 221] width 86 height 13
click at [703, 257] on label ">" at bounding box center [746, 261] width 87 height 13
type input ">"
click at [704, 241] on input "0" at bounding box center [717, 244] width 29 height 14
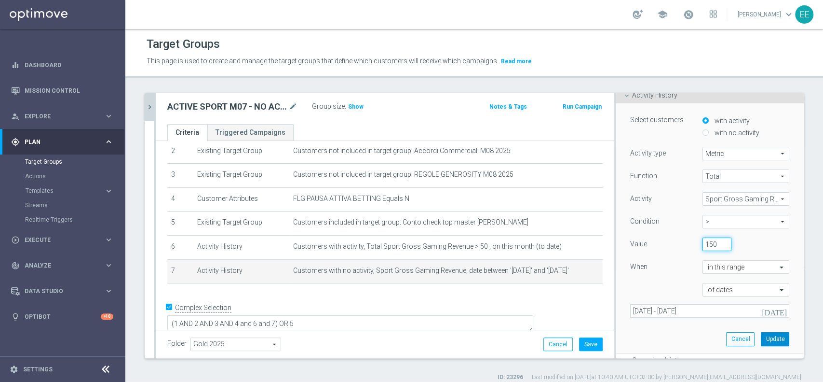
type input "150"
click at [761, 341] on button "Update" at bounding box center [775, 339] width 28 height 14
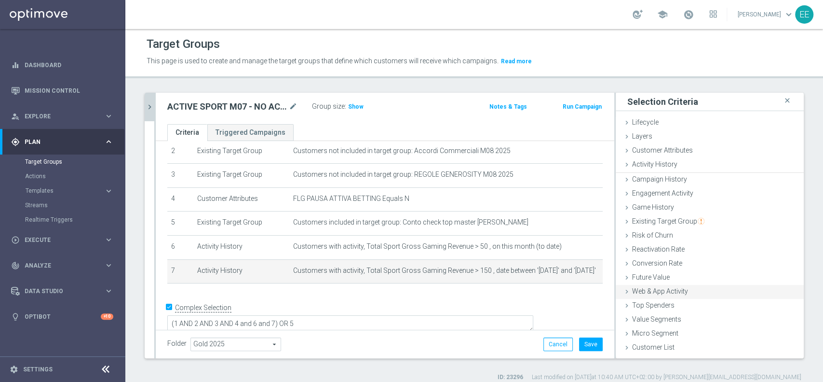
scroll to position [0, 0]
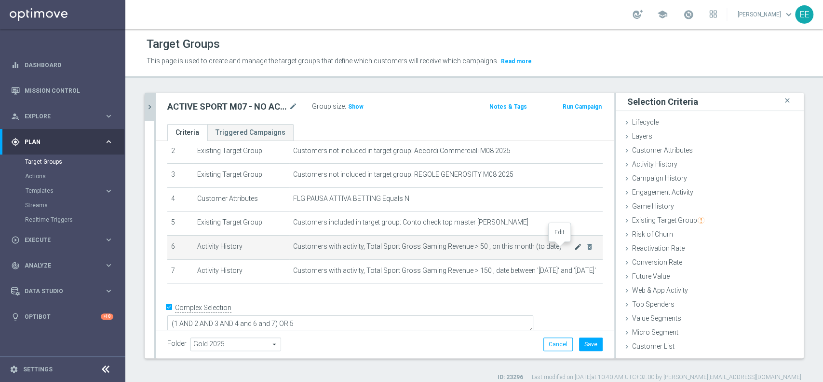
click at [574, 246] on icon "mode_edit" at bounding box center [578, 247] width 8 height 8
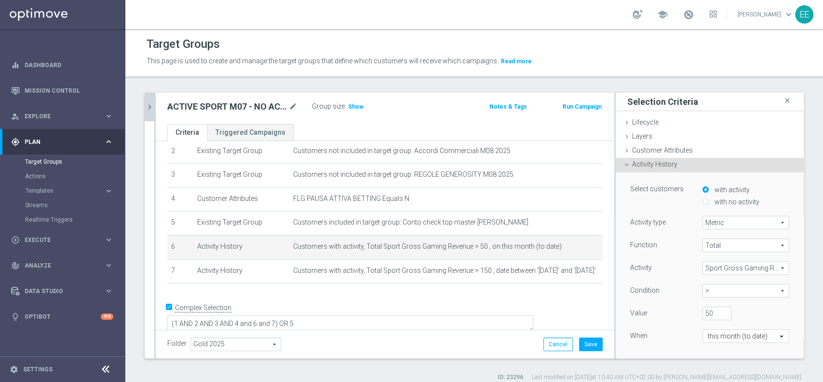
click at [703, 201] on input "with no activity" at bounding box center [706, 201] width 6 height 6
radio input "true"
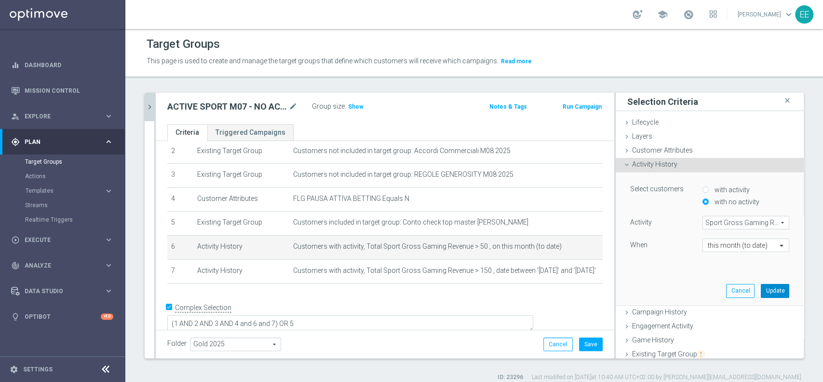
click at [761, 292] on button "Update" at bounding box center [775, 291] width 28 height 14
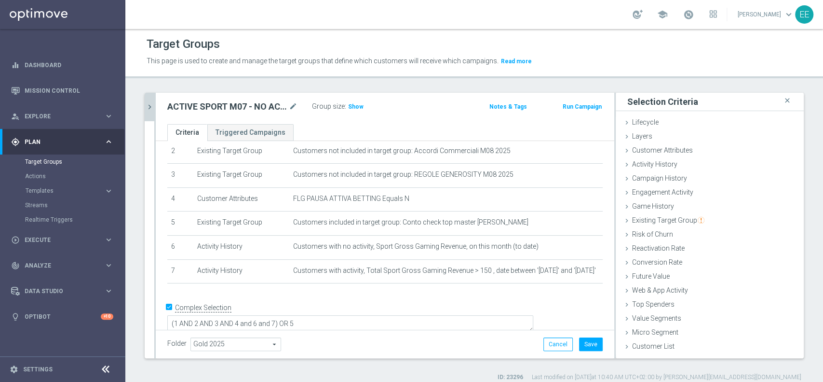
click at [440, 336] on div "Folder Gold 2025 Gold 2025 arrow_drop_down search Cancel Save Saving..." at bounding box center [385, 343] width 459 height 28
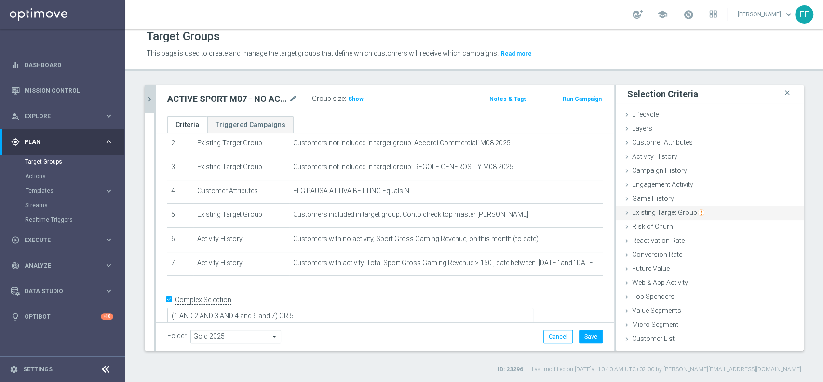
click at [671, 214] on span "Existing Target Group" at bounding box center [668, 212] width 72 height 8
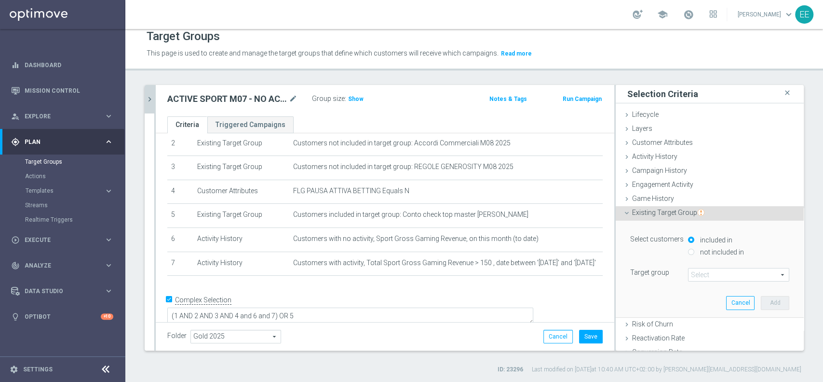
click at [705, 247] on label "not included in" at bounding box center [721, 251] width 46 height 9
click at [695, 248] on input "not included in" at bounding box center [691, 251] width 6 height 6
radio input "true"
click at [689, 277] on span at bounding box center [739, 274] width 100 height 13
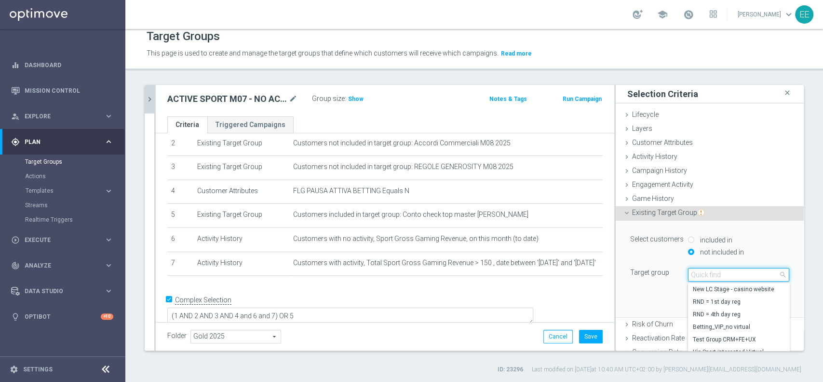
click at [688, 277] on input "search" at bounding box center [738, 275] width 101 height 14
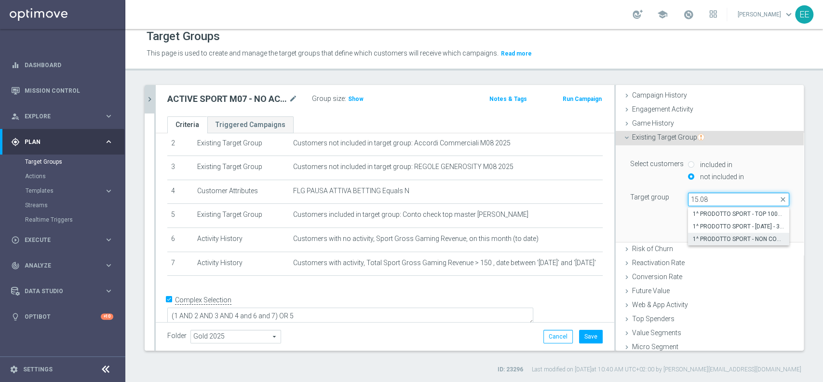
scroll to position [76, 0]
type input "15.08"
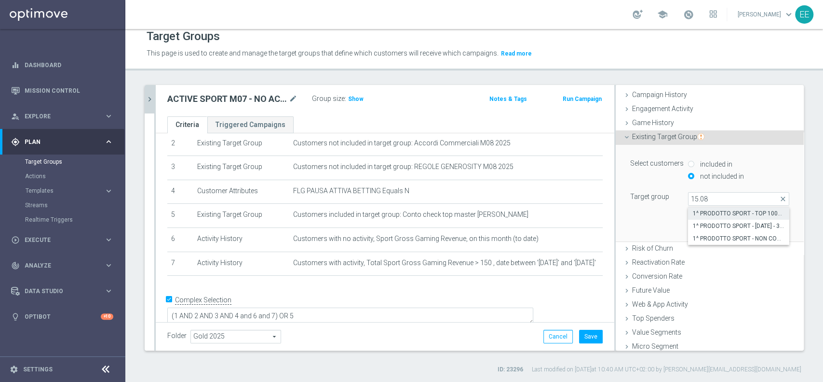
click at [744, 210] on span "1^ PRODOTTO SPORT - TOP 1000 GGR SPORT M08 15.08" at bounding box center [739, 213] width 92 height 8
type input "1^ PRODOTTO SPORT - TOP 1000 GGR SPORT M08 15.08"
click at [757, 218] on div "Select customers included in not included in Target group 1^ PRODOTTO SPORT - T…" at bounding box center [710, 193] width 174 height 96
click at [761, 220] on button "Add" at bounding box center [775, 227] width 28 height 14
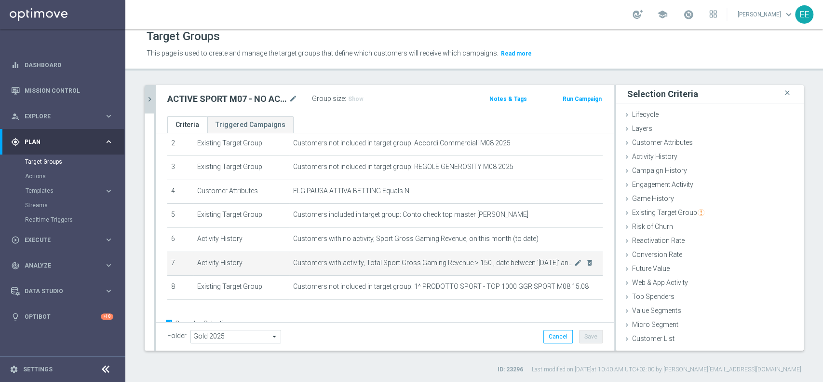
scroll to position [84, 0]
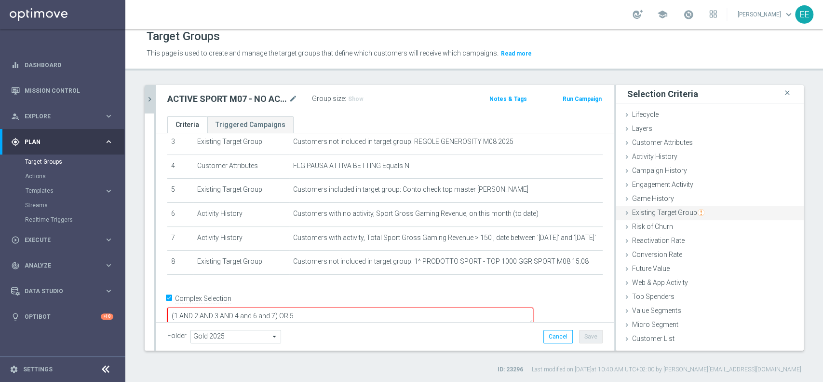
click at [674, 212] on span "Existing Target Group" at bounding box center [668, 212] width 72 height 8
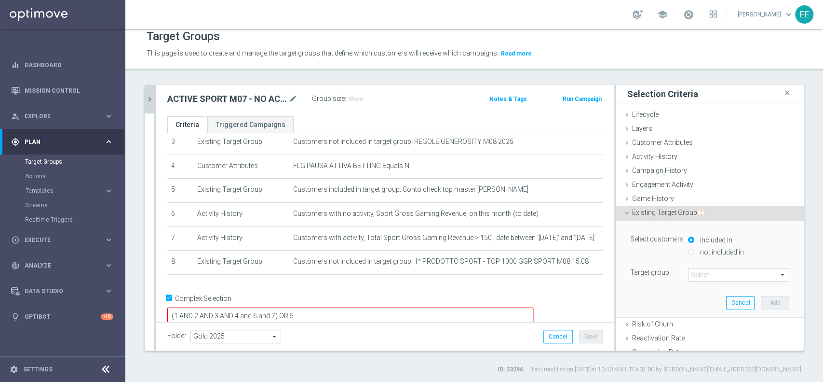
click at [706, 253] on label "not included in" at bounding box center [721, 251] width 46 height 9
click at [695, 253] on input "not included in" at bounding box center [691, 251] width 6 height 6
radio input "true"
click at [722, 276] on span at bounding box center [739, 274] width 100 height 13
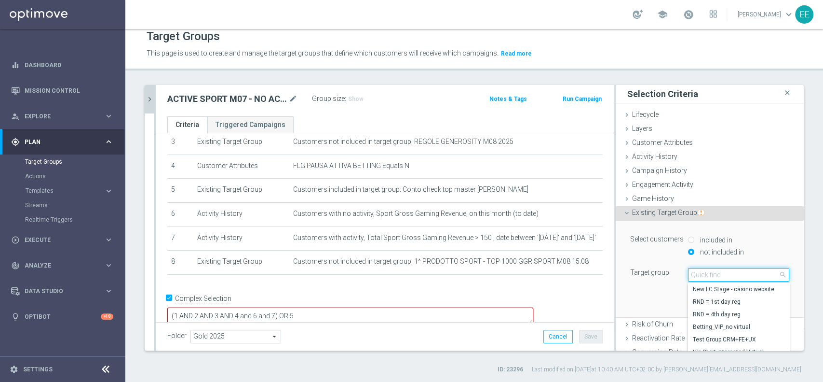
click at [722, 276] on input "search" at bounding box center [738, 275] width 101 height 14
type input "15.08"
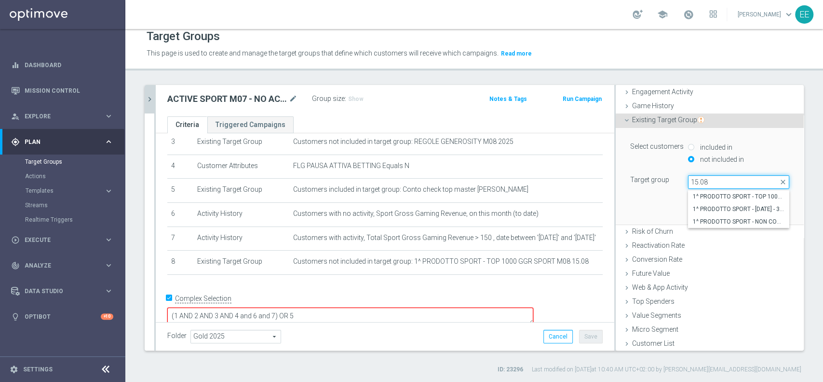
scroll to position [93, 0]
click at [738, 203] on label "1^ PRODOTTO SPORT - 1001 - 3000 GGR SPORT M08 15.08" at bounding box center [738, 209] width 101 height 13
type input "1^ PRODOTTO SPORT - 1001 - 3000 GGR SPORT M08 15.08"
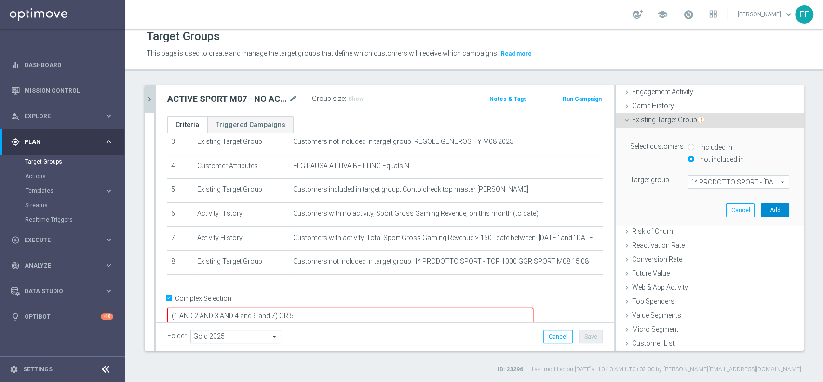
click at [761, 210] on button "Add" at bounding box center [775, 210] width 28 height 14
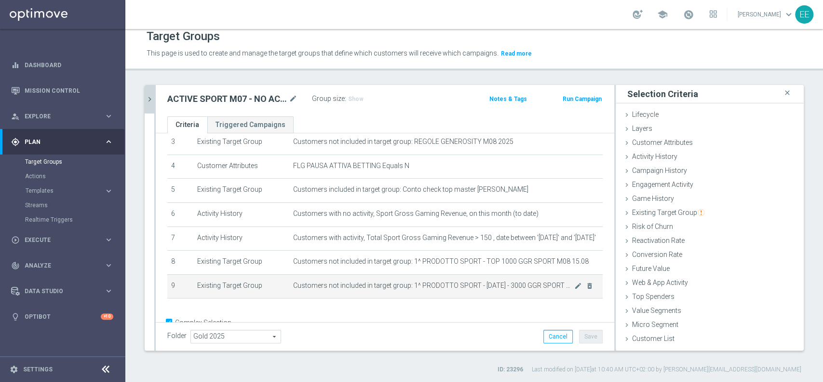
scroll to position [0, 0]
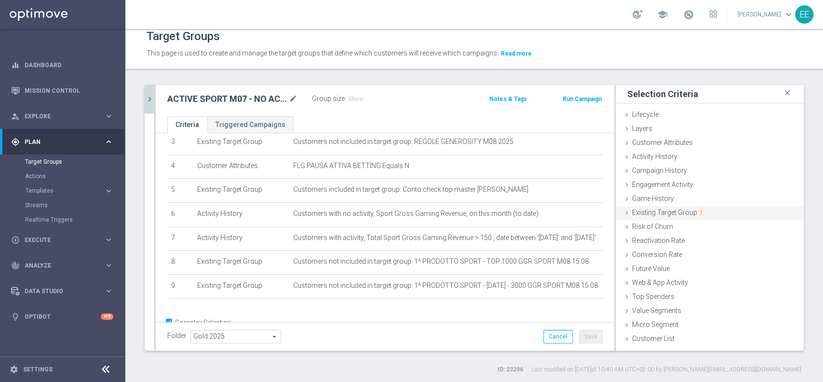
click at [649, 212] on span "Existing Target Group" at bounding box center [668, 212] width 72 height 8
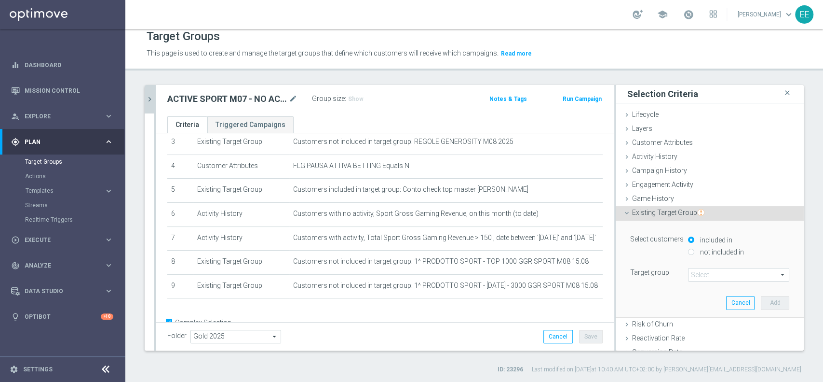
click at [698, 250] on label "not included in" at bounding box center [721, 251] width 46 height 9
click at [690, 250] on input "not included in" at bounding box center [691, 251] width 6 height 6
radio input "true"
click at [699, 268] on span at bounding box center [739, 274] width 100 height 13
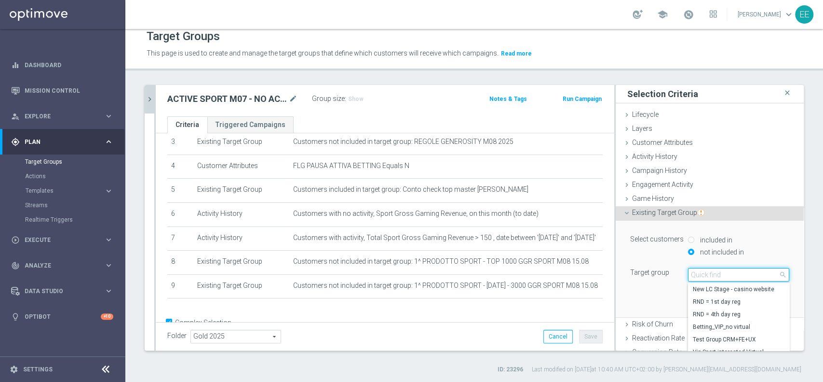
click at [699, 268] on input "search" at bounding box center [738, 275] width 101 height 14
type input "15.08"
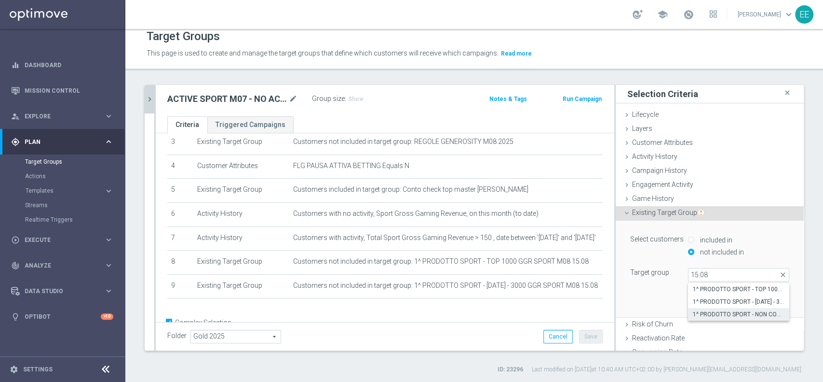
click at [737, 313] on span "1^ PRODOTTO SPORT - NON CONTATTABILI - GGR SPORT M08 > 150 15.08" at bounding box center [739, 314] width 92 height 8
type input "1^ PRODOTTO SPORT - NON CONTATTABILI - GGR SPORT M08 > 150 15.08"
click at [761, 301] on button "Add" at bounding box center [775, 303] width 28 height 14
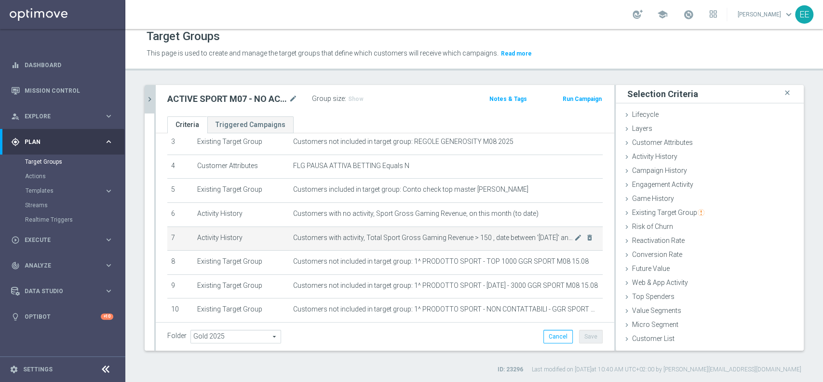
scroll to position [133, 0]
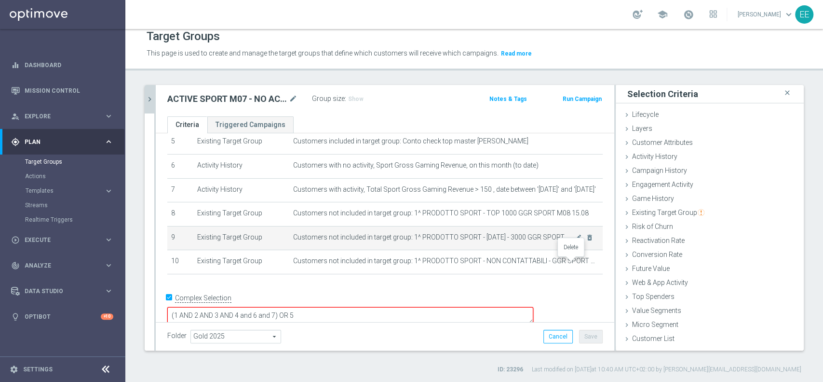
click at [0, 0] on icon "delete_forever" at bounding box center [0, 0] width 0 height 0
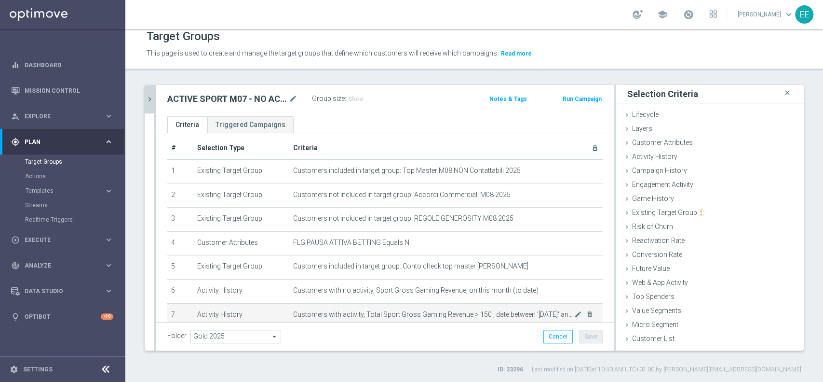
scroll to position [0, 0]
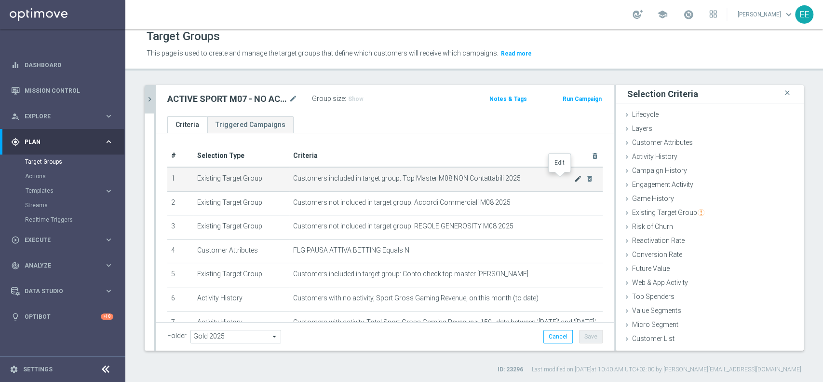
click at [574, 179] on icon "mode_edit" at bounding box center [578, 179] width 8 height 8
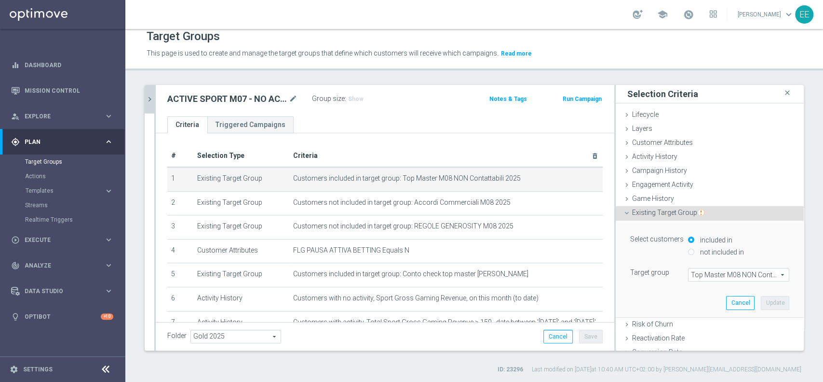
click at [708, 276] on span "Top Master M08 NON Contattabili 2025" at bounding box center [739, 274] width 100 height 13
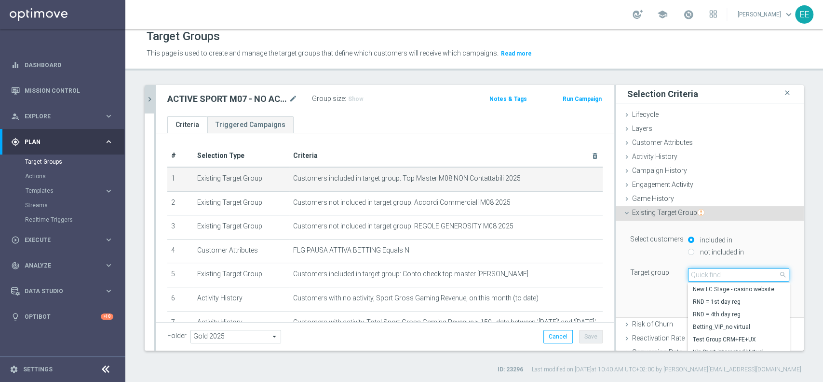
click at [708, 276] on input "search" at bounding box center [738, 275] width 101 height 14
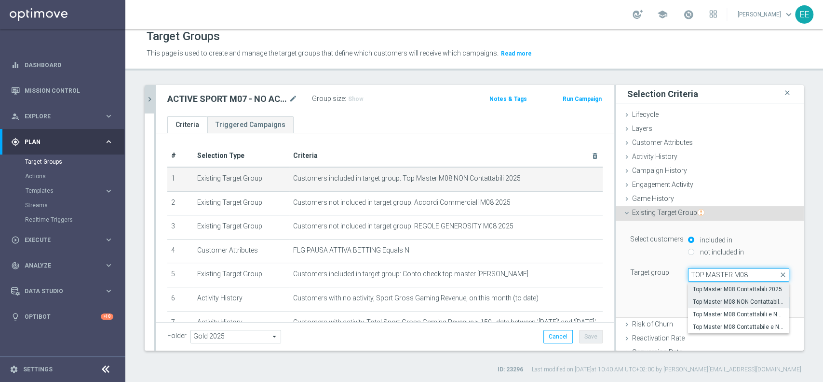
type input "TOP MASTER M08"
click at [733, 290] on span "Top Master M08 Contattabili 2025" at bounding box center [739, 289] width 92 height 8
type input "Top Master M08 Contattabili 2025"
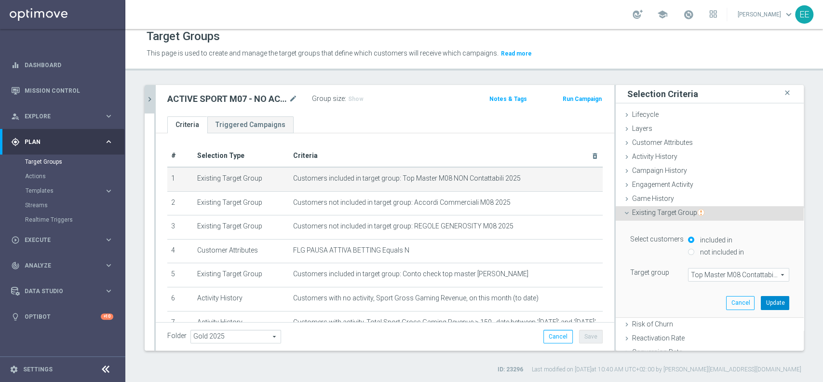
click at [761, 302] on button "Update" at bounding box center [775, 303] width 28 height 14
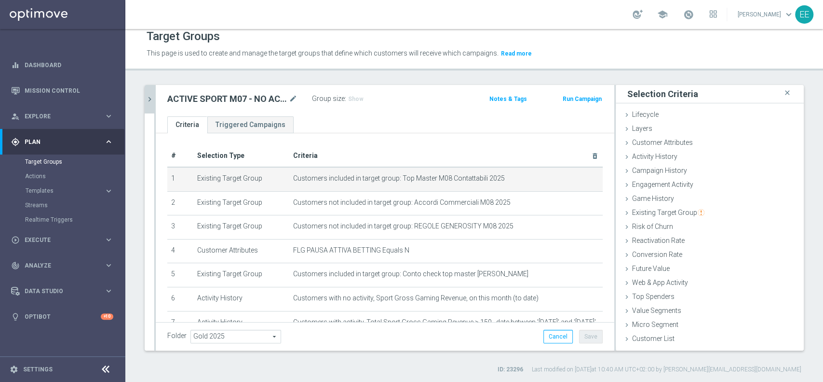
click at [517, 141] on div "# Selection Type Criteria delete_forever 1 Existing Target Group Customers incl…" at bounding box center [385, 288] width 459 height 311
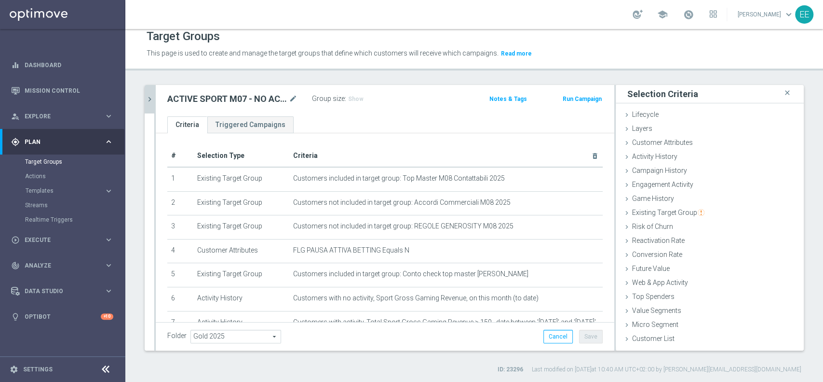
click at [152, 97] on icon "chevron_right" at bounding box center [149, 99] width 9 height 9
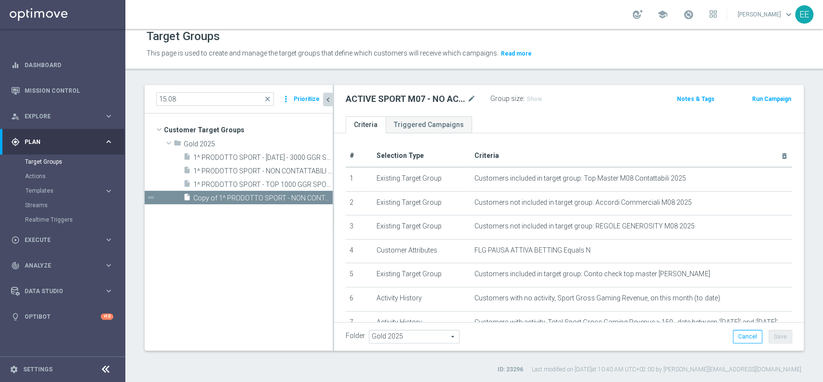
click at [152, 97] on div "15.08 close more_vert Prioritize" at bounding box center [239, 99] width 188 height 28
click at [329, 95] on icon "chevron_left" at bounding box center [328, 99] width 9 height 9
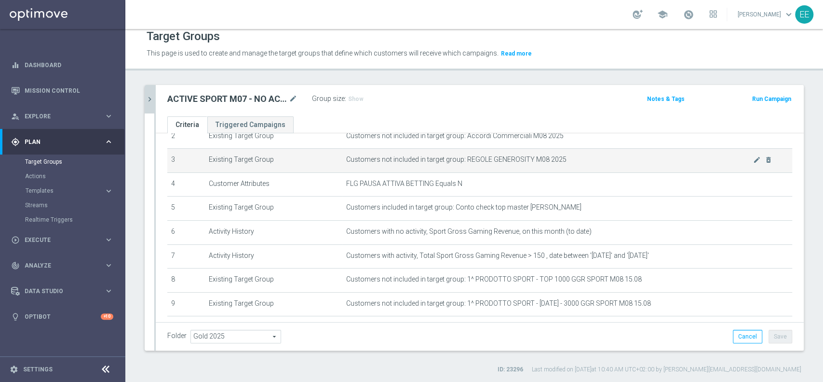
scroll to position [73, 0]
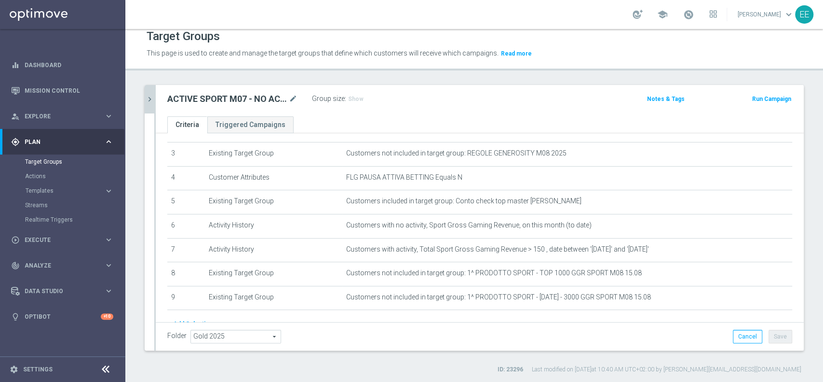
click at [631, 323] on div "Folder Gold 2025 Gold 2025 arrow_drop_down search Cancel Save Saving..." at bounding box center [480, 336] width 648 height 28
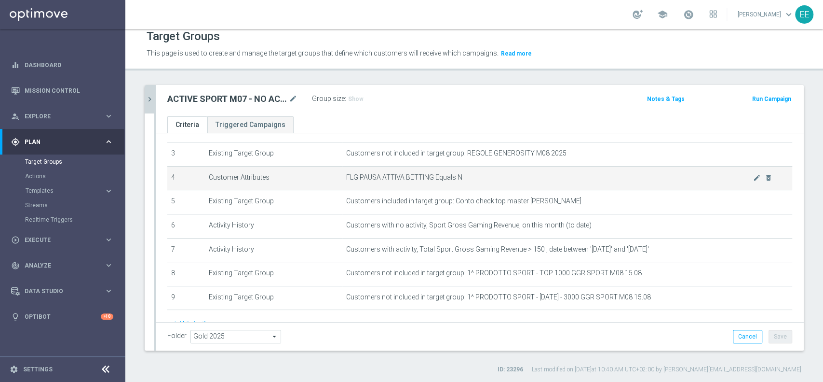
scroll to position [119, 0]
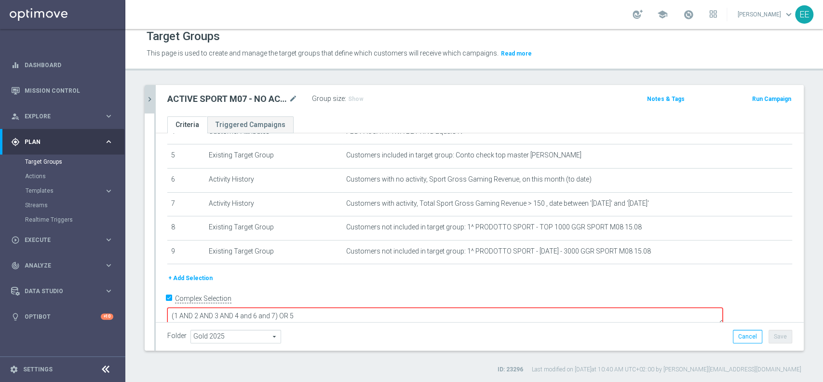
click at [343, 307] on textarea "(1 AND 2 AND 3 AND 4 and 6 and 7) OR 5" at bounding box center [445, 315] width 556 height 17
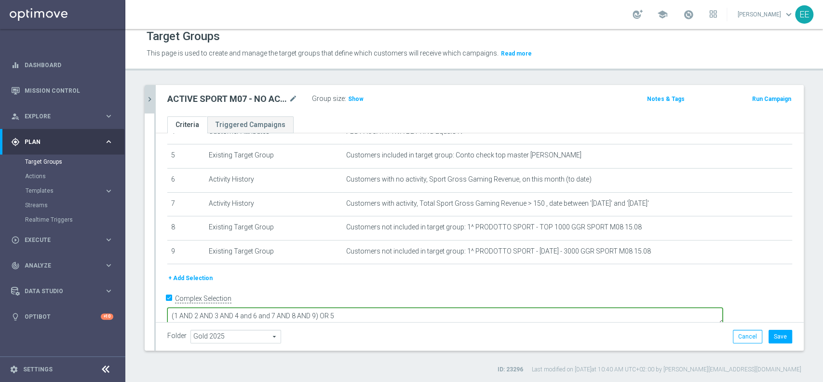
type textarea "(1 AND 2 AND 3 AND 4 and 6 and 7 AND 8 AND 9) OR 5"
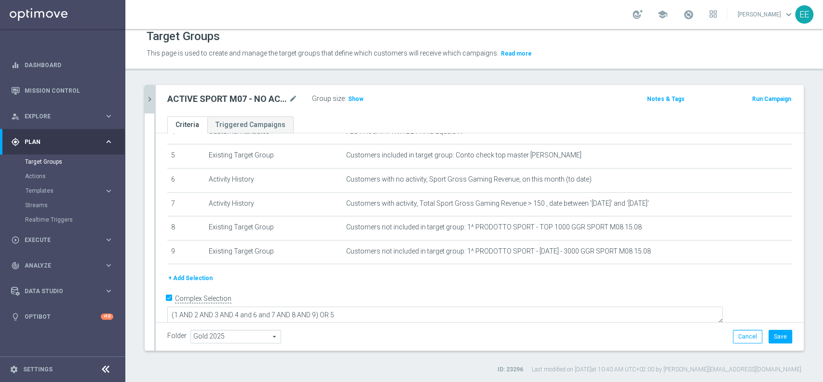
click at [529, 277] on div "+ Add Selection" at bounding box center [480, 278] width 640 height 11
click at [769, 334] on button "Save" at bounding box center [781, 336] width 24 height 14
click at [354, 96] on span "Show" at bounding box center [355, 99] width 15 height 7
click at [150, 98] on icon "chevron_right" at bounding box center [149, 99] width 9 height 9
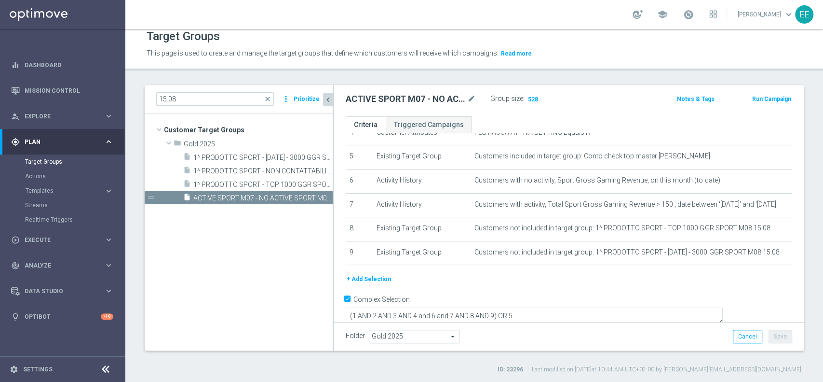
click at [332, 99] on icon "chevron_left" at bounding box center [328, 99] width 9 height 9
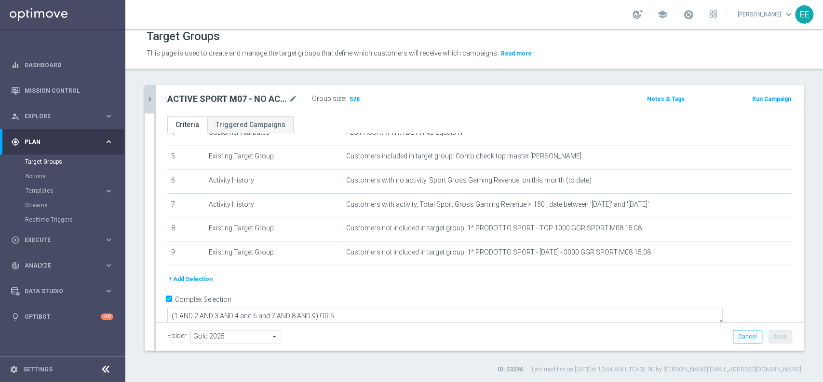
click at [146, 98] on icon "chevron_right" at bounding box center [149, 99] width 9 height 9
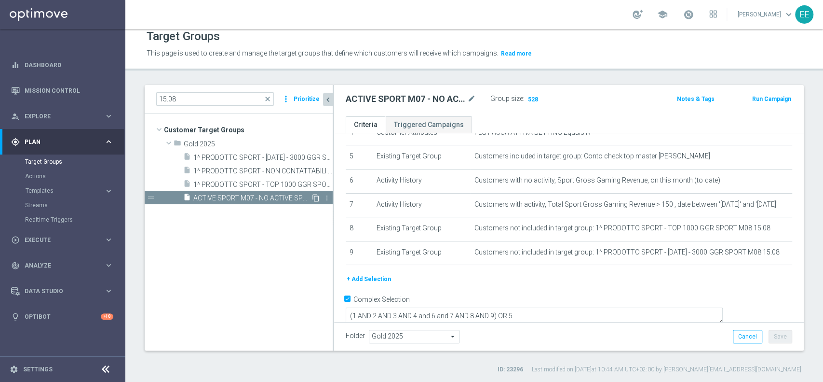
click at [316, 196] on icon "content_copy" at bounding box center [316, 198] width 8 height 8
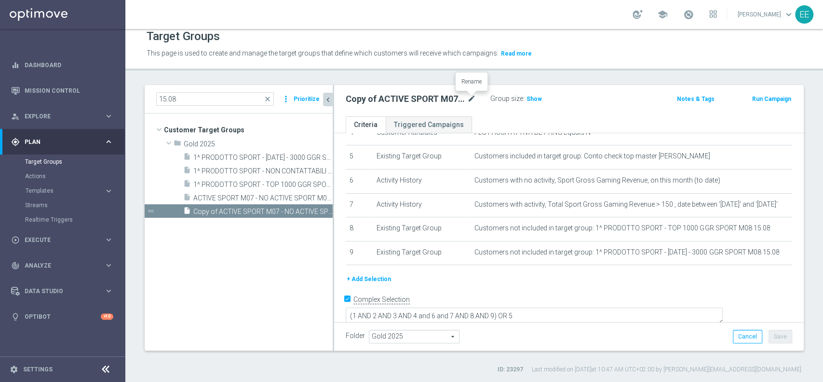
click at [469, 100] on icon "mode_edit" at bounding box center [471, 99] width 9 height 12
type input "RIATTIVATI DA RETENTION WEEK 32 15.08"
click at [773, 335] on button "Save" at bounding box center [781, 336] width 24 height 14
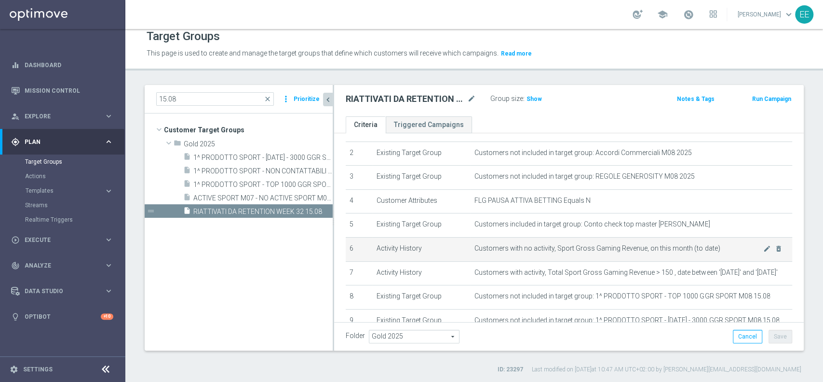
scroll to position [78, 0]
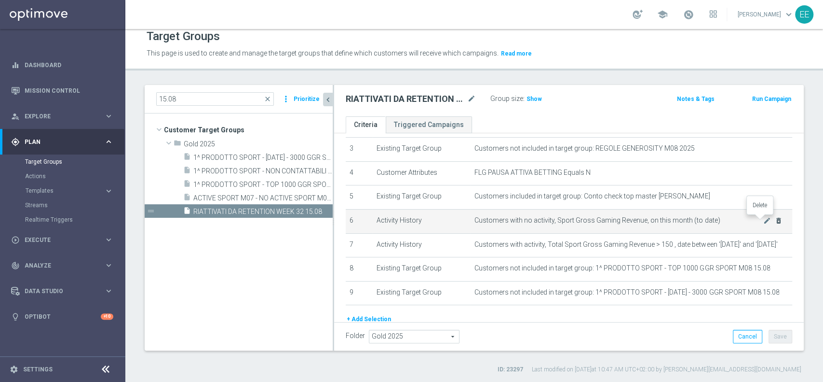
click at [775, 220] on icon "delete_forever" at bounding box center [779, 221] width 8 height 8
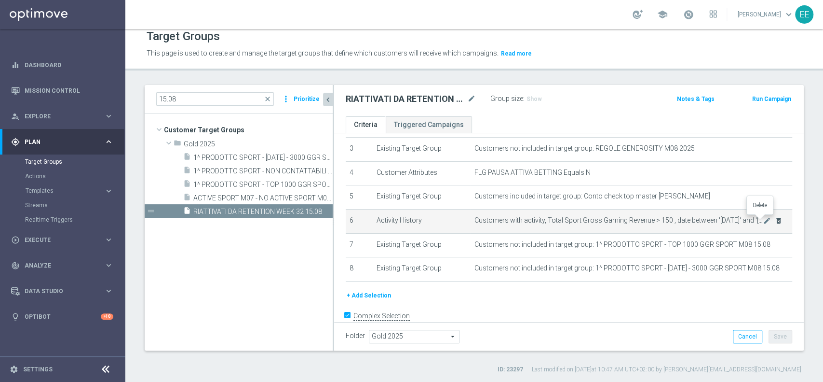
click at [775, 220] on icon "delete_forever" at bounding box center [779, 221] width 8 height 8
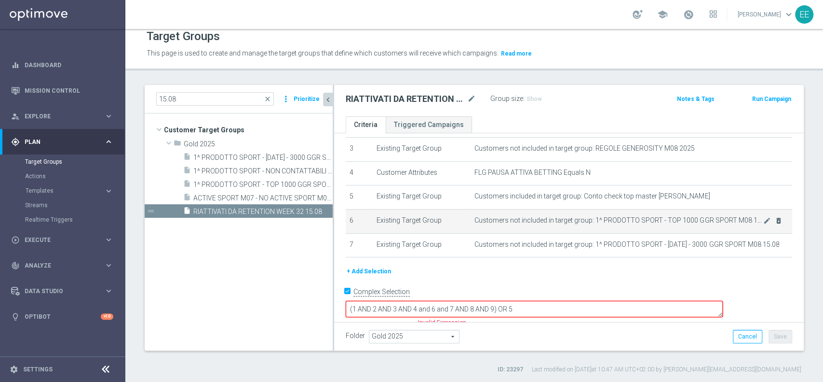
scroll to position [70, 0]
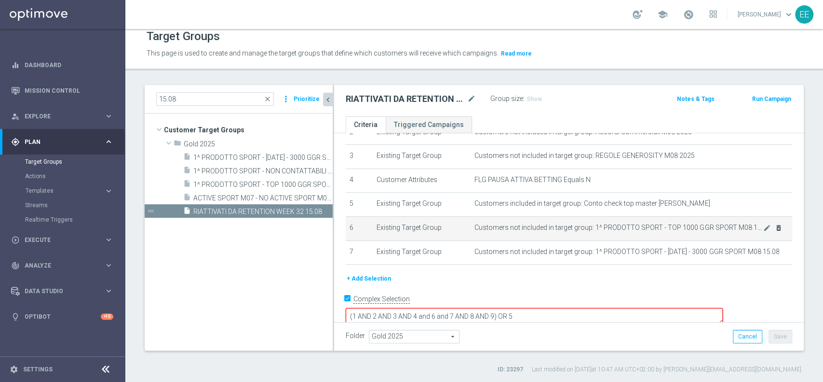
click at [763, 220] on td "Customers not included in target group: 1^ PRODOTTO SPORT - TOP 1000 GGR SPORT …" at bounding box center [632, 228] width 322 height 24
click at [775, 226] on icon "delete_forever" at bounding box center [779, 228] width 8 height 8
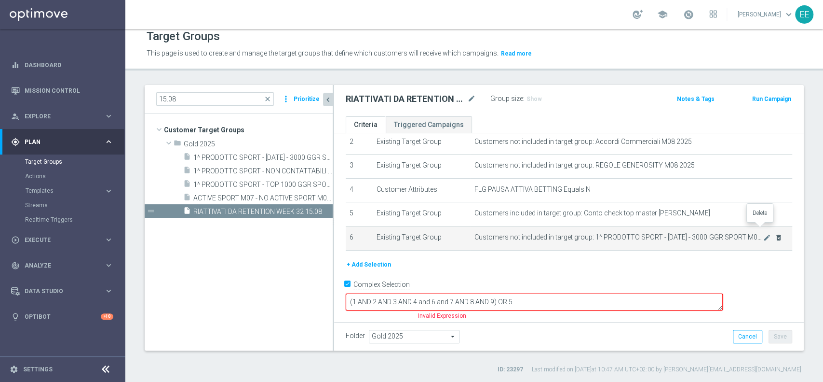
scroll to position [46, 0]
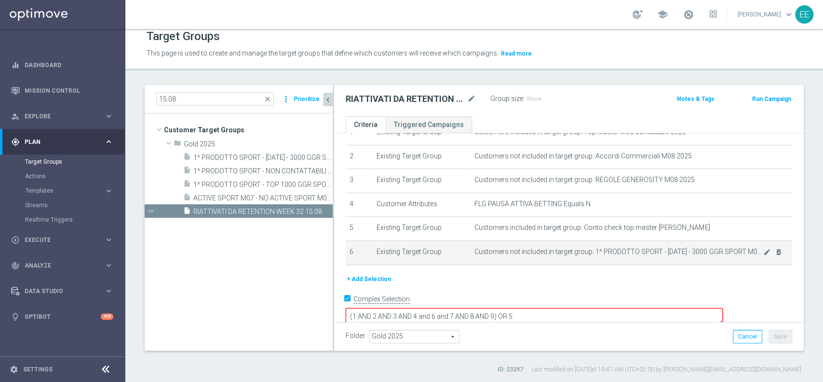
click at [764, 249] on td "Customers not included in target group: 1^ PRODOTTO SPORT - 1001 - 3000 GGR SPO…" at bounding box center [632, 252] width 322 height 24
click at [775, 250] on icon "delete_forever" at bounding box center [779, 252] width 8 height 8
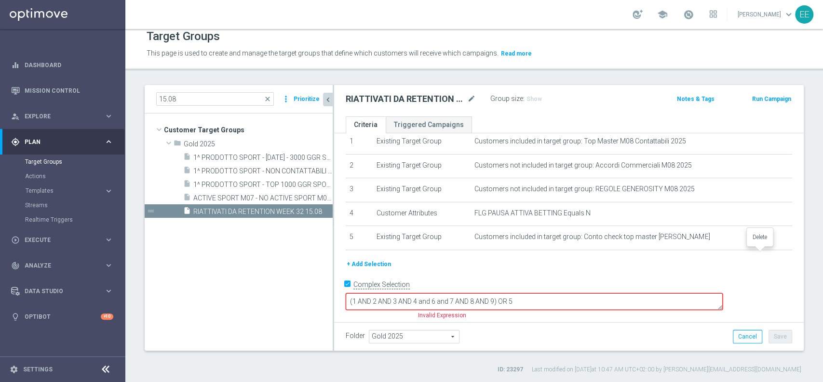
scroll to position [22, 0]
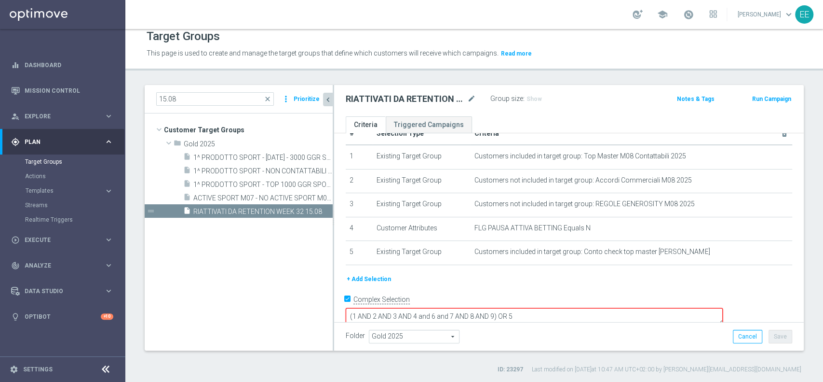
drag, startPoint x: 506, startPoint y: 300, endPoint x: 563, endPoint y: 299, distance: 57.4
click at [563, 308] on textarea "(1 AND 2 AND 3 AND 4 and 6 and 7 AND 8 AND 9) OR 5" at bounding box center [534, 316] width 377 height 17
type textarea "(1 AND 2 AND 3 AND 4 and 6) OR 5"
click at [510, 276] on div "+ Add Selection" at bounding box center [569, 278] width 461 height 11
click at [378, 277] on button "+ Add Selection" at bounding box center [369, 278] width 46 height 11
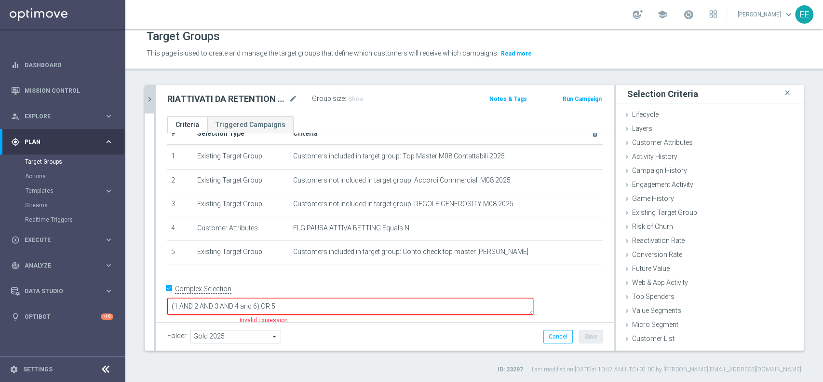
scroll to position [12, 0]
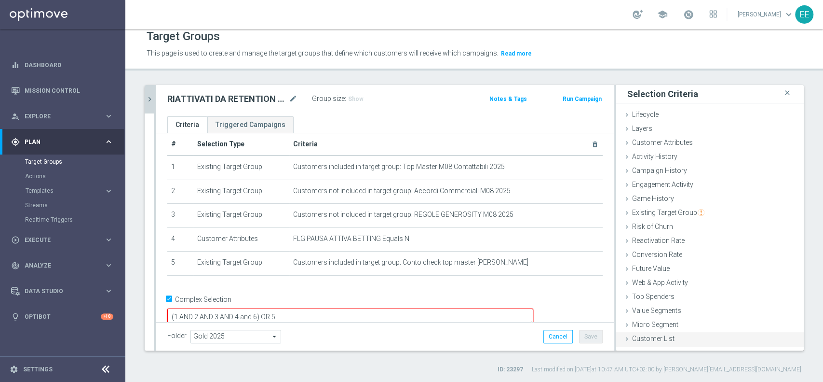
click at [643, 338] on span "Customer List" at bounding box center [653, 338] width 42 height 8
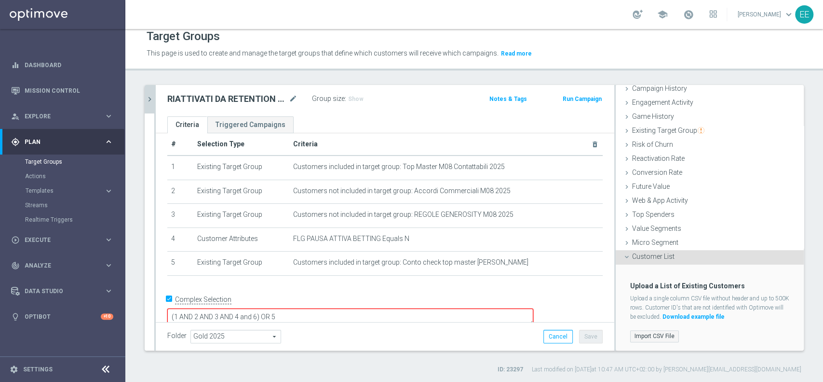
click at [632, 332] on label "Import CSV File" at bounding box center [654, 336] width 49 height 12
click at [0, 0] on input "Import CSV File" at bounding box center [0, 0] width 0 height 0
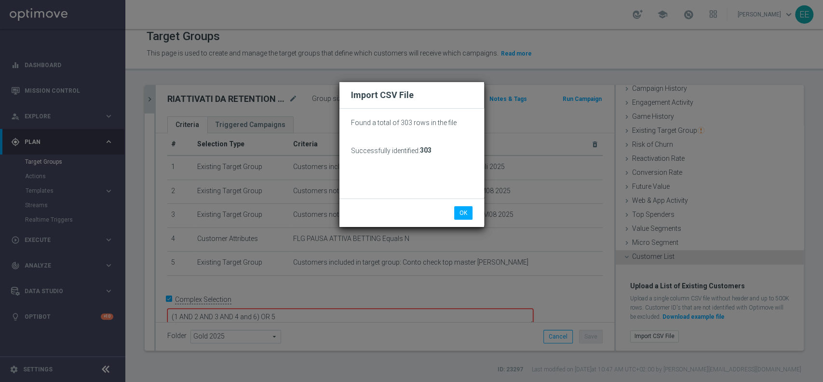
click at [471, 222] on div "OK Cancel" at bounding box center [412, 212] width 145 height 28
click at [468, 218] on button "OK" at bounding box center [463, 213] width 18 height 14
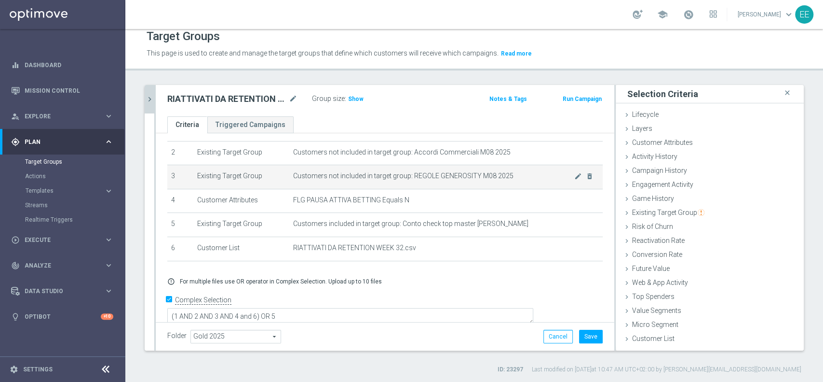
scroll to position [0, 0]
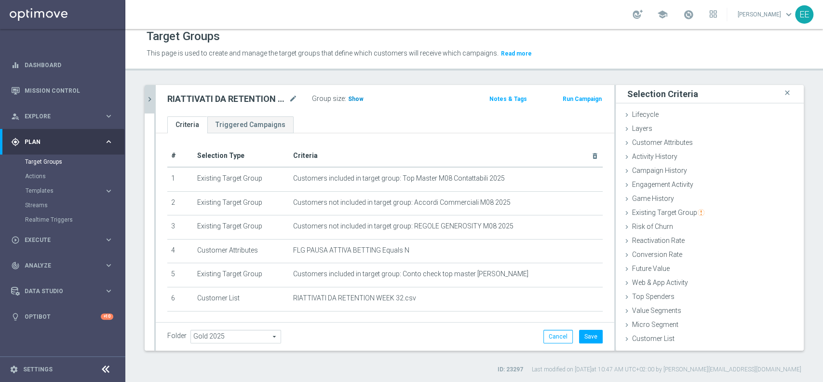
click at [354, 97] on span "Show" at bounding box center [355, 99] width 15 height 7
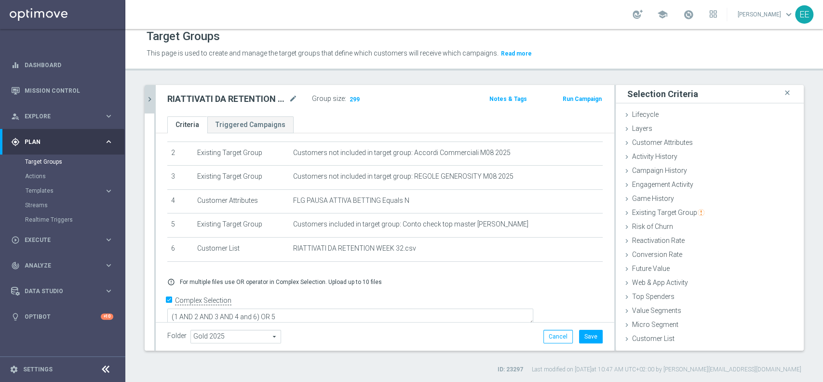
scroll to position [50, 0]
click at [586, 335] on button "Save" at bounding box center [591, 336] width 24 height 14
click at [150, 98] on icon "chevron_right" at bounding box center [149, 99] width 9 height 9
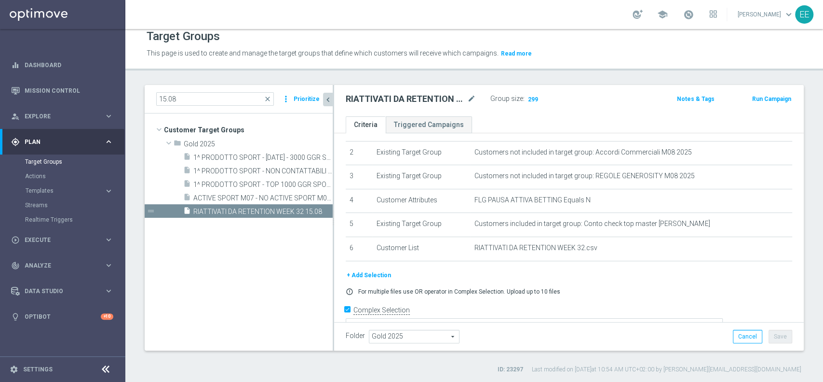
click at [272, 264] on tree-viewport "Customer Target Groups library_add create_new_folder folder" at bounding box center [239, 231] width 188 height 236
click at [411, 85] on div "RIATTIVATI DA RETENTION WEEK 32 15.08 mode_edit Group size : 299 Notes & Tags R…" at bounding box center [569, 100] width 470 height 31
